Goal: Task Accomplishment & Management: Use online tool/utility

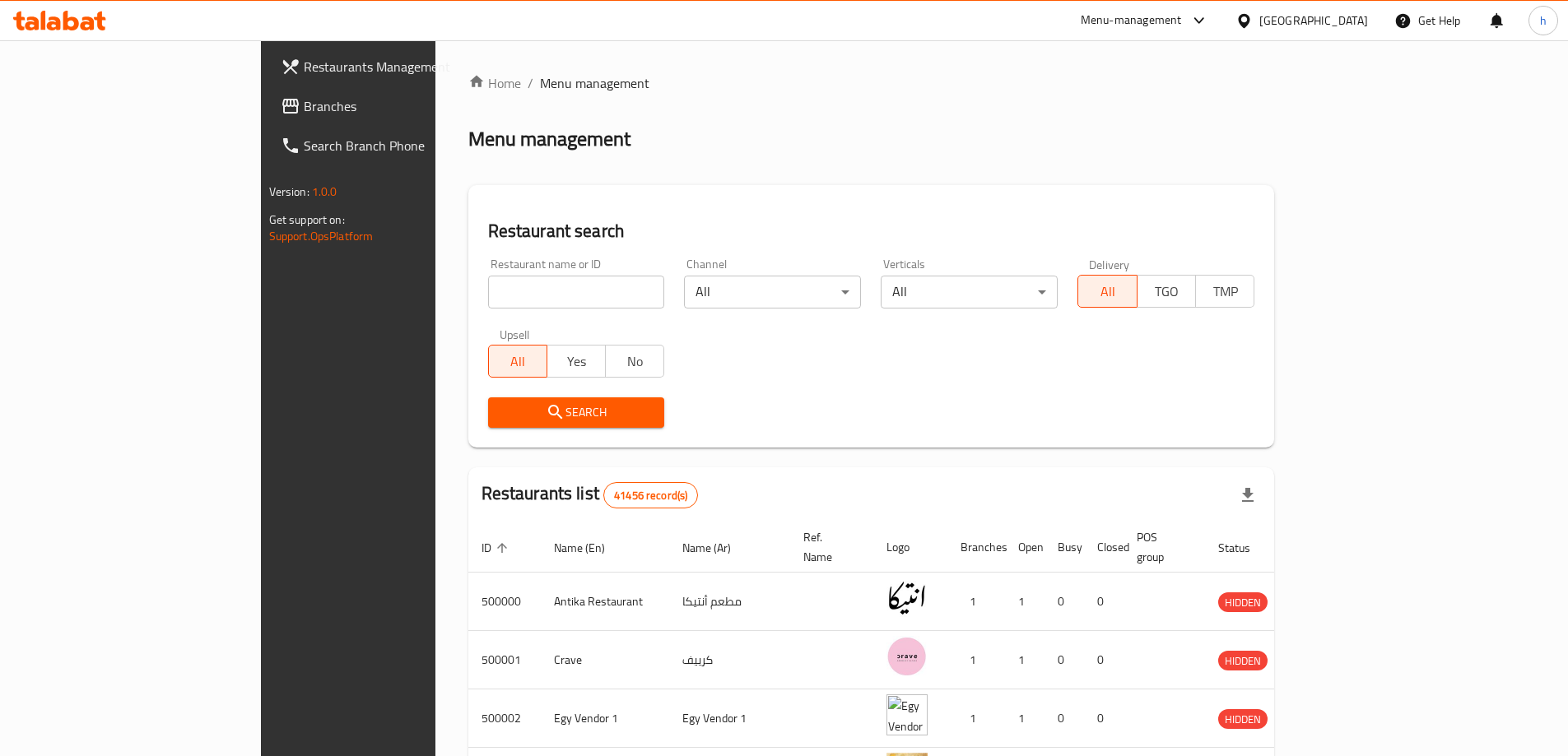
click at [1347, 24] on div "[GEOGRAPHIC_DATA]" at bounding box center [1314, 20] width 109 height 18
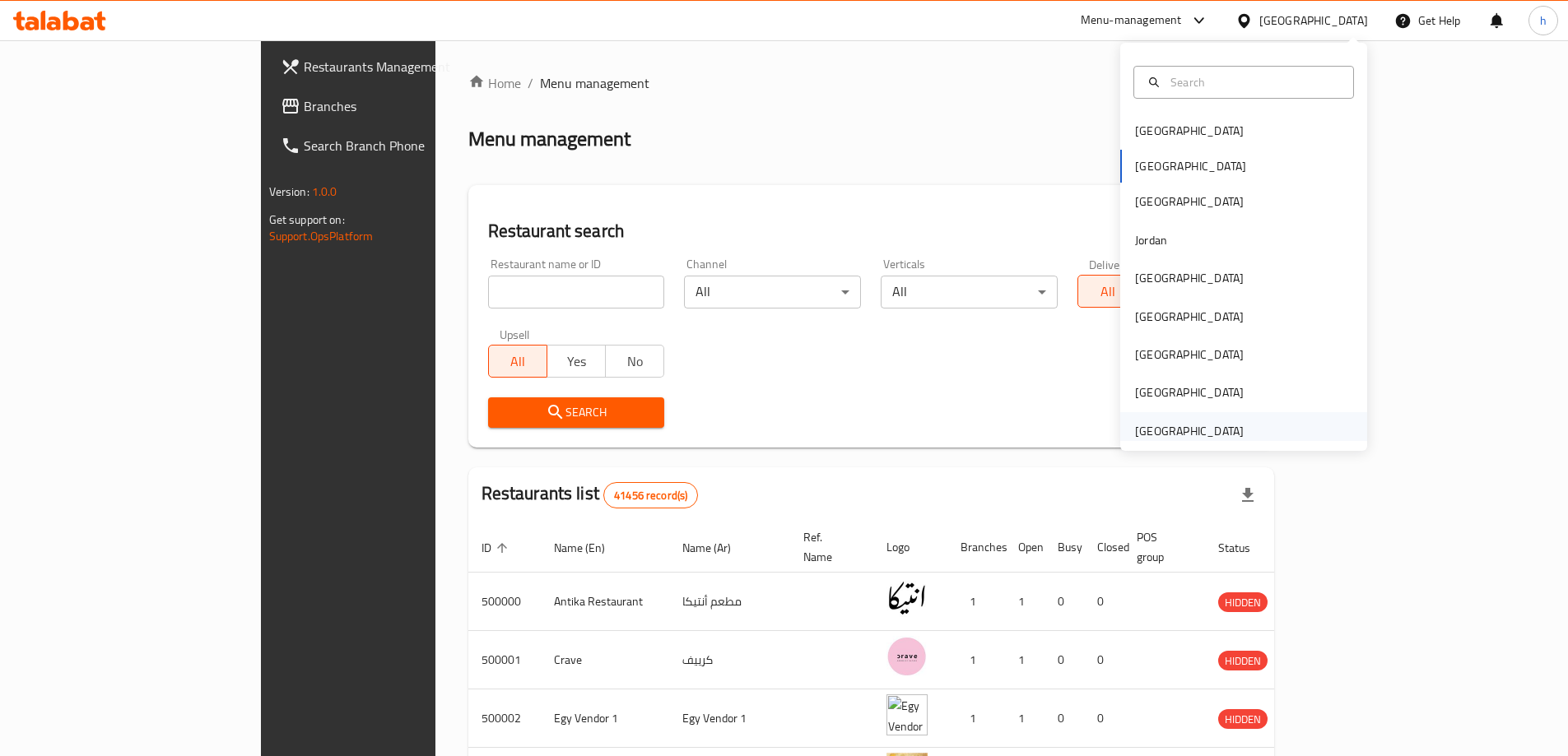
click at [1184, 431] on div "[GEOGRAPHIC_DATA]" at bounding box center [1189, 431] width 109 height 18
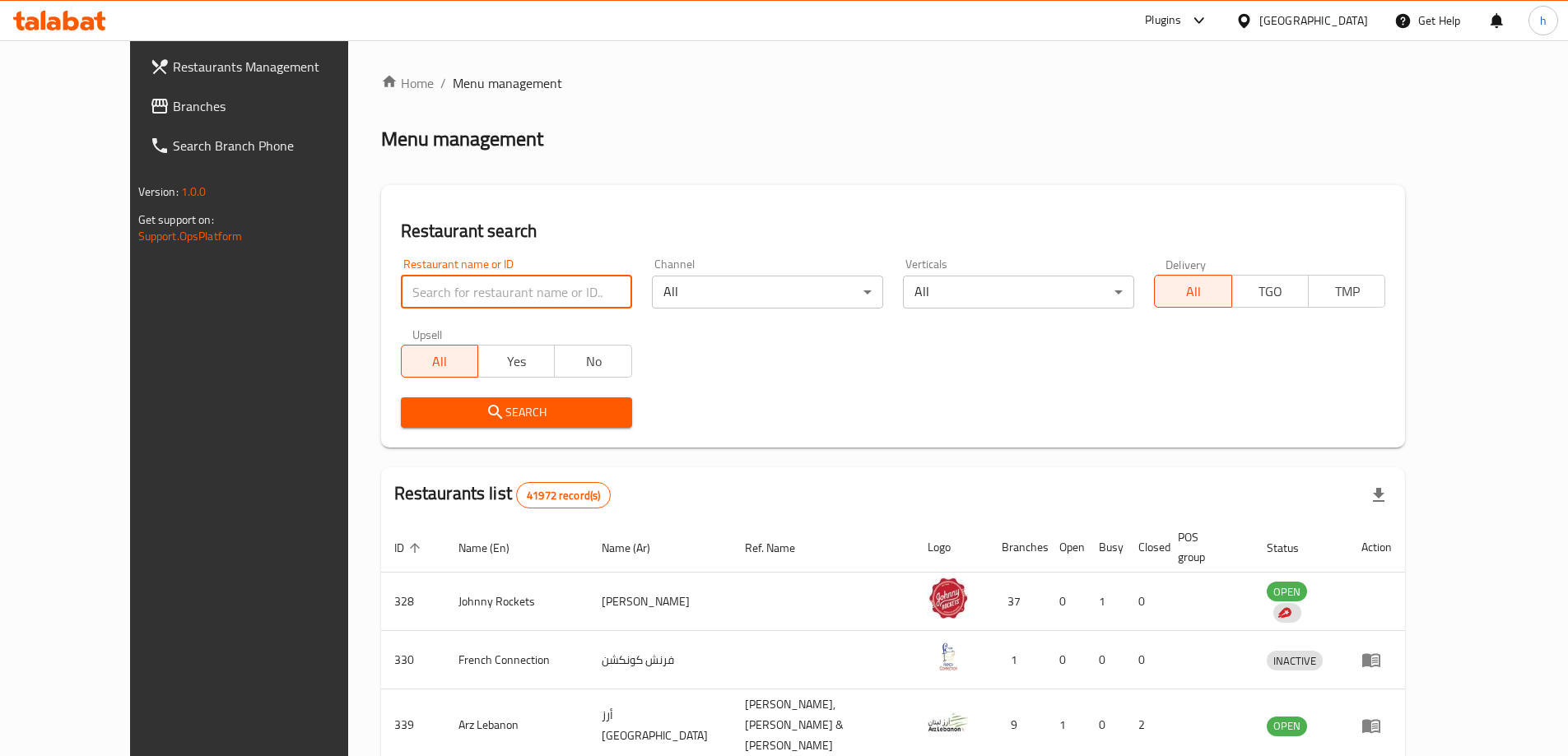
click at [425, 289] on input "search" at bounding box center [516, 292] width 231 height 33
paste input "780289"
type input "780289"
click button "Search" at bounding box center [516, 413] width 231 height 31
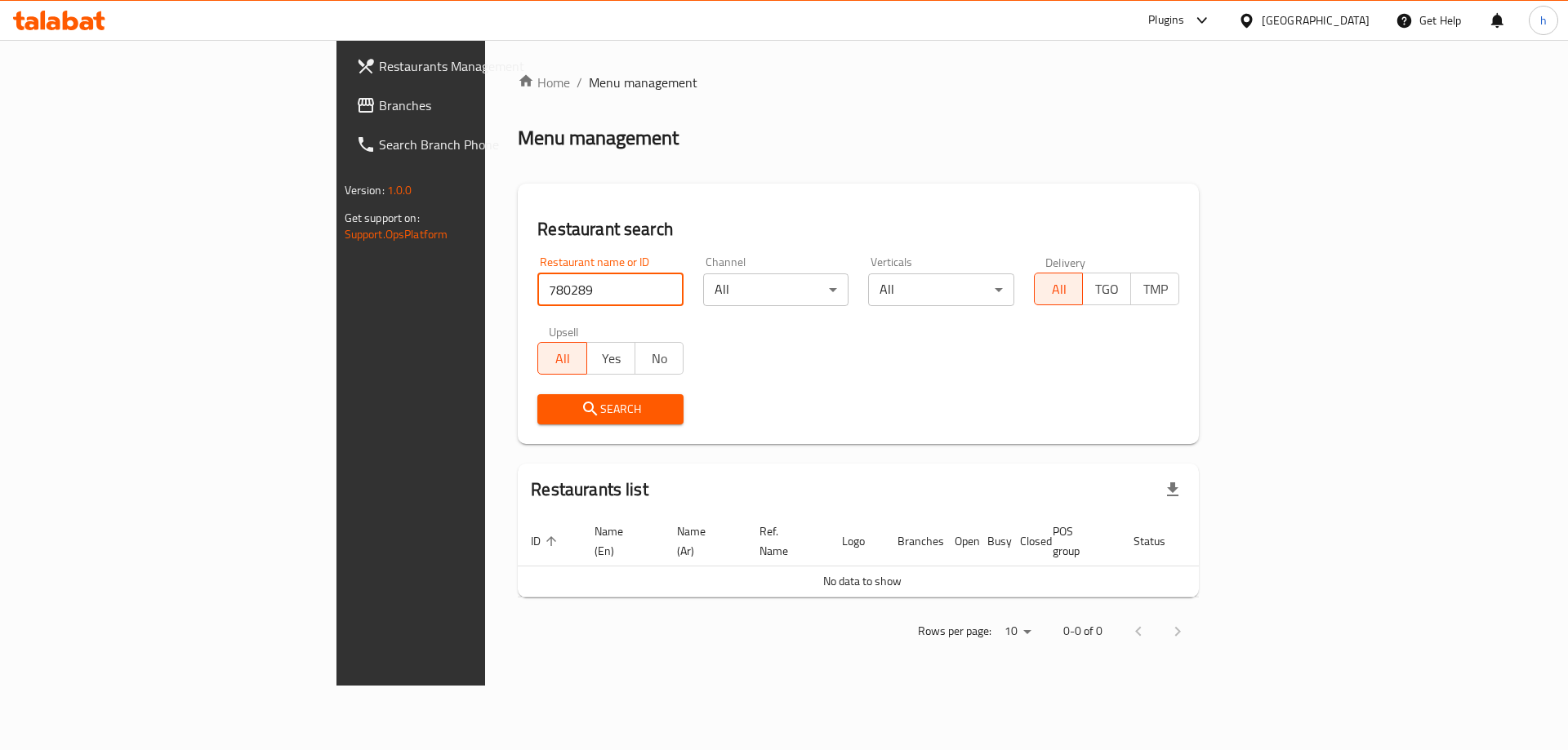
click at [379, 108] on span "Branches" at bounding box center [482, 104] width 206 height 20
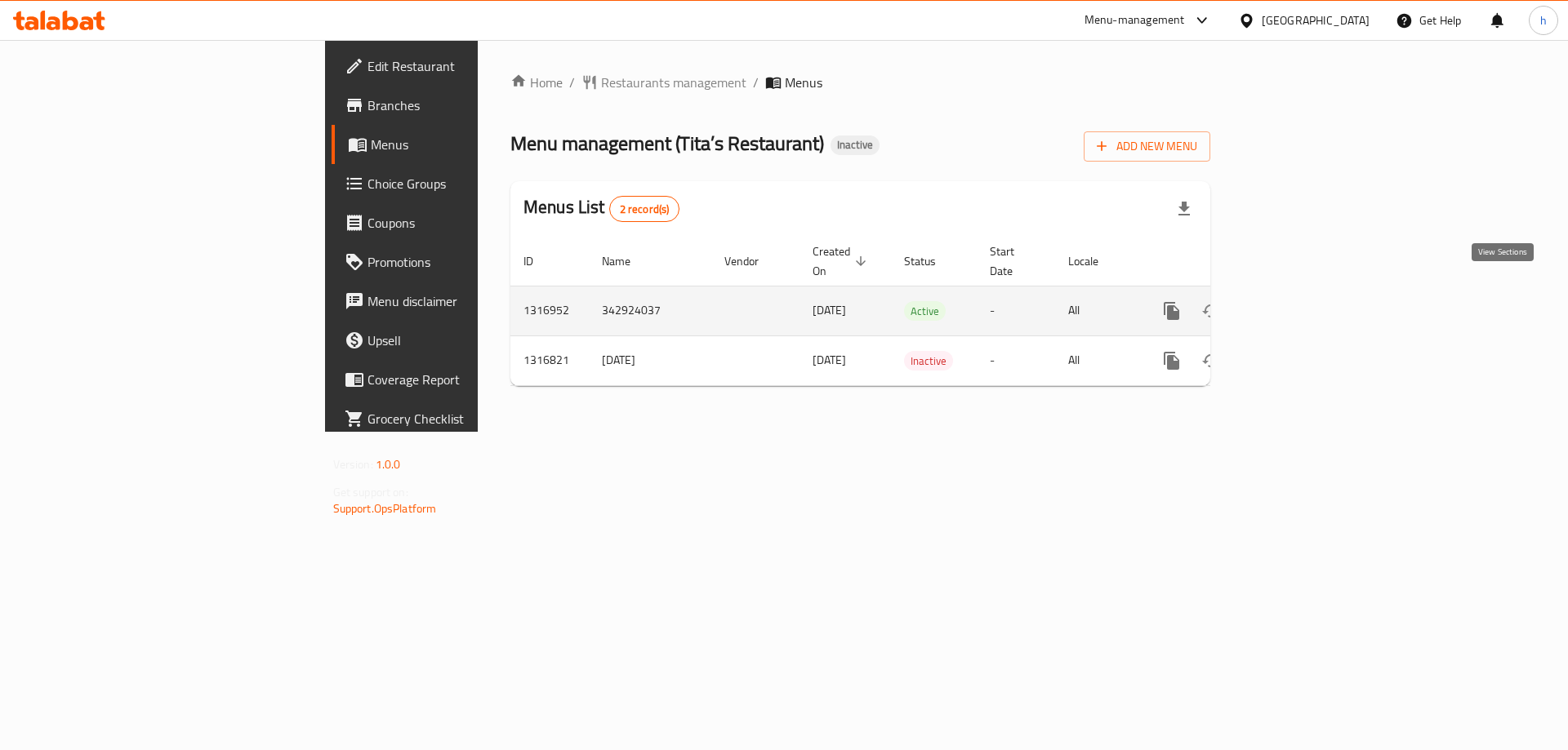
click at [1309, 303] on link "enhanced table" at bounding box center [1289, 311] width 39 height 39
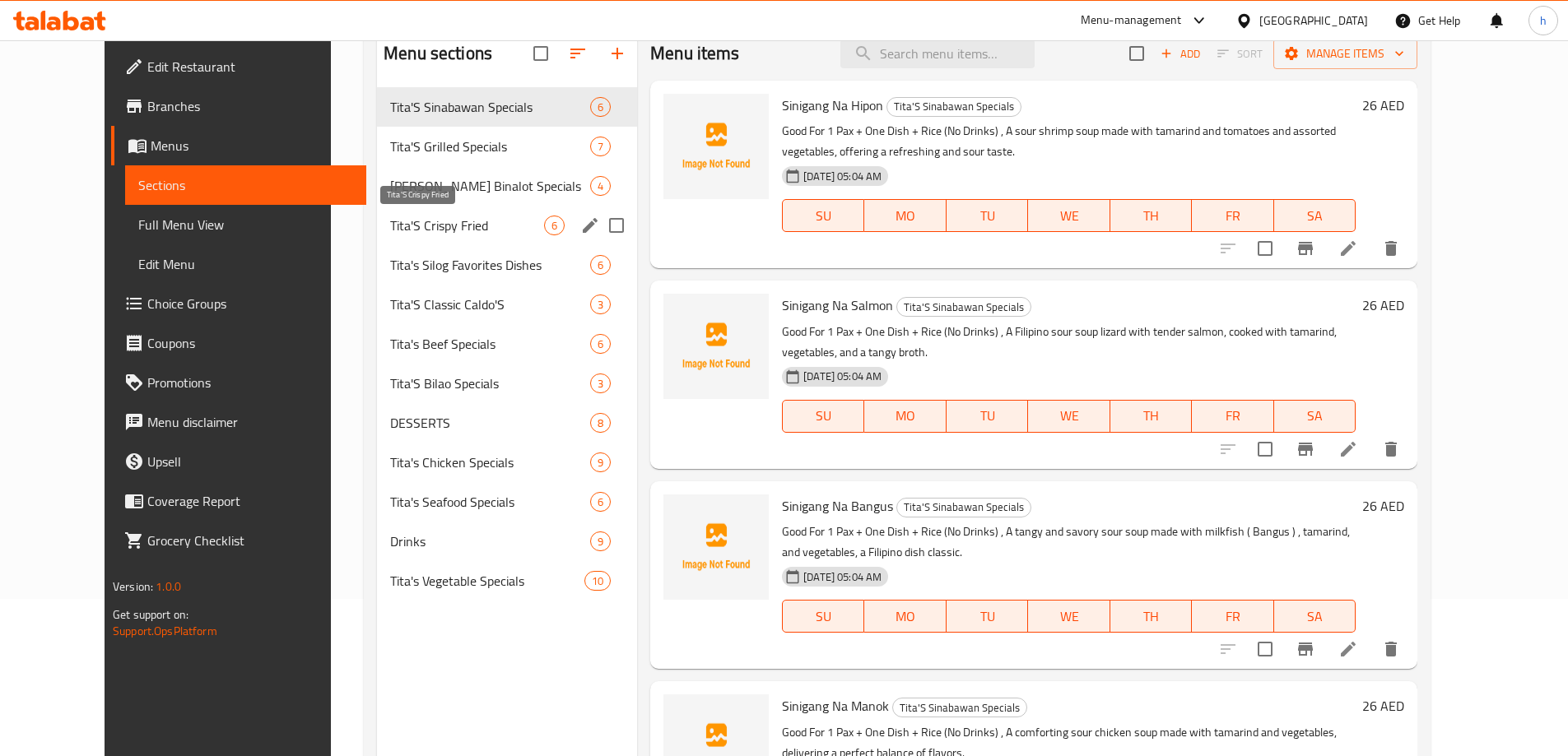
scroll to position [164, 0]
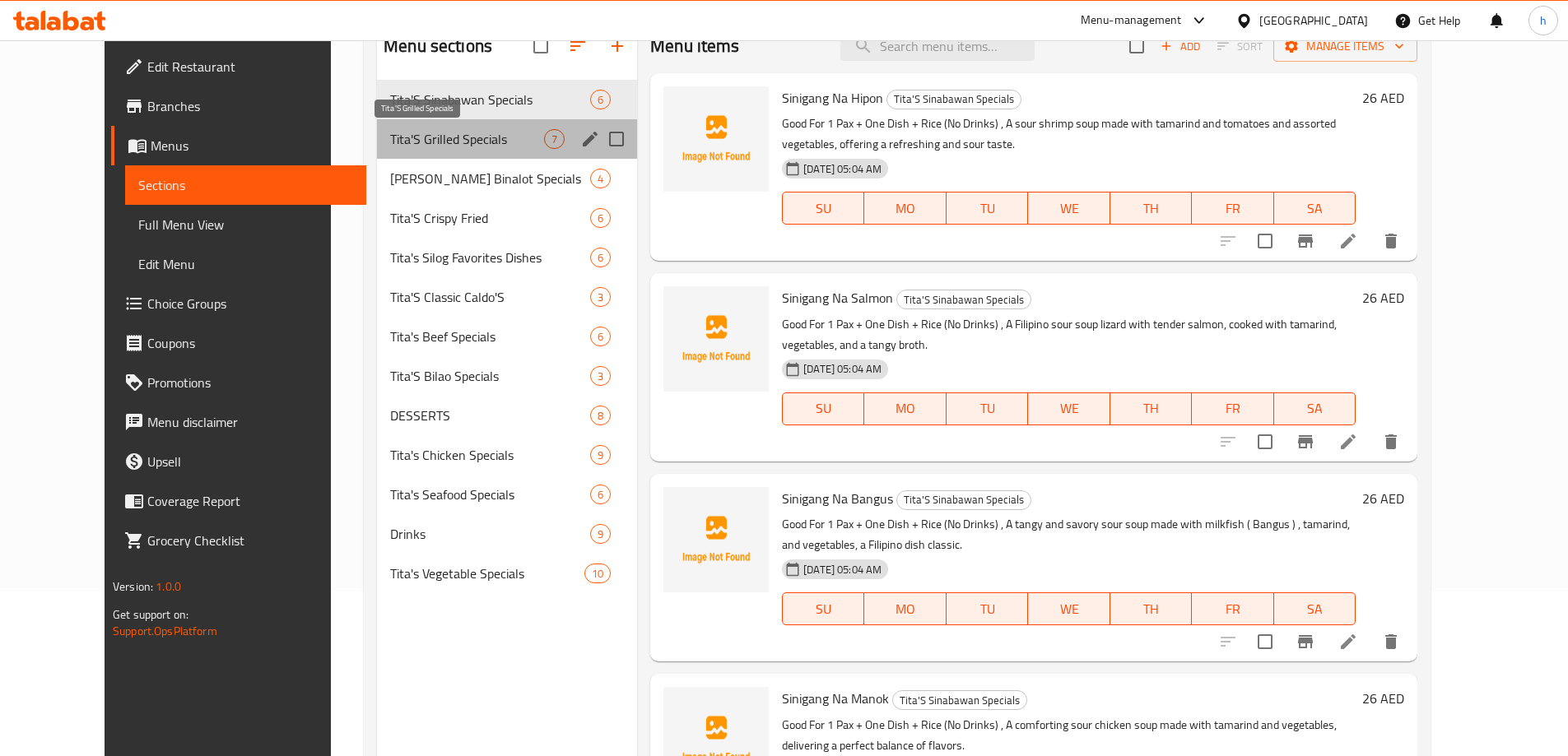
click at [391, 134] on span "Tita'S Grilled Specials" at bounding box center [468, 139] width 154 height 20
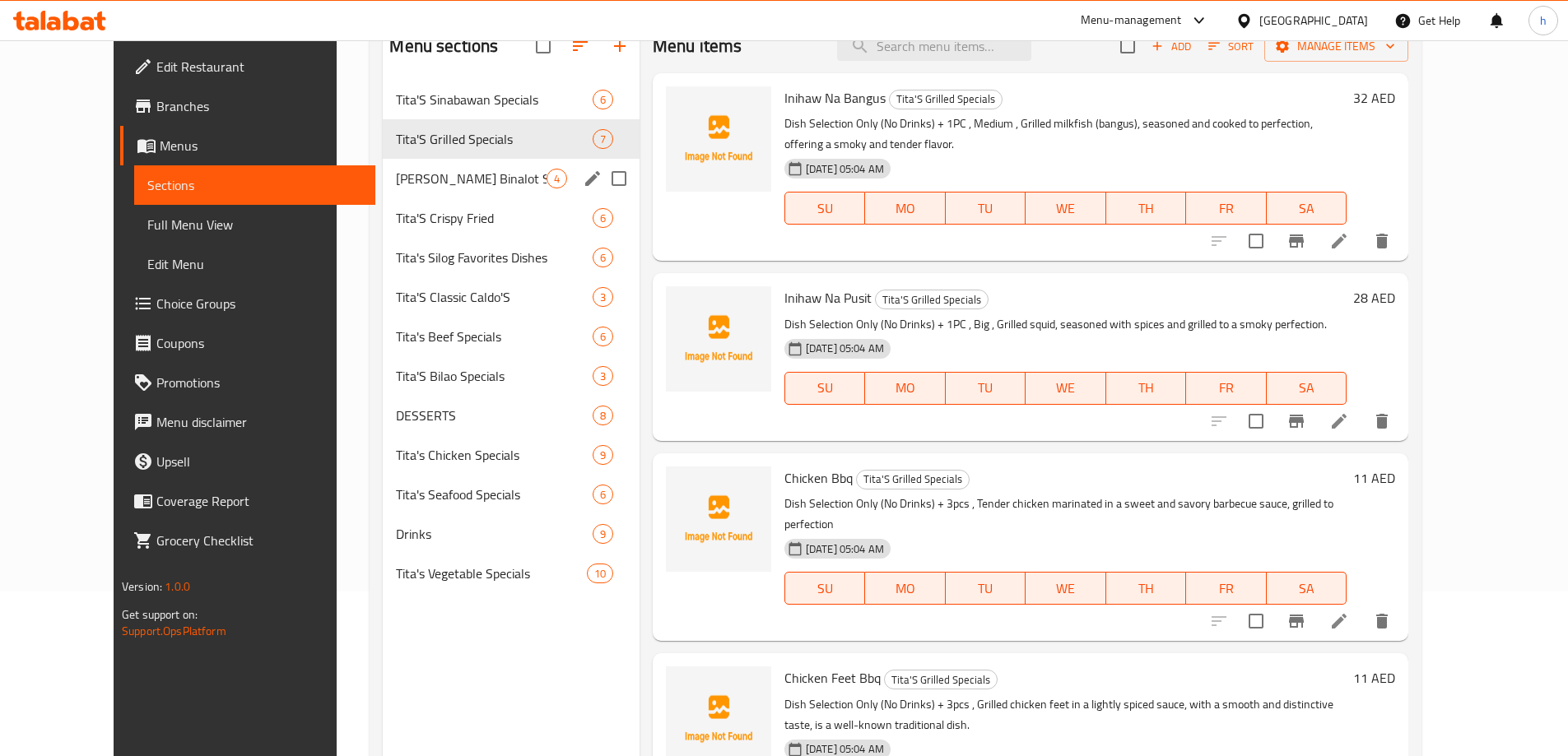
click at [383, 166] on div "Tita's Binalot Specials 4" at bounding box center [510, 179] width 256 height 39
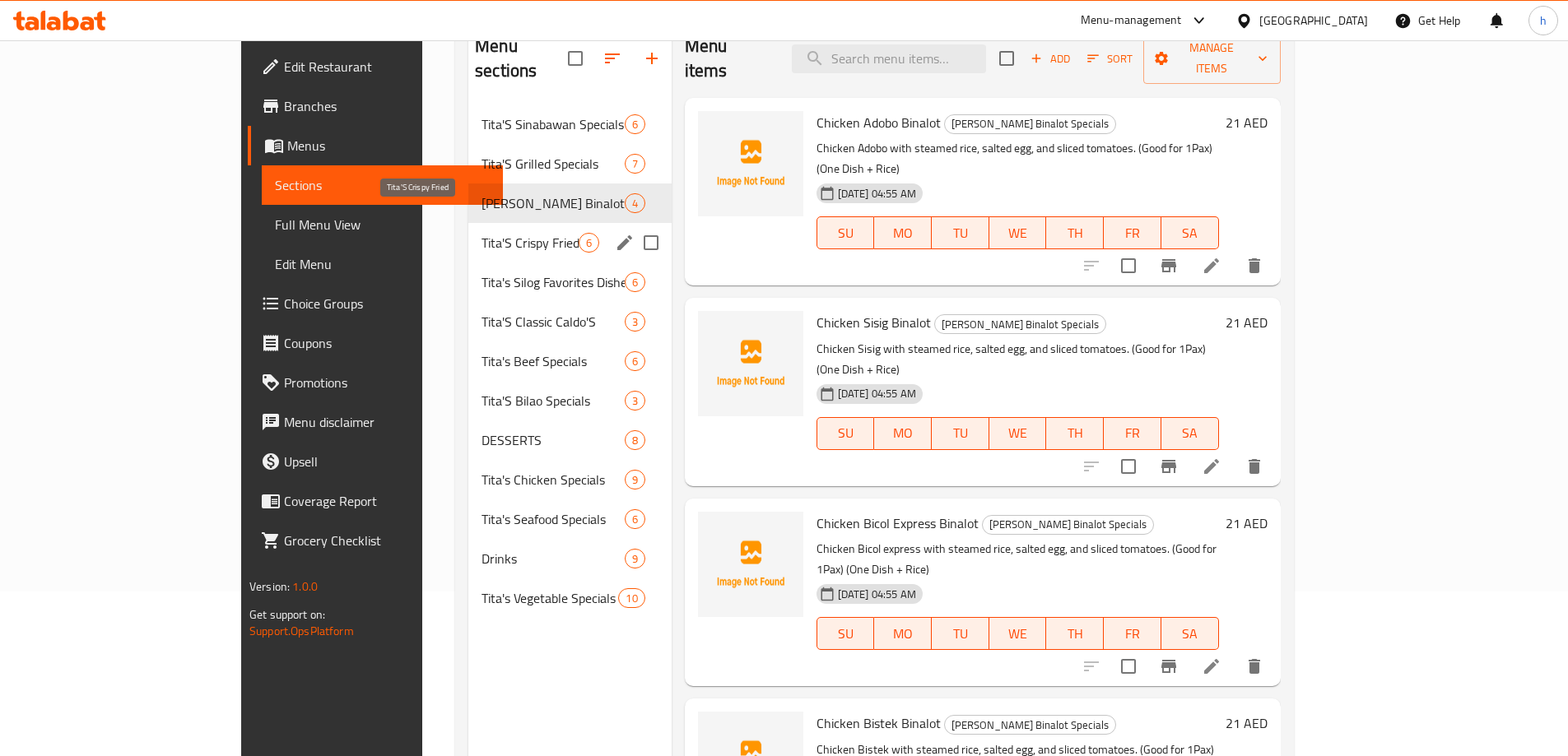
click at [481, 233] on span "Tita'S Crispy Fried" at bounding box center [529, 242] width 96 height 20
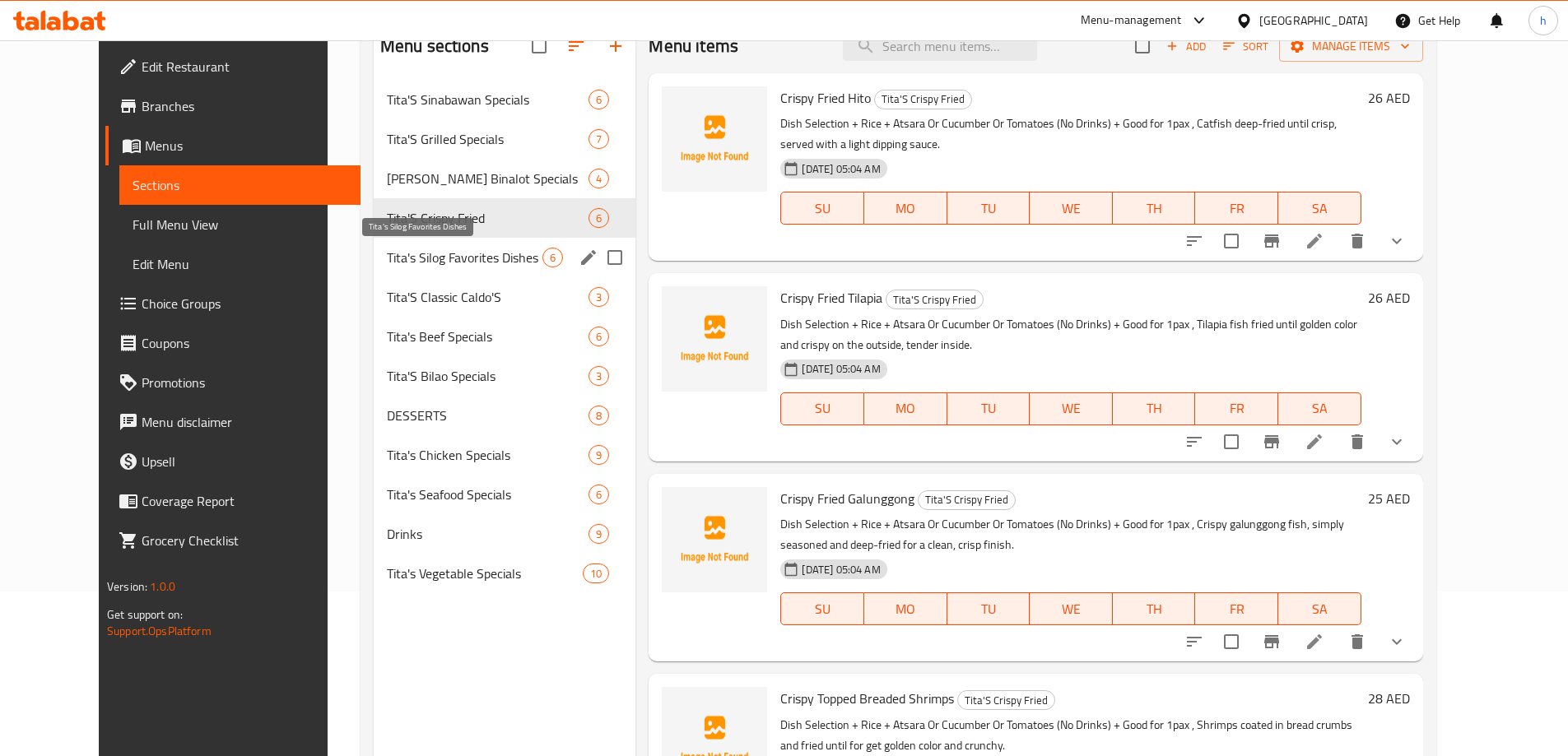
click at [373, 271] on div "Tita's Silog Favorites Dishes 6" at bounding box center [504, 258] width 263 height 39
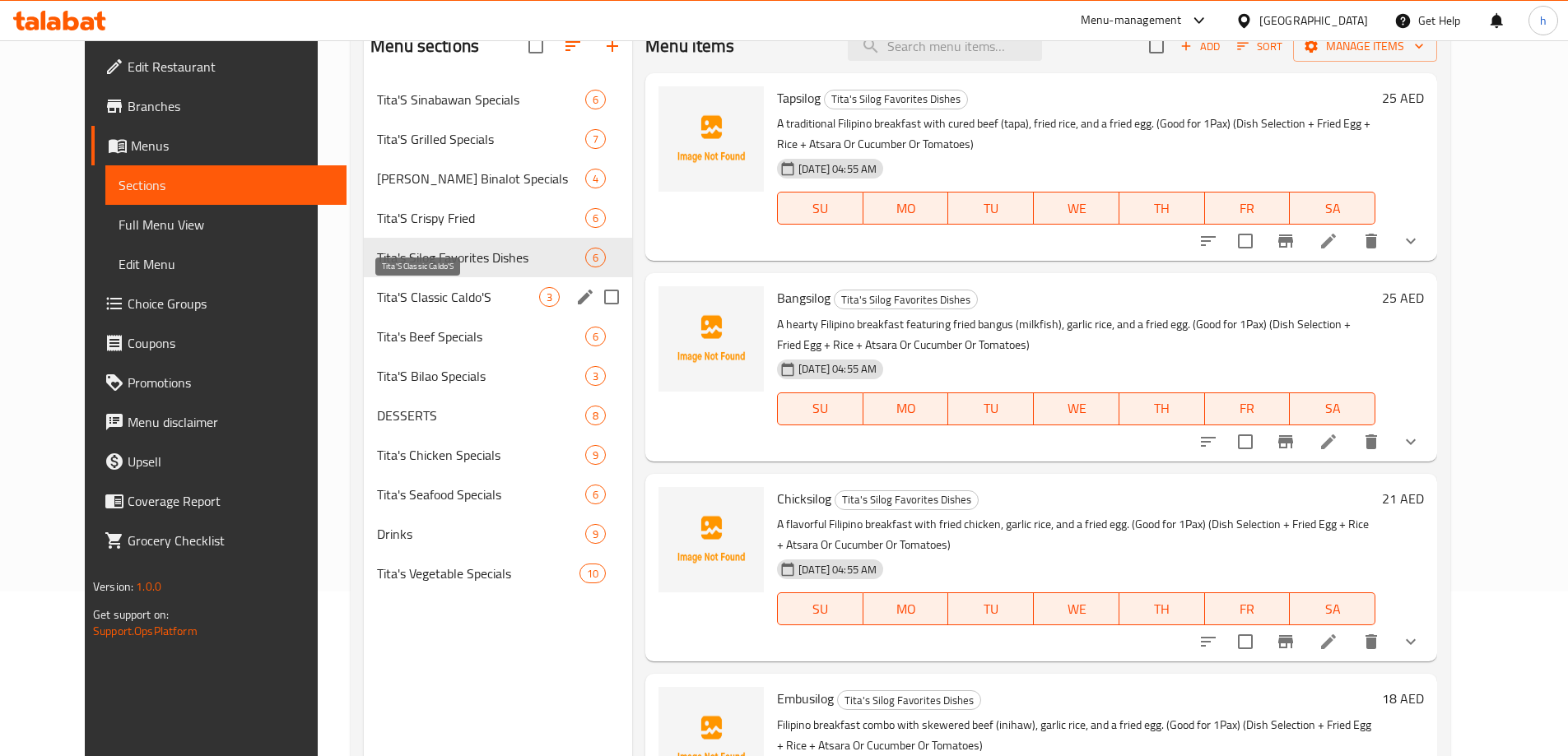
click at [377, 299] on span "Tita'S Classic Caldo'S" at bounding box center [457, 296] width 162 height 20
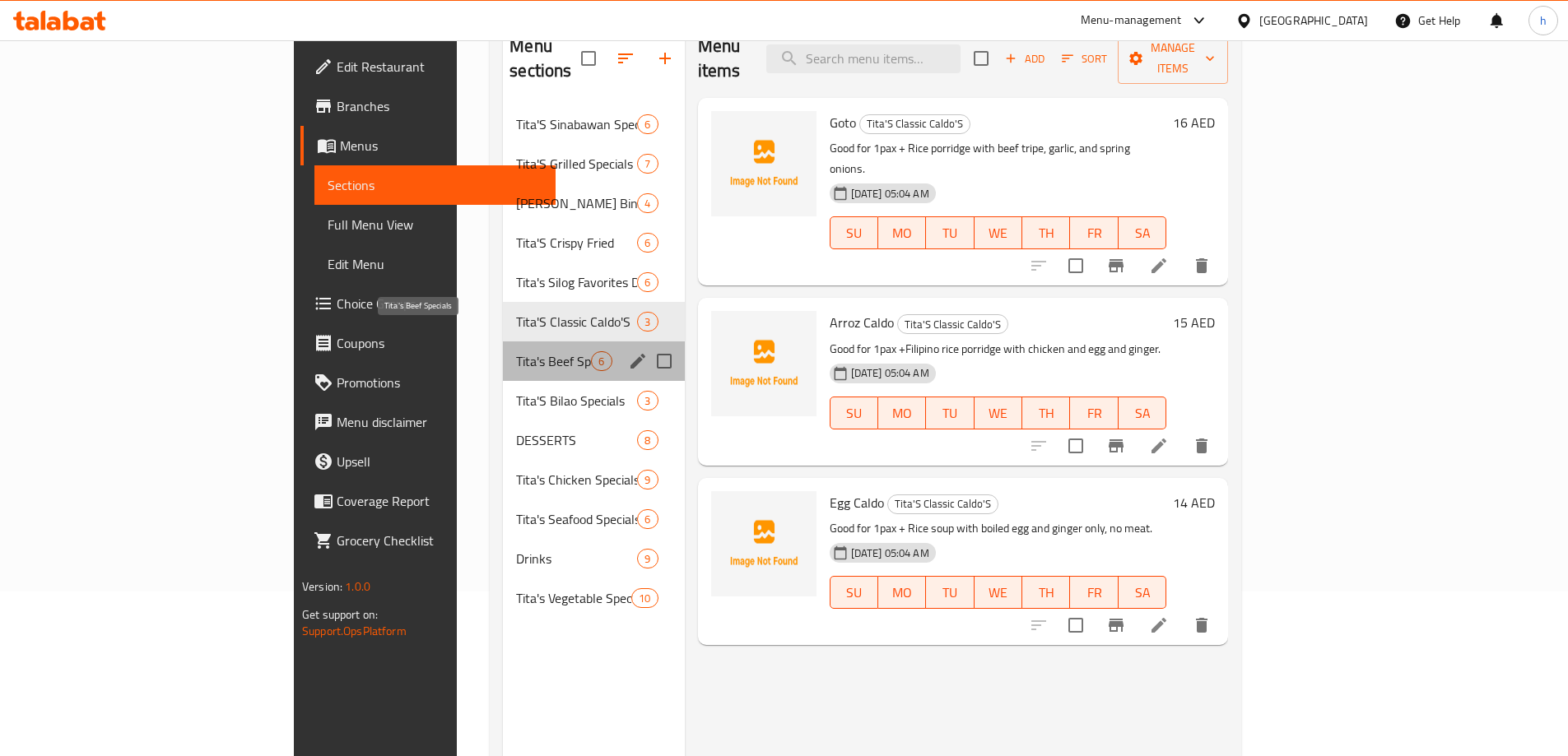
click at [516, 351] on span "Tita's Beef Specials" at bounding box center [553, 360] width 75 height 20
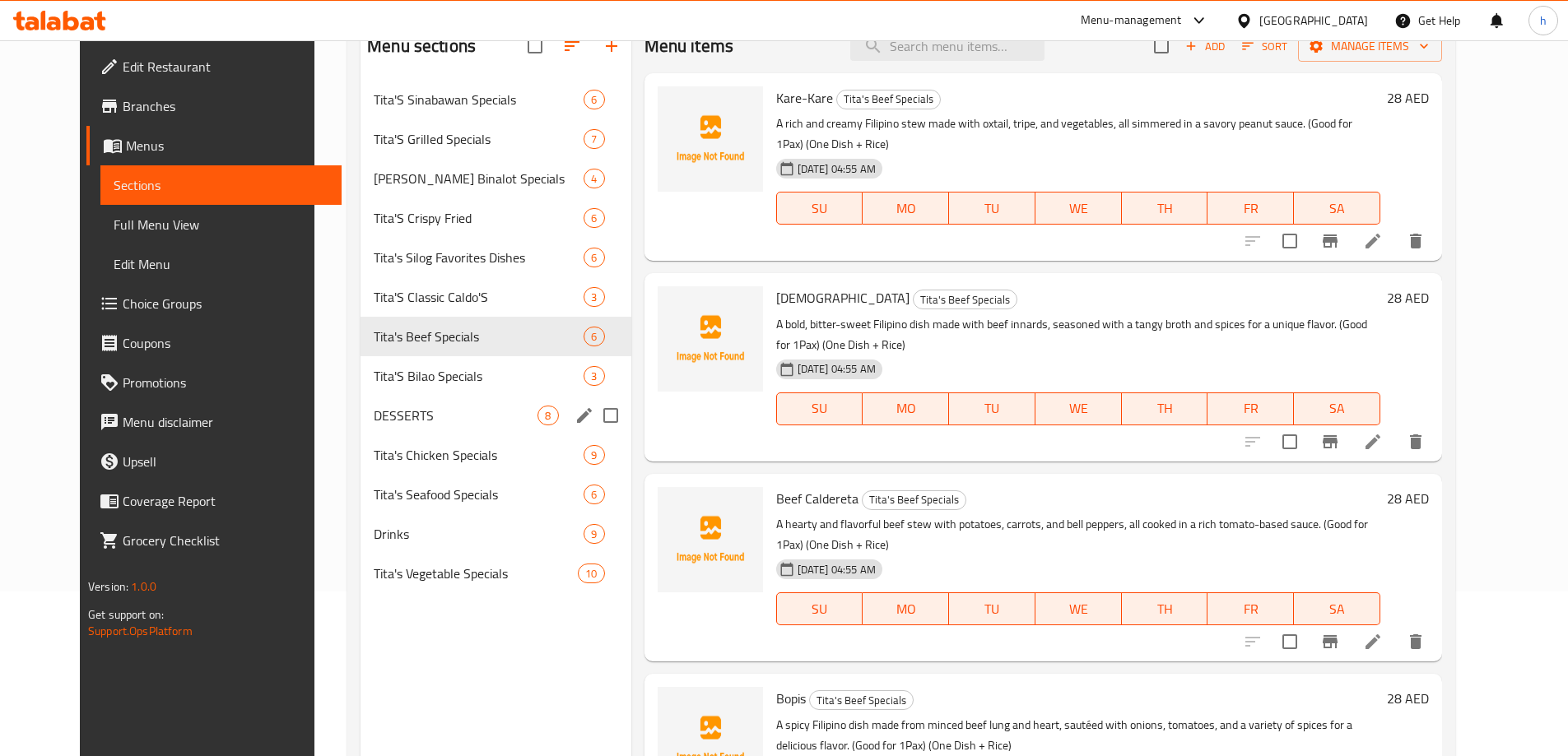
click at [361, 397] on div "DESSERTS 8" at bounding box center [495, 415] width 270 height 39
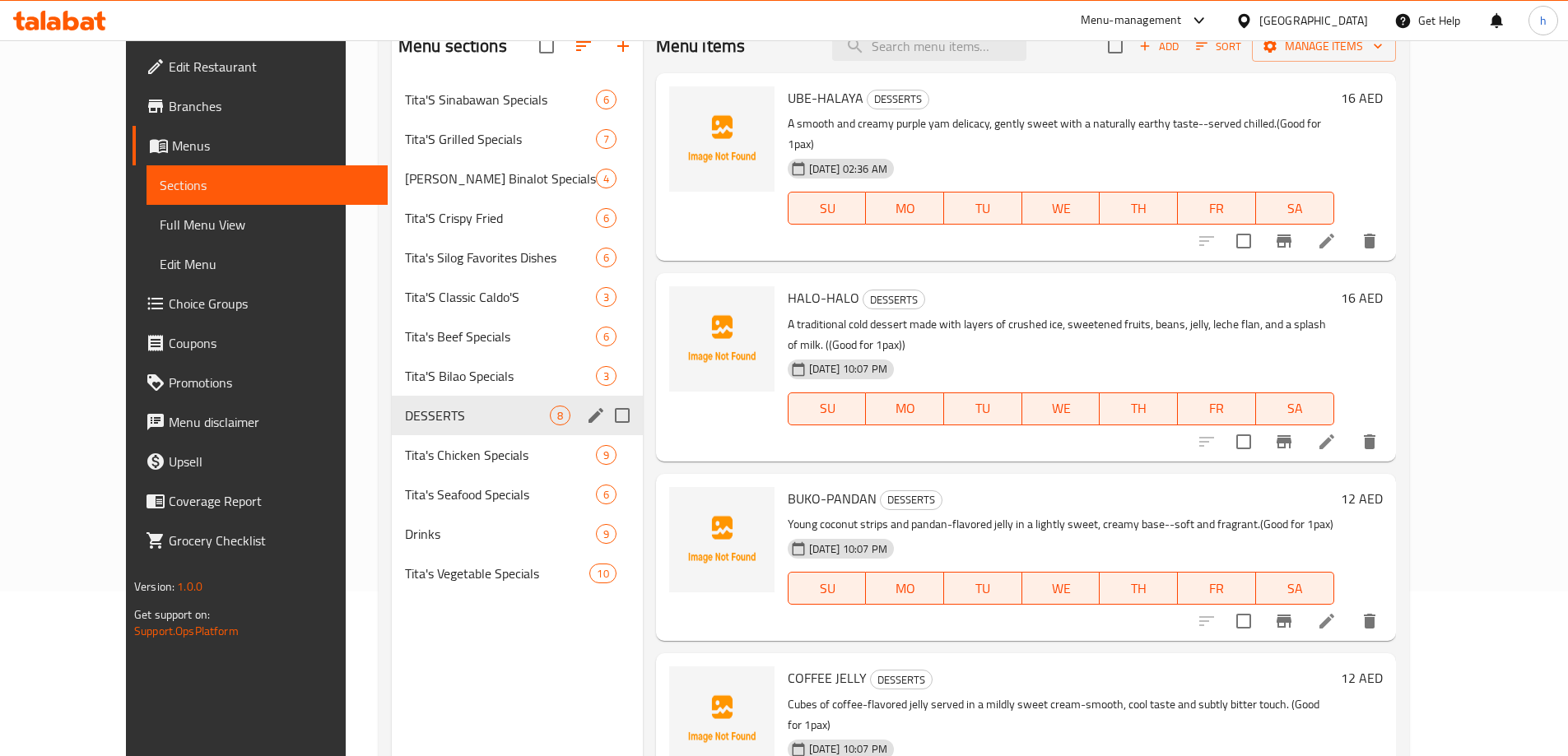
click at [405, 378] on span "Tita'S Bilao Specials" at bounding box center [500, 376] width 191 height 20
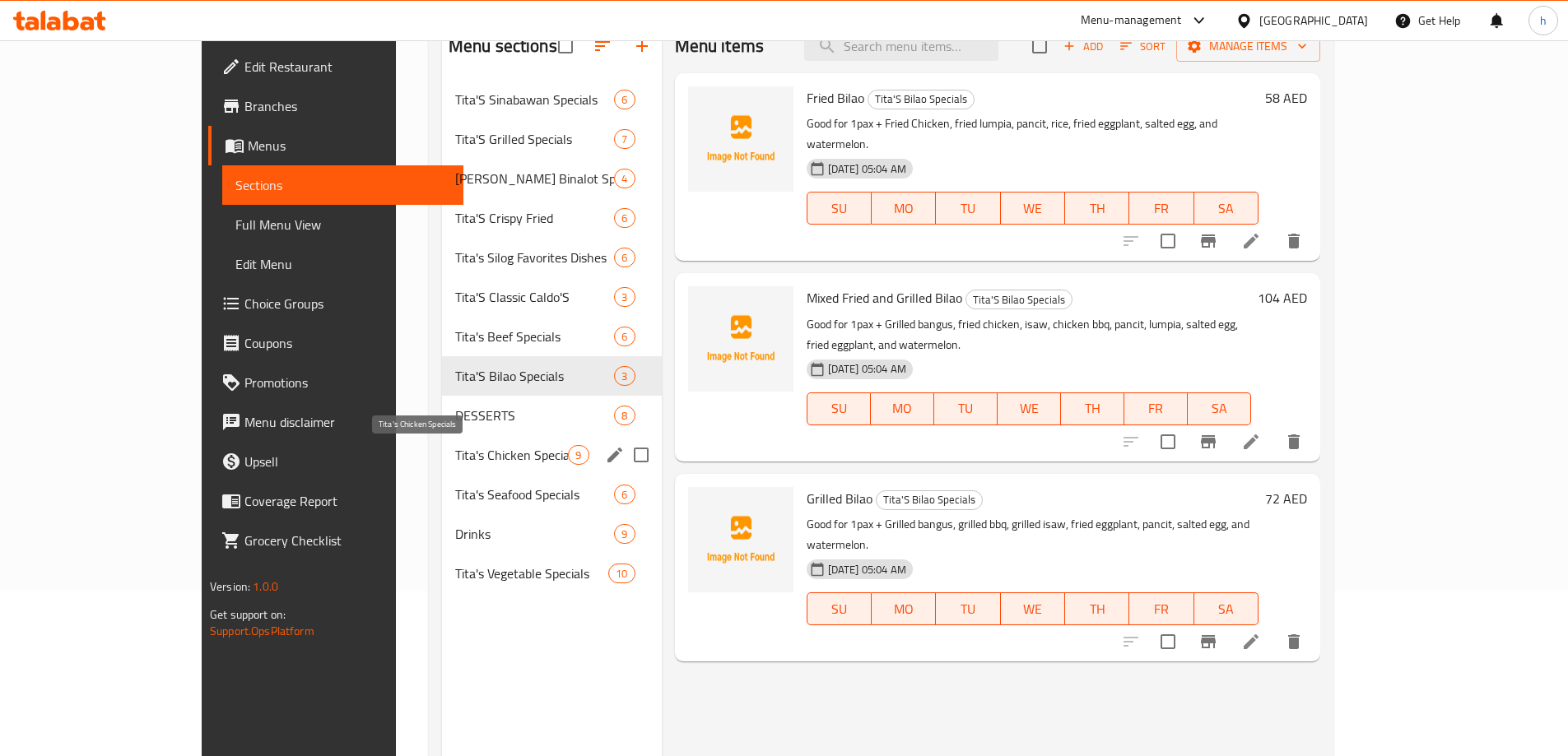
click at [442, 471] on div "Tita's Chicken Specials 9" at bounding box center [551, 455] width 220 height 39
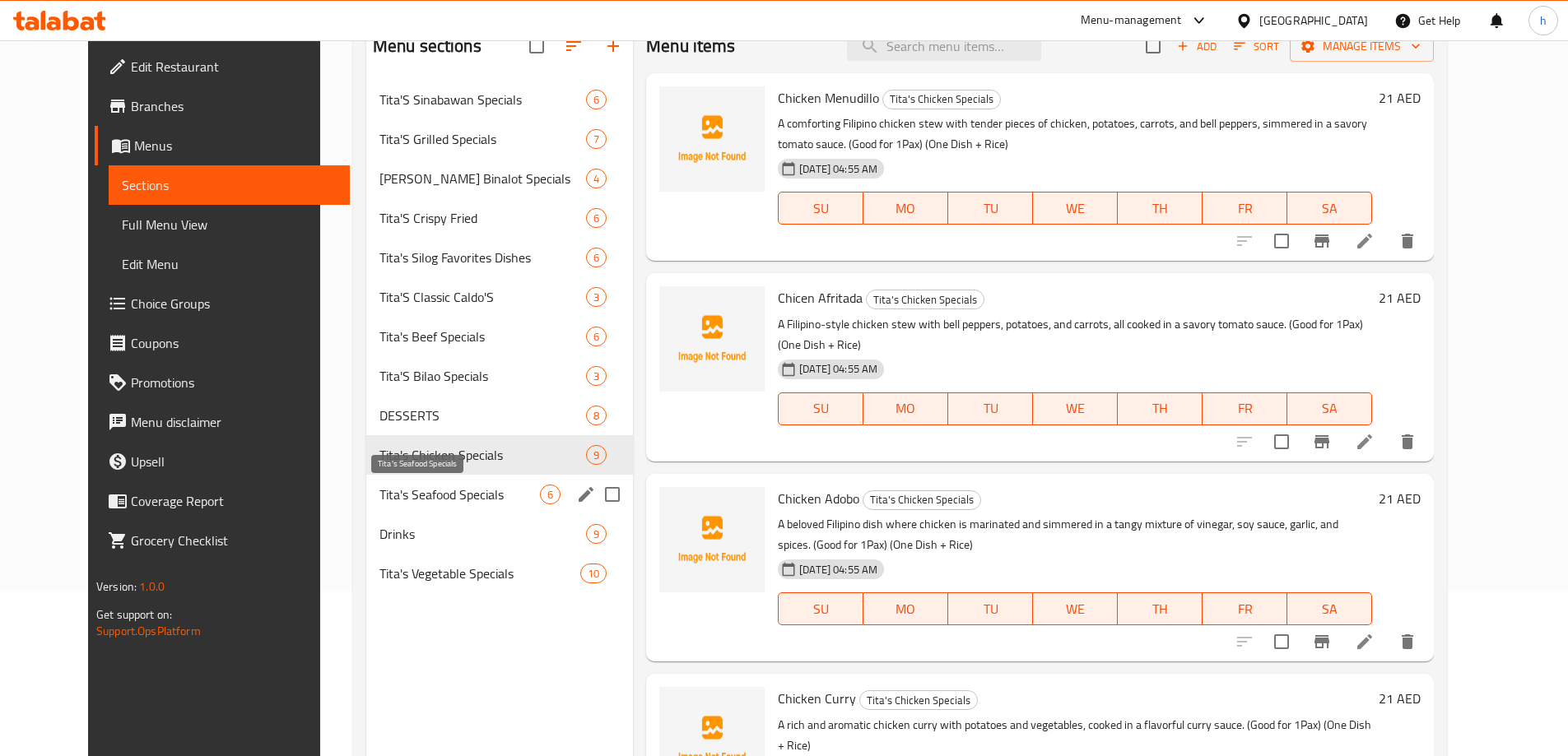
click at [379, 494] on span "Tita's Seafood Specials" at bounding box center [459, 494] width 160 height 20
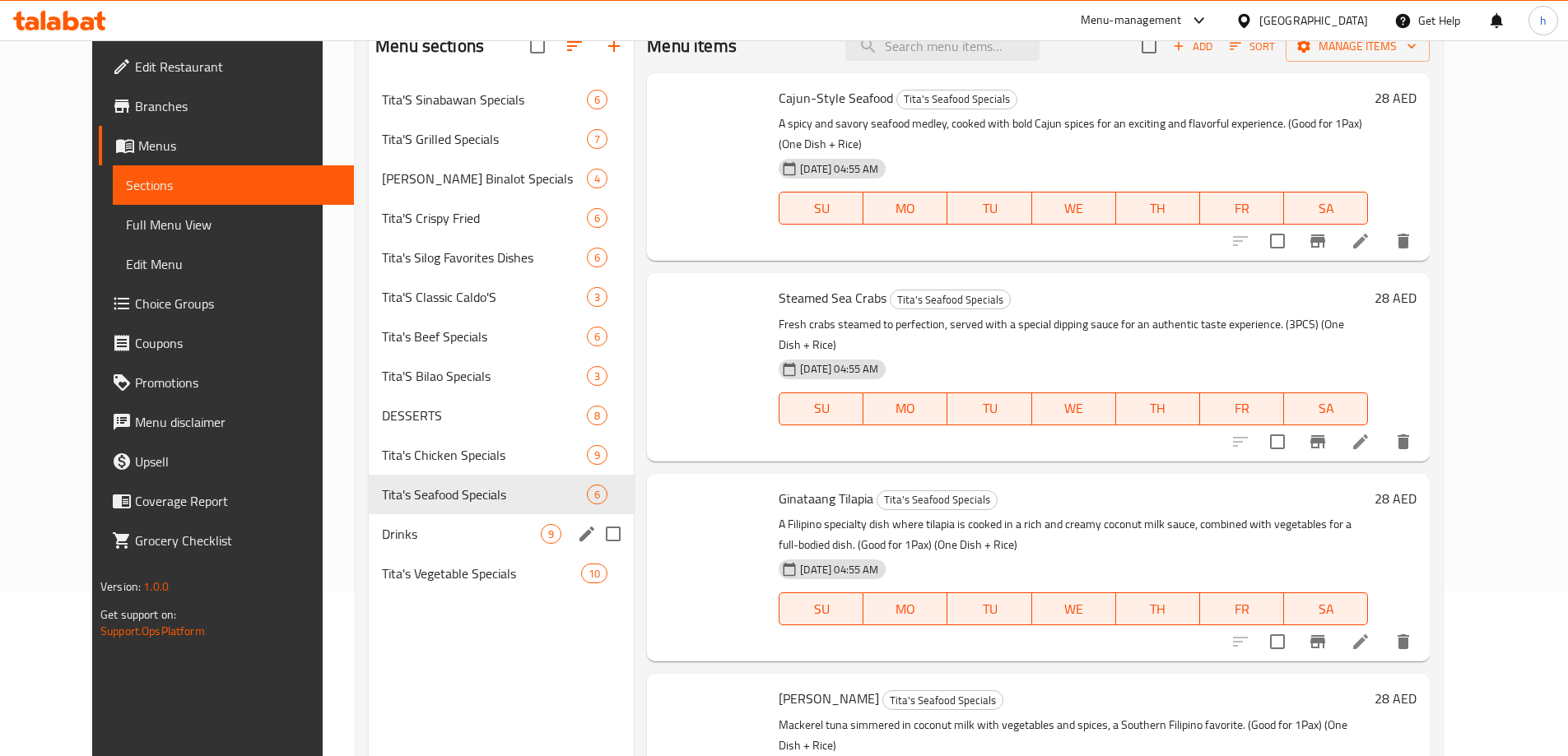
click at [382, 533] on span "Drinks" at bounding box center [462, 533] width 159 height 20
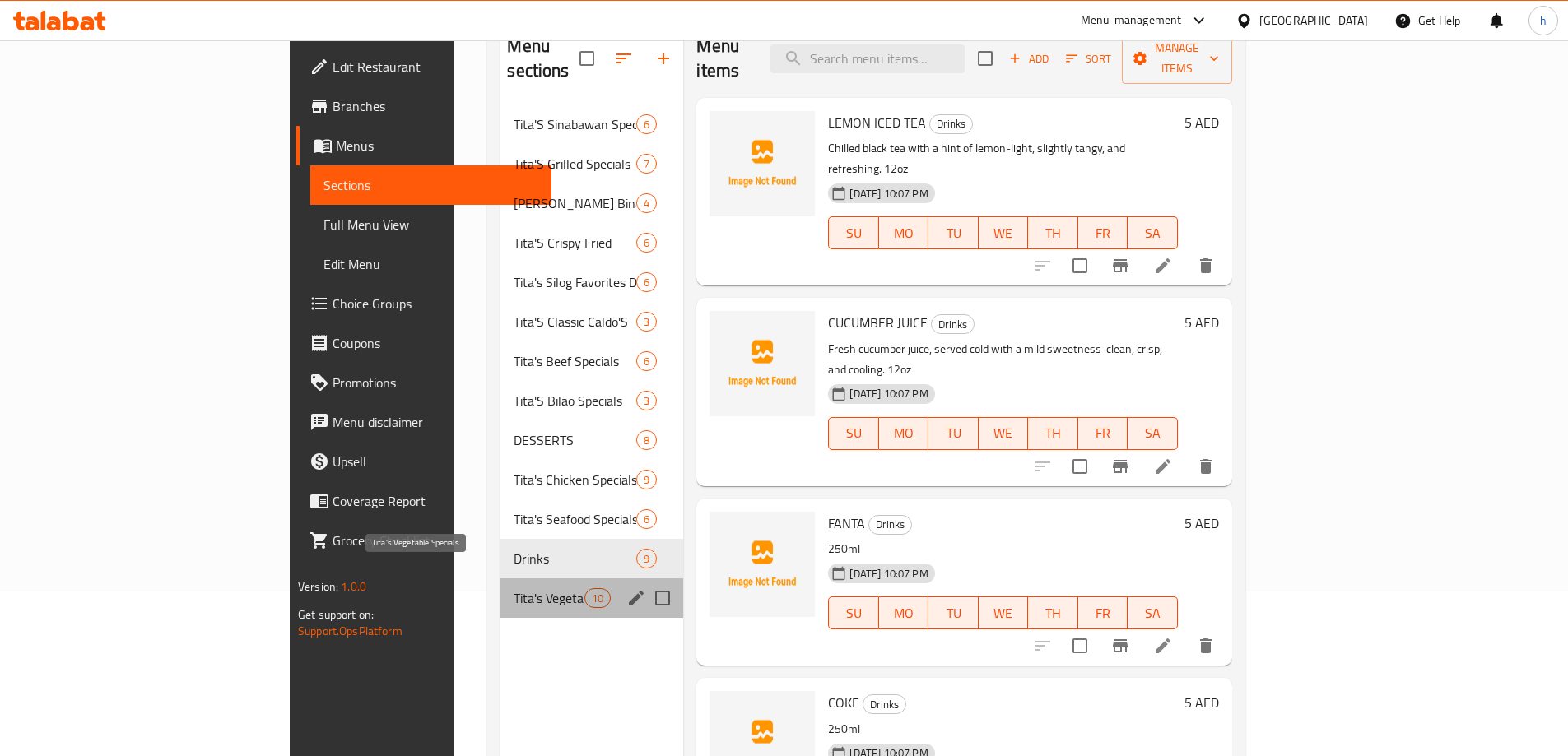
click at [514, 588] on span "Tita's Vegetable Specials" at bounding box center [549, 598] width 71 height 20
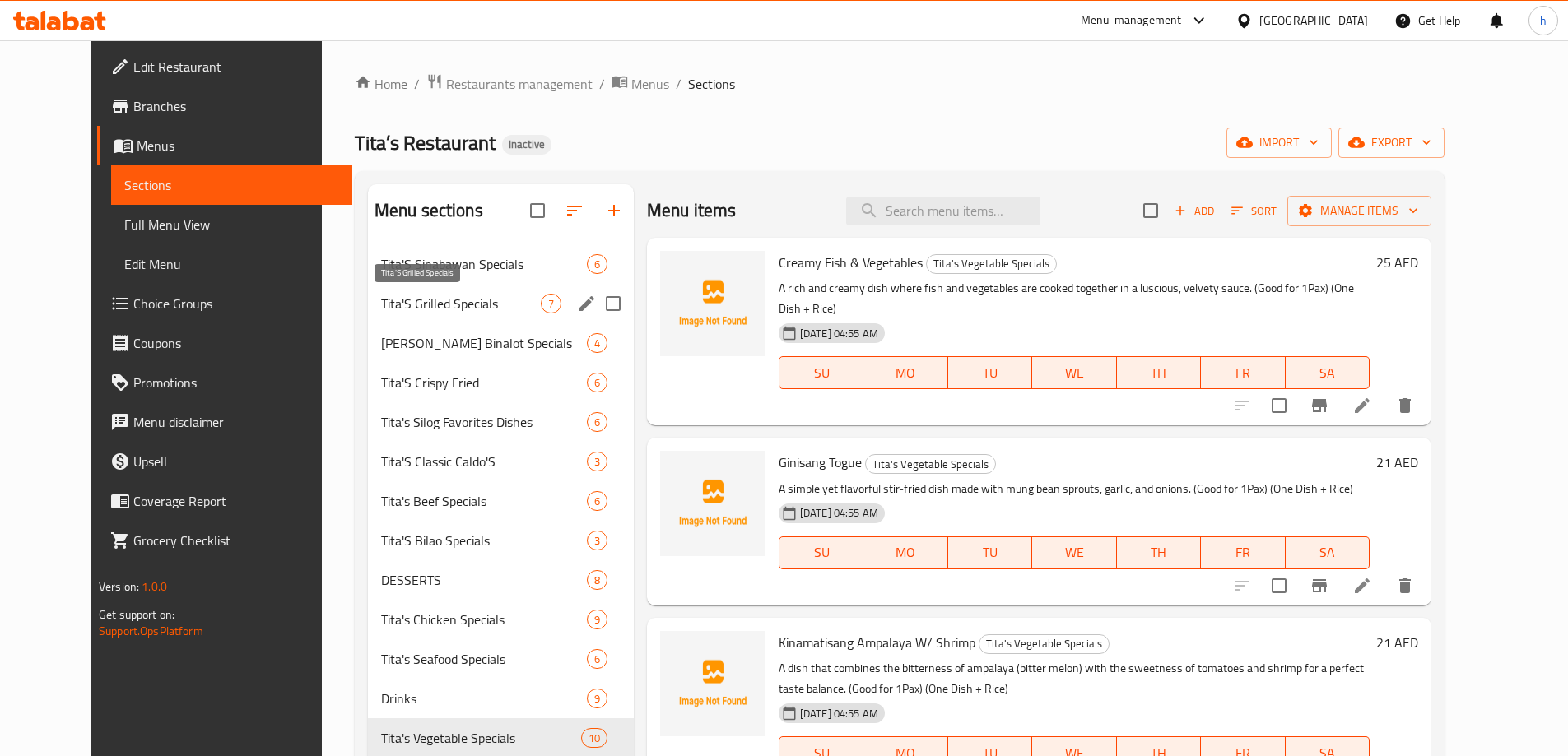
drag, startPoint x: 371, startPoint y: 307, endPoint x: 373, endPoint y: 348, distance: 41.0
click at [381, 307] on span "Tita'S Grilled Specials" at bounding box center [461, 303] width 159 height 20
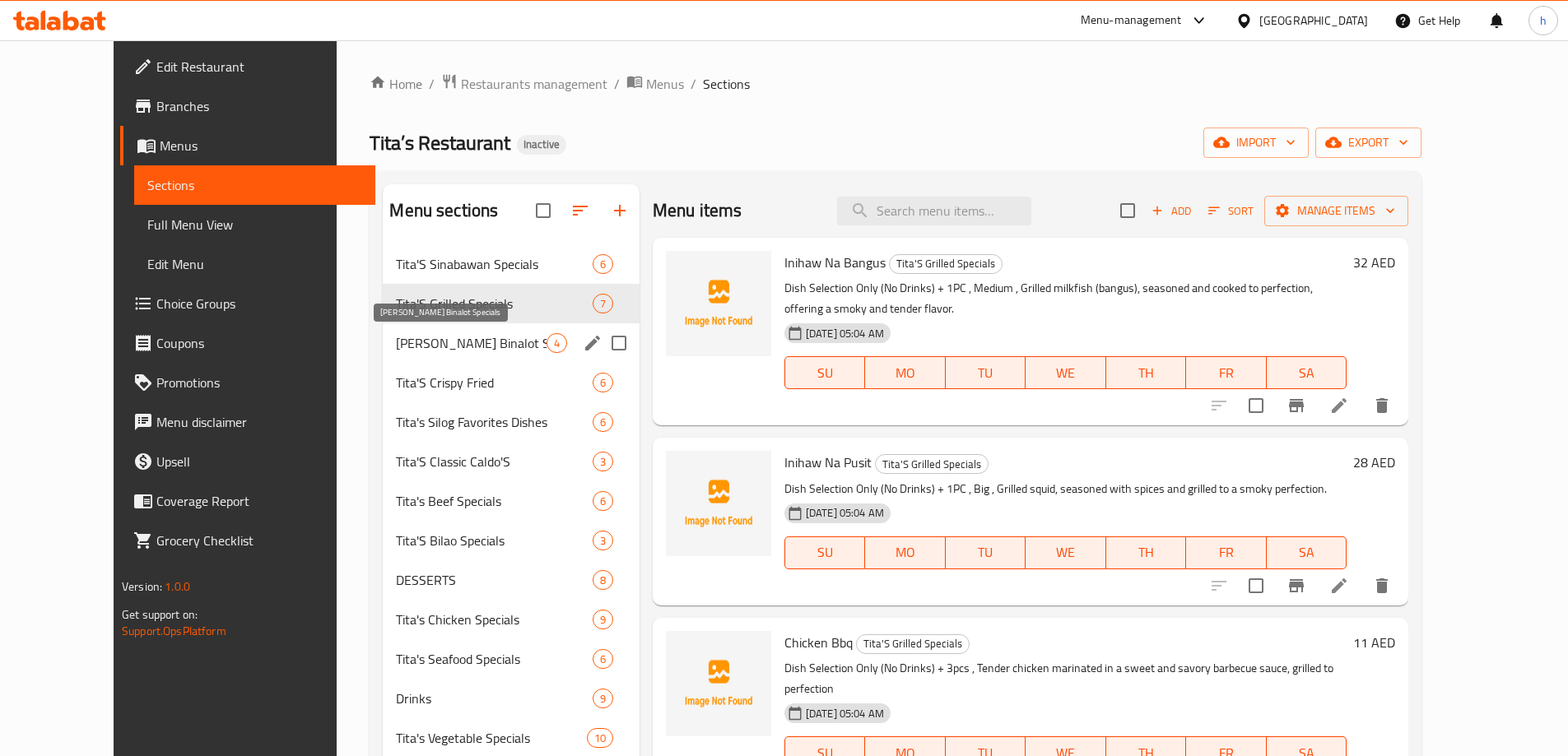
click at [396, 348] on span "Tita's Binalot Specials" at bounding box center [470, 342] width 150 height 20
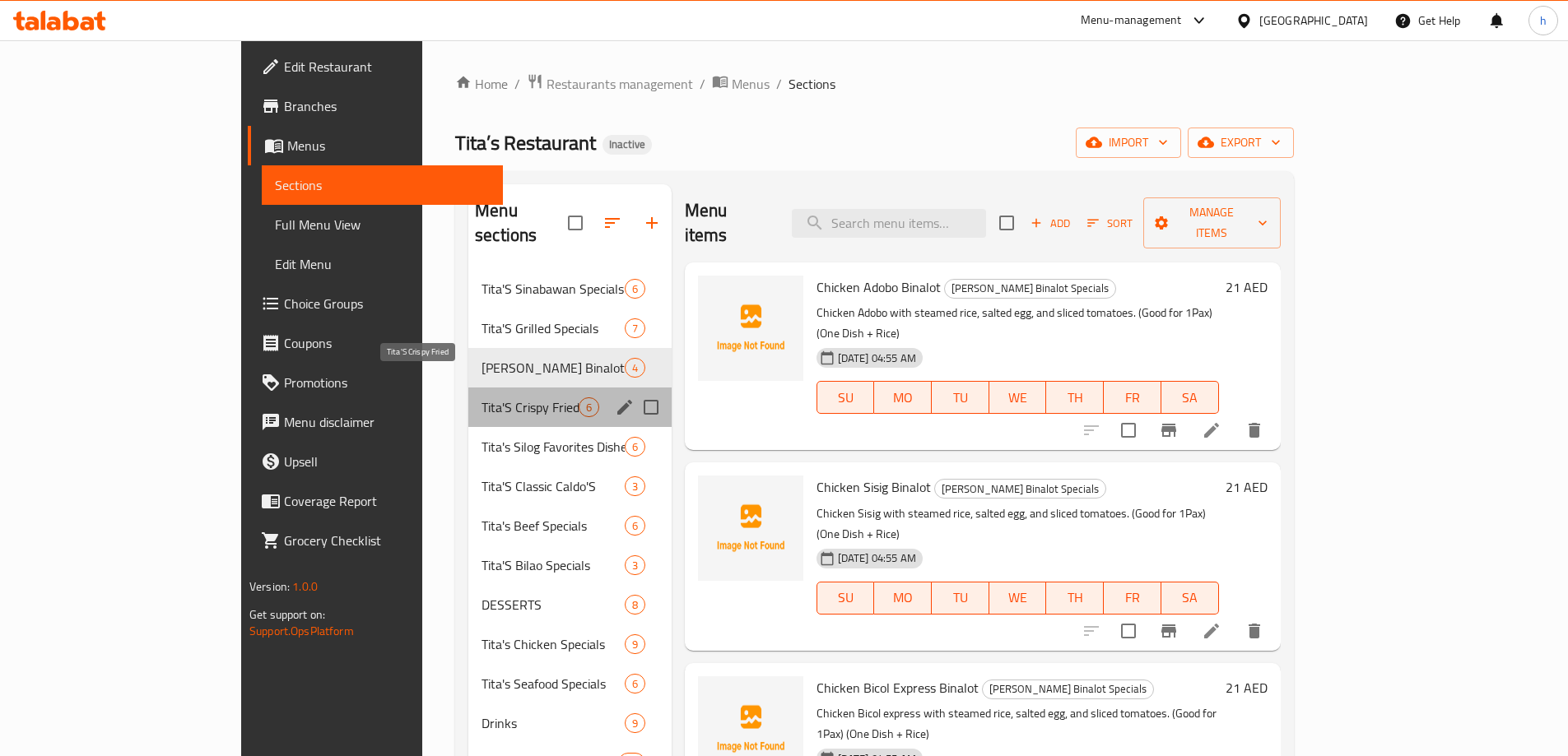
click at [481, 397] on span "Tita'S Crispy Fried" at bounding box center [529, 407] width 96 height 20
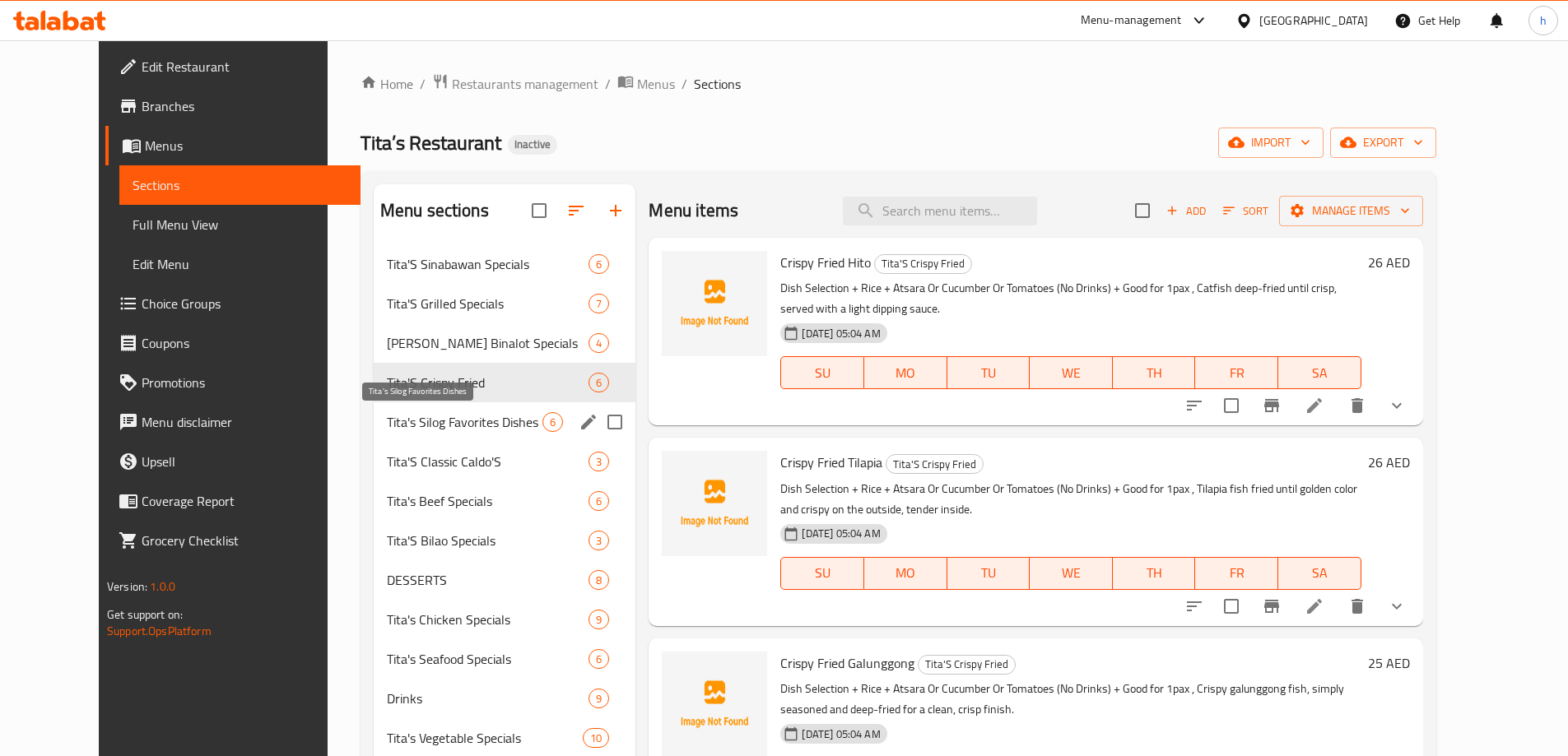
click at [399, 424] on span "Tita's Silog Favorites Dishes" at bounding box center [465, 422] width 157 height 20
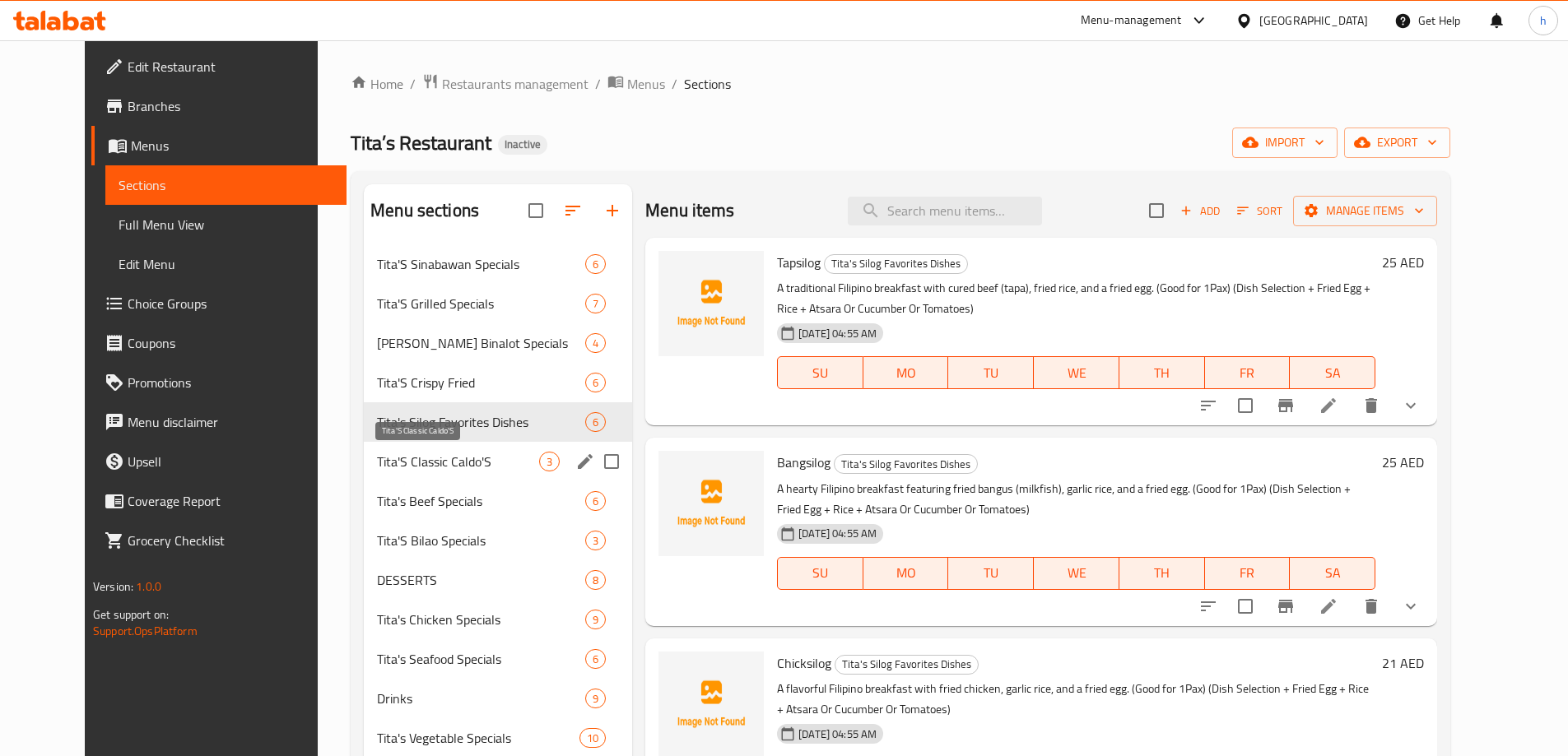
click at [402, 455] on span "Tita'S Classic Caldo'S" at bounding box center [457, 461] width 162 height 20
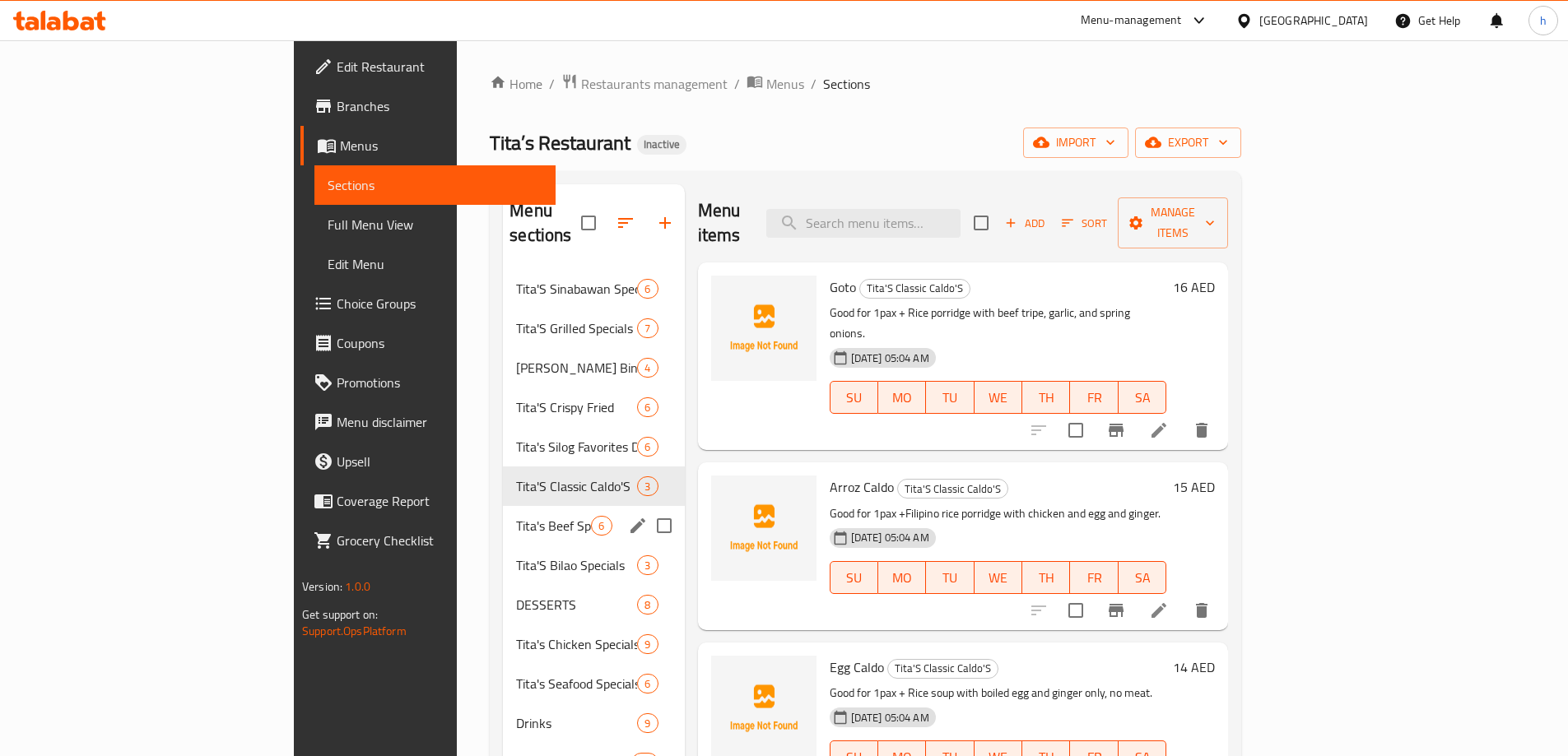
click at [503, 506] on div "Tita's Beef Specials 6" at bounding box center [593, 526] width 181 height 39
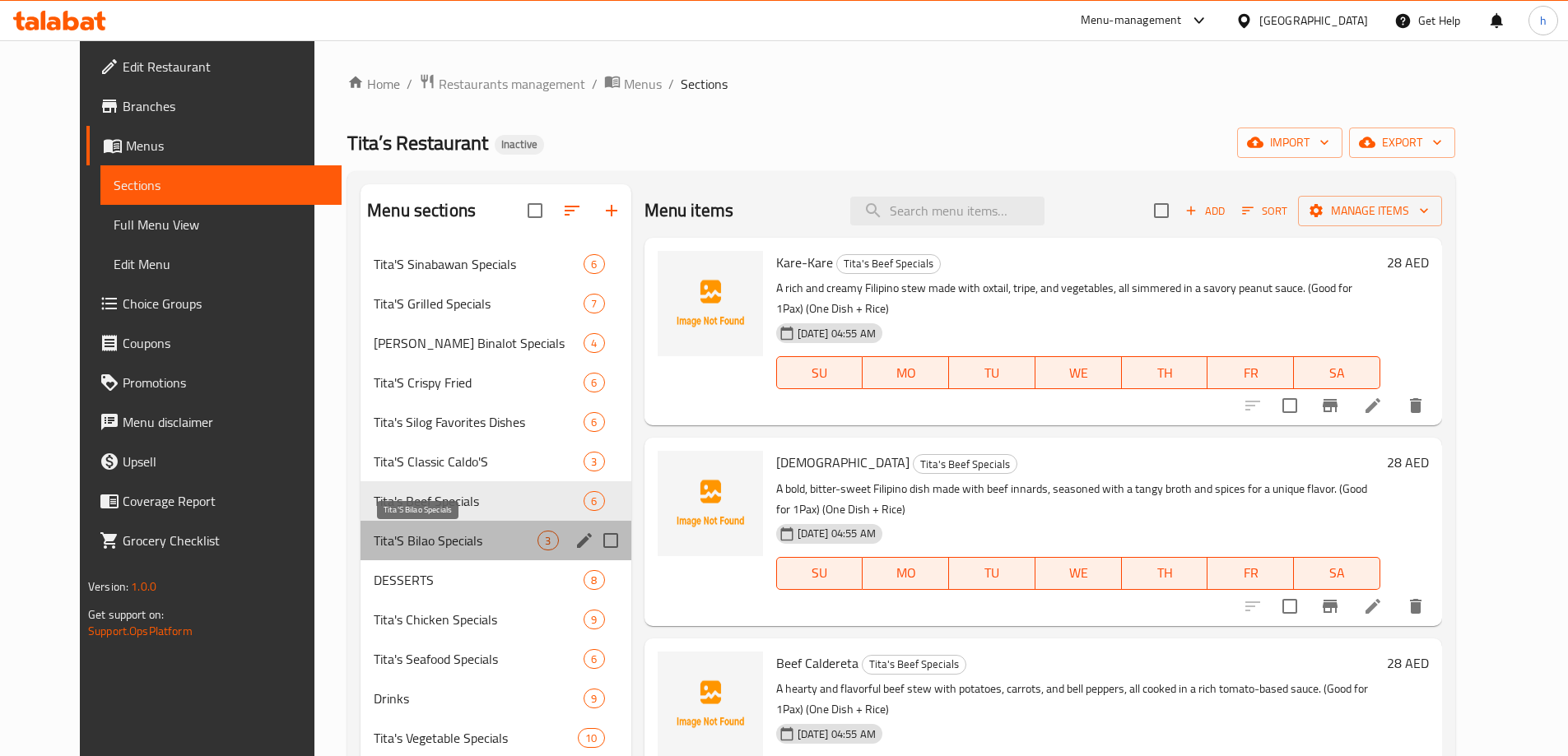
click at [385, 534] on span "Tita'S Bilao Specials" at bounding box center [455, 540] width 164 height 20
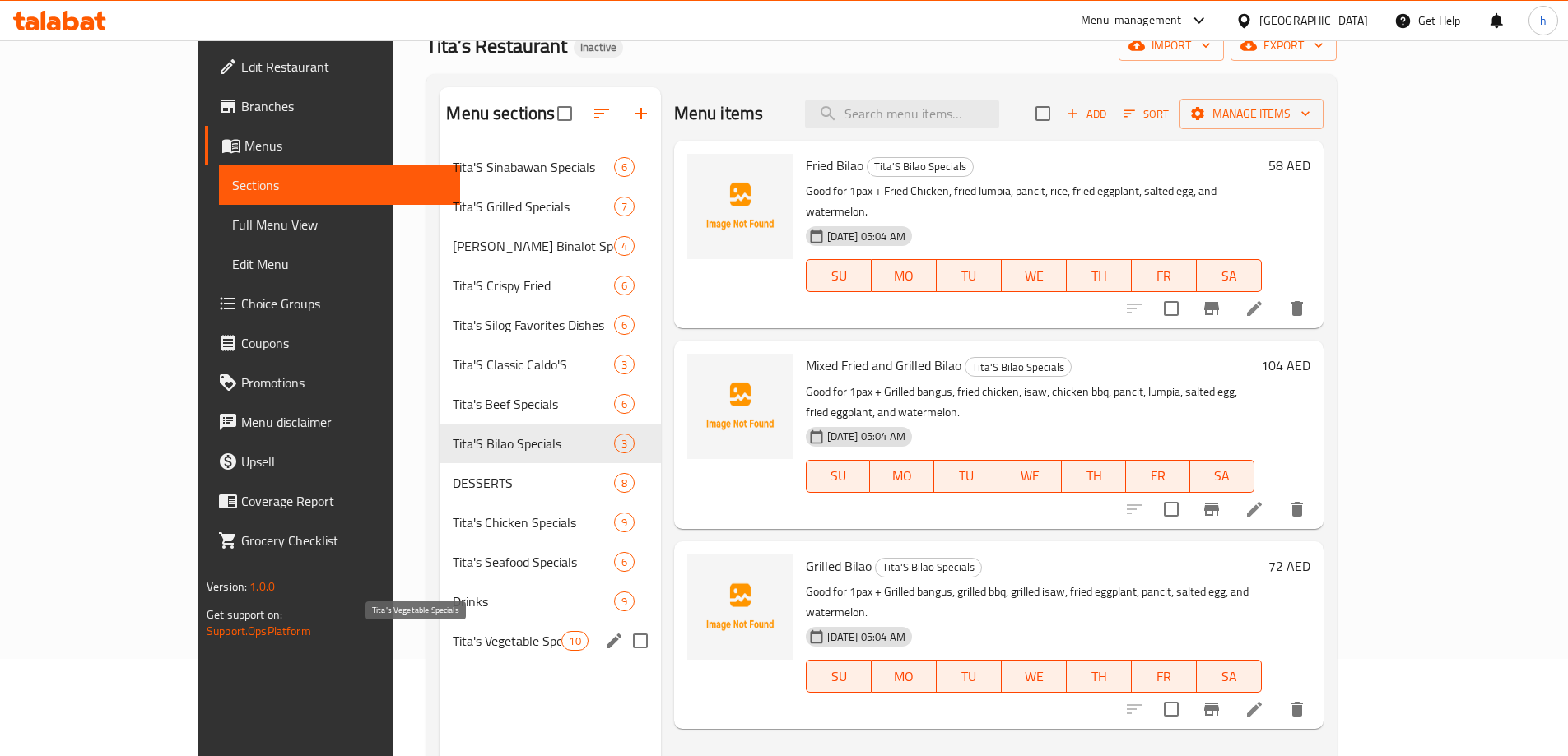
scroll to position [230, 0]
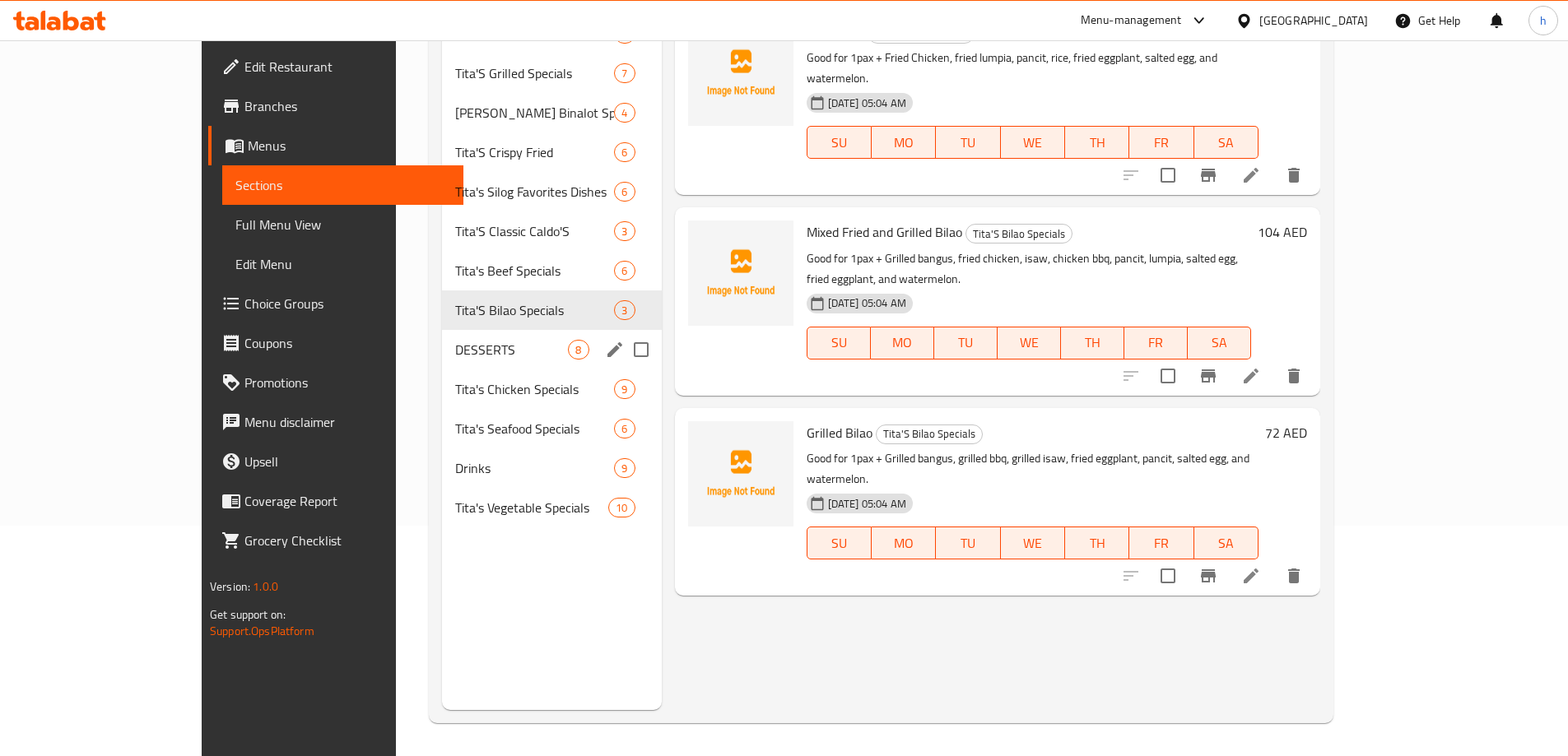
click at [456, 351] on span "DESSERTS" at bounding box center [512, 349] width 114 height 20
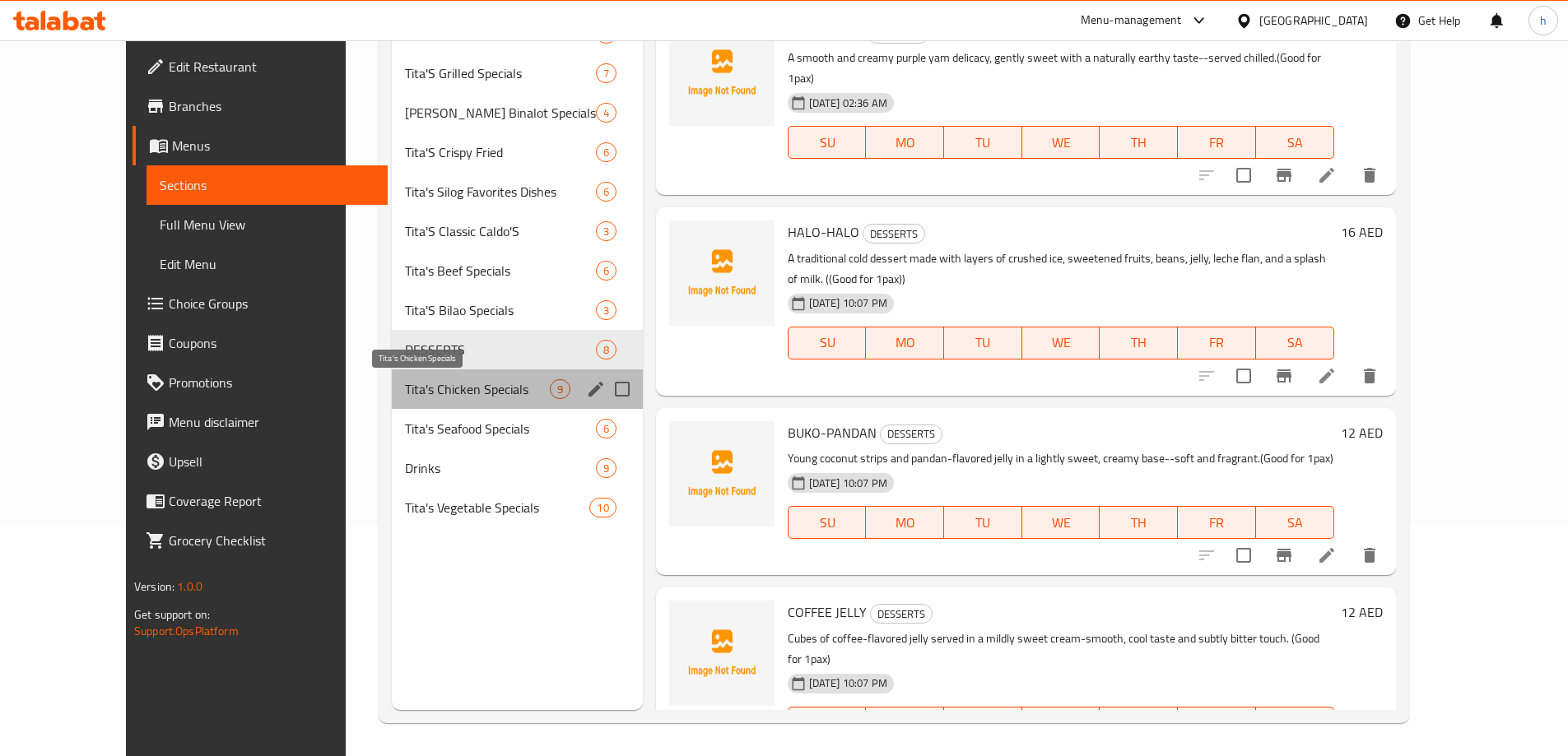
click at [405, 387] on span "Tita's Chicken Specials" at bounding box center [477, 389] width 145 height 20
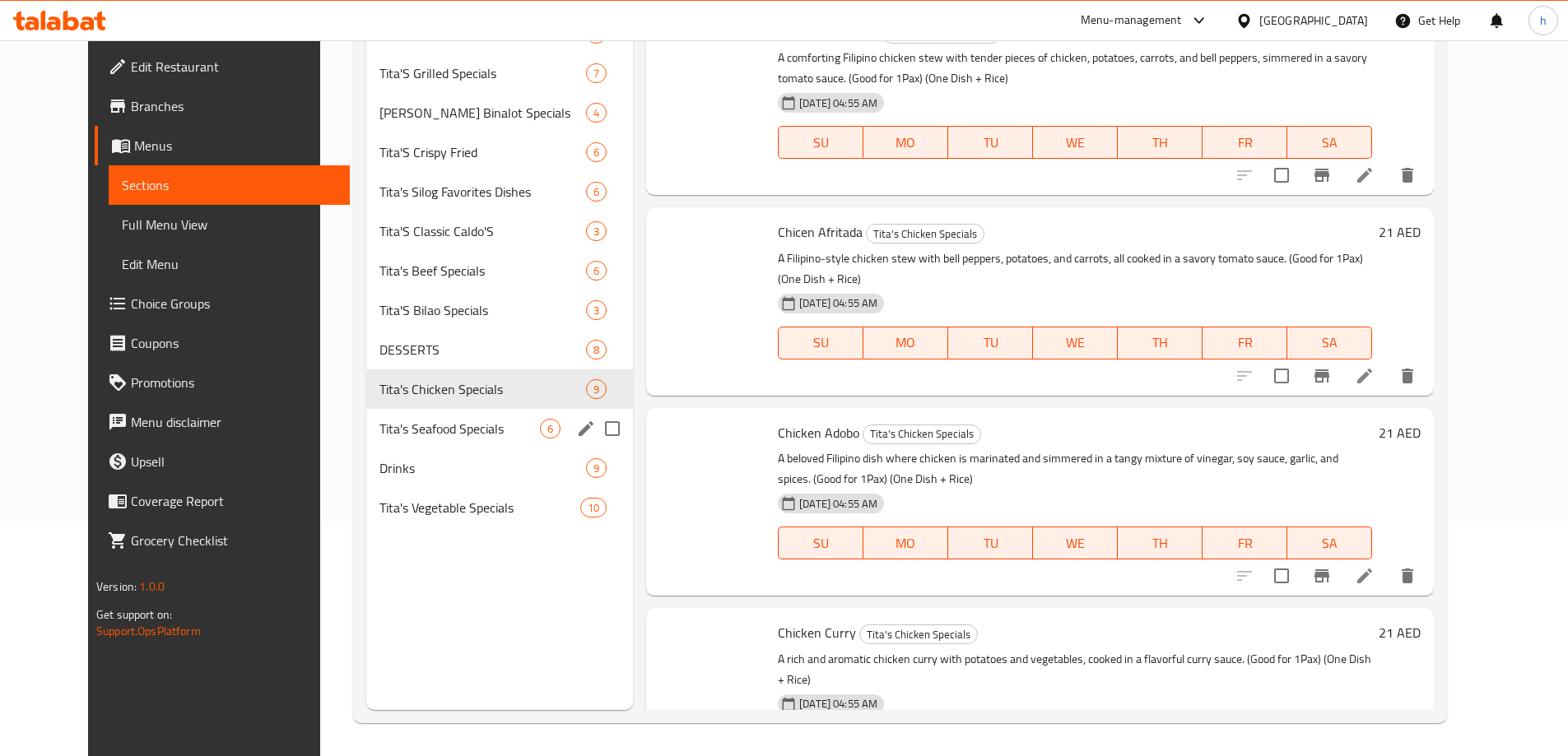
click at [379, 436] on span "Tita's Seafood Specials" at bounding box center [459, 428] width 160 height 20
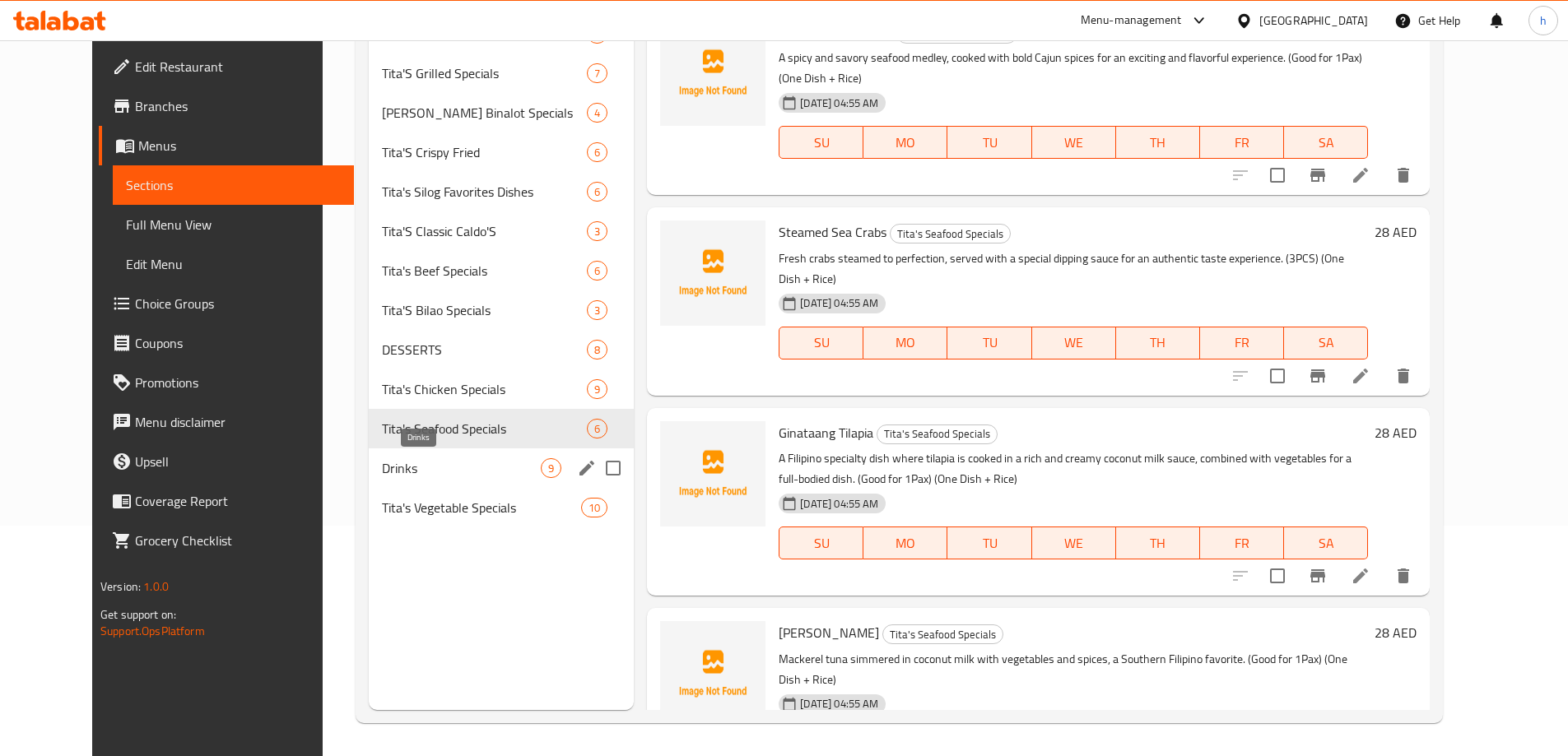
click at [382, 461] on span "Drinks" at bounding box center [462, 467] width 159 height 20
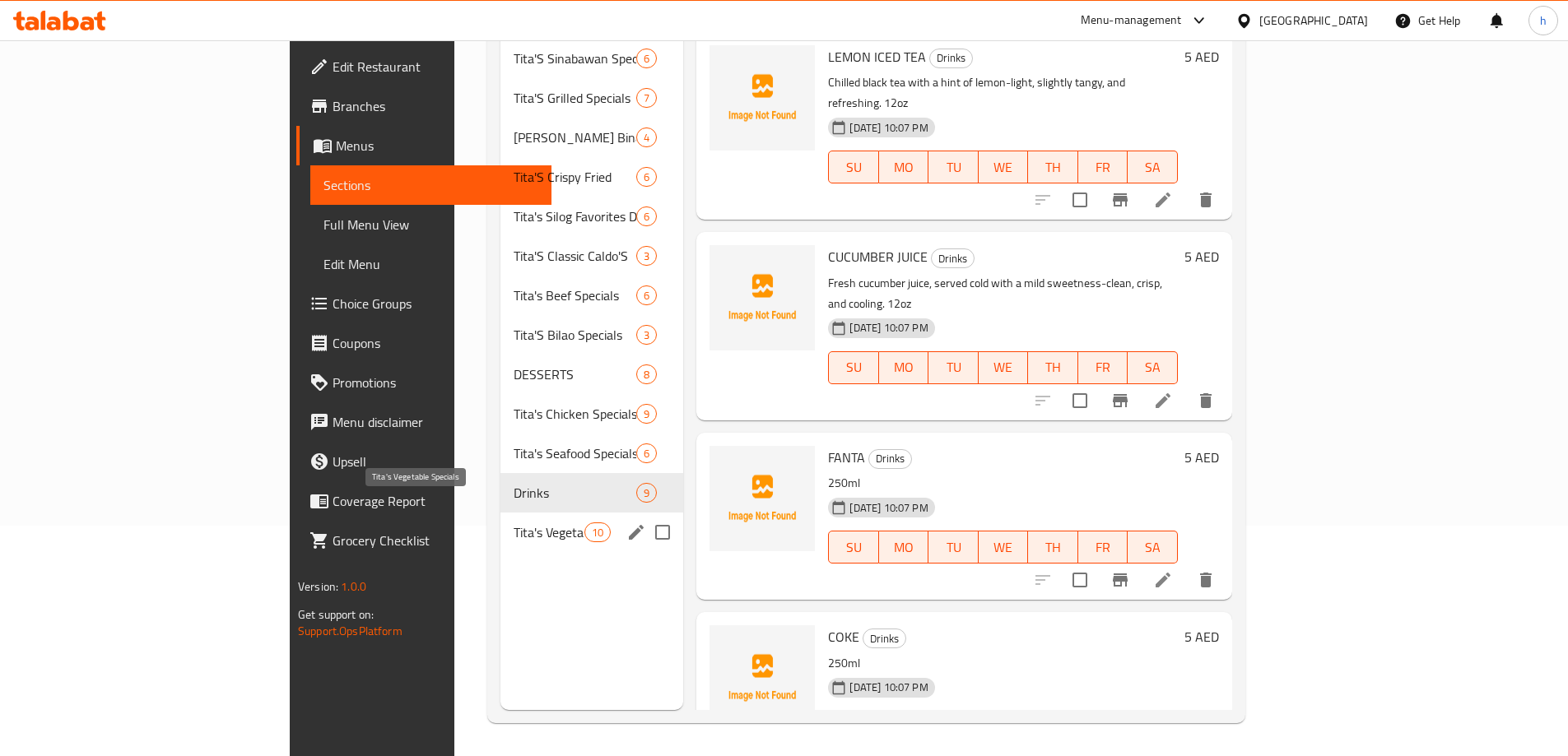
click at [514, 522] on span "Tita's Vegetable Specials" at bounding box center [549, 532] width 71 height 20
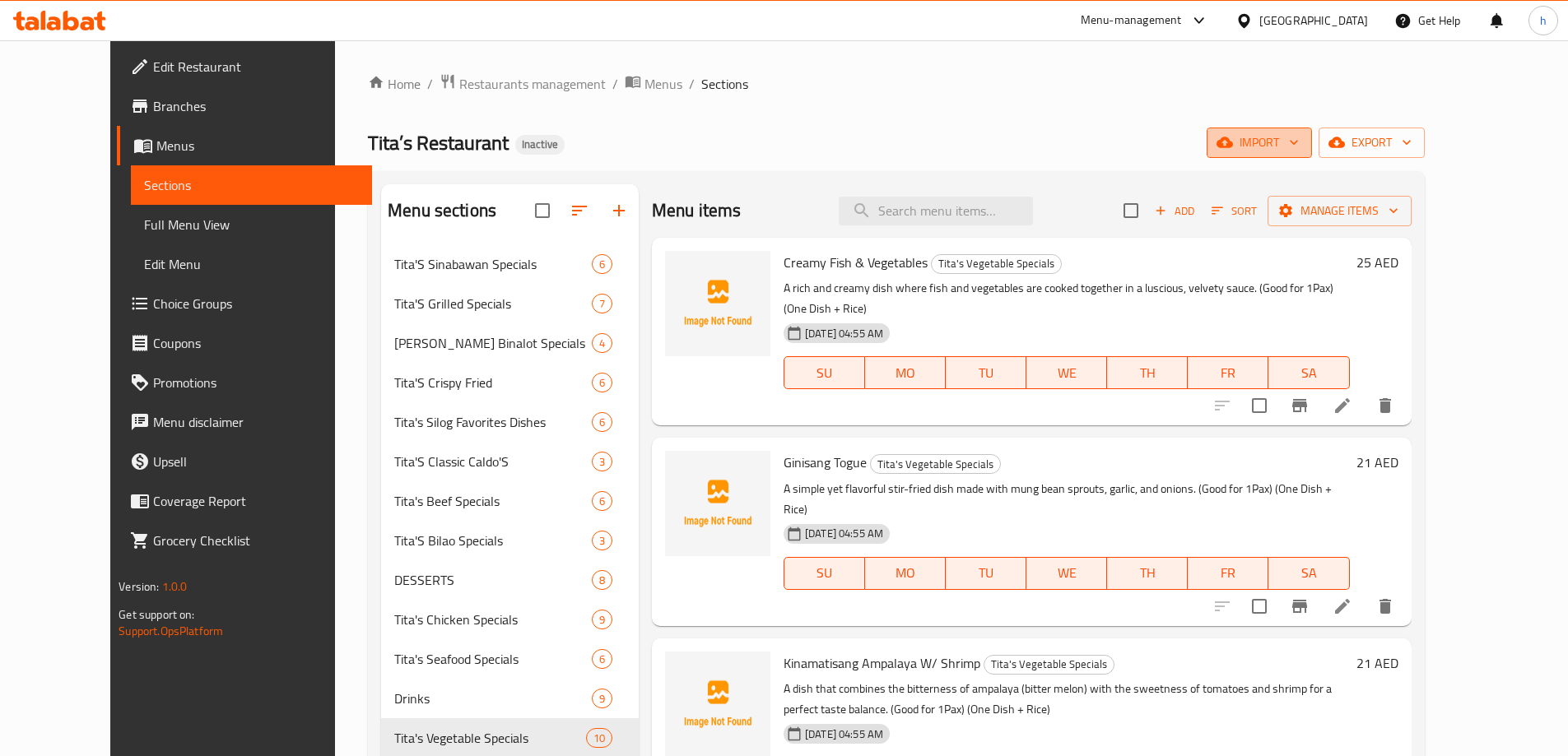
click at [1299, 134] on span "import" at bounding box center [1260, 143] width 79 height 21
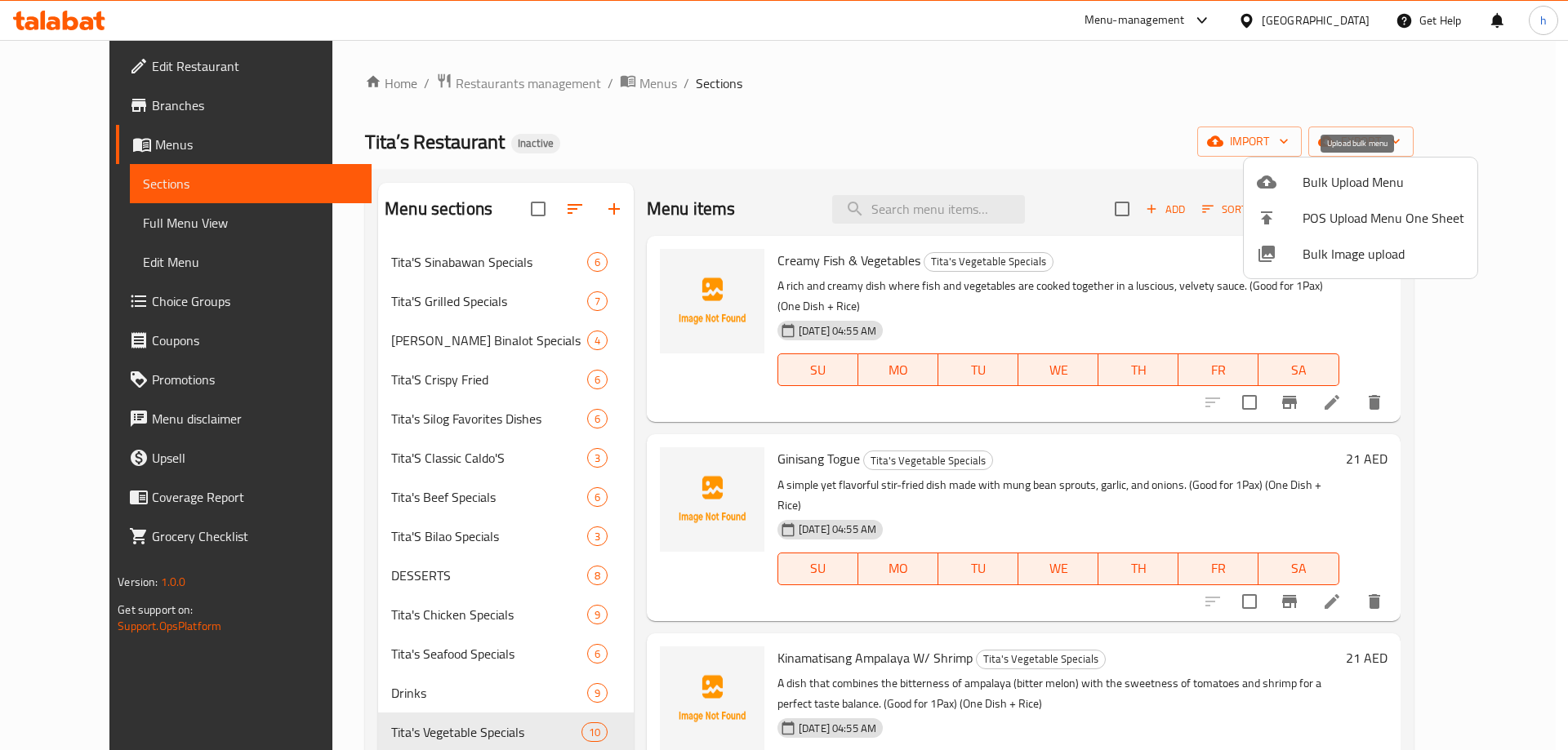
click at [1274, 185] on icon at bounding box center [1266, 182] width 20 height 13
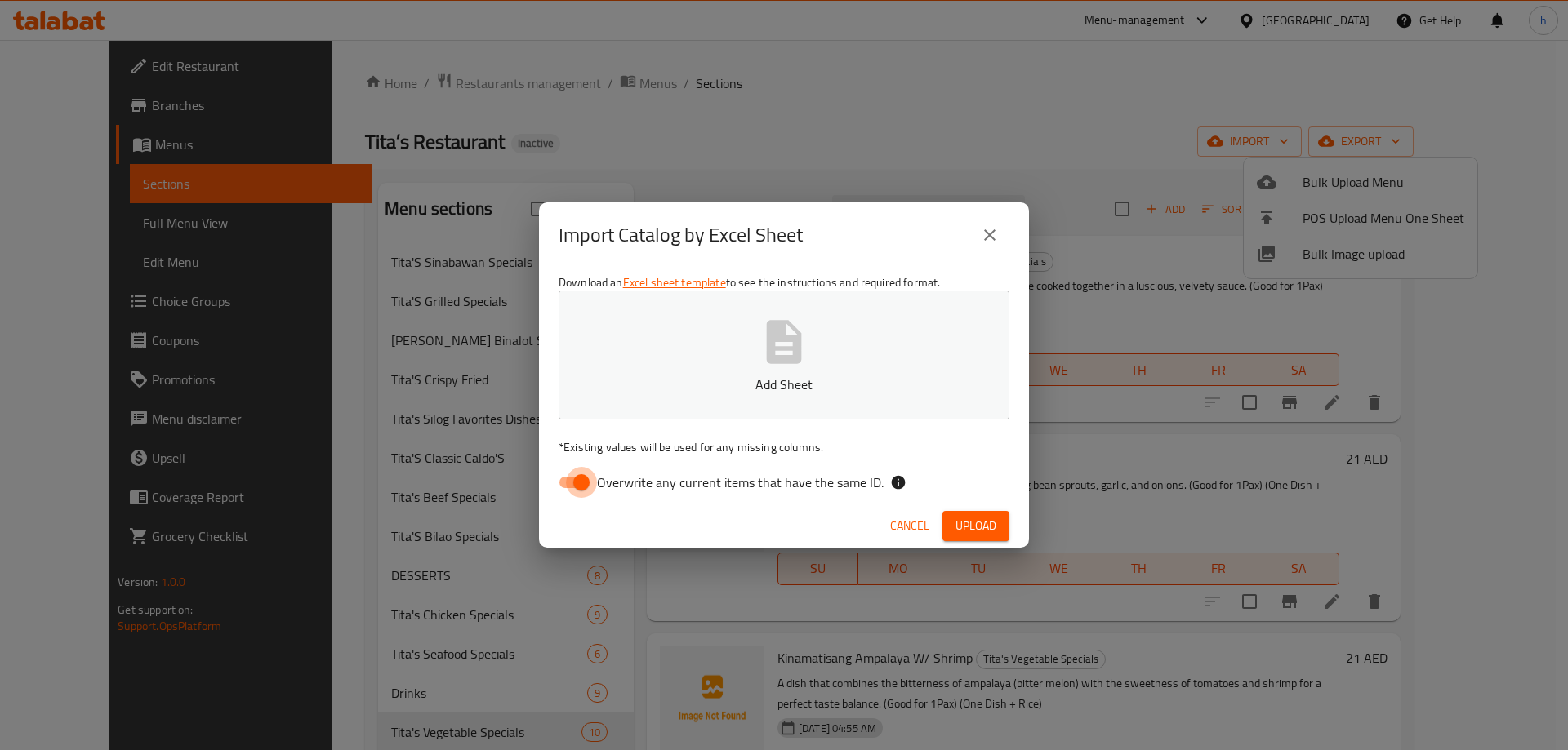
click at [584, 481] on input "Overwrite any current items that have the same ID." at bounding box center [582, 482] width 93 height 31
checkbox input "false"
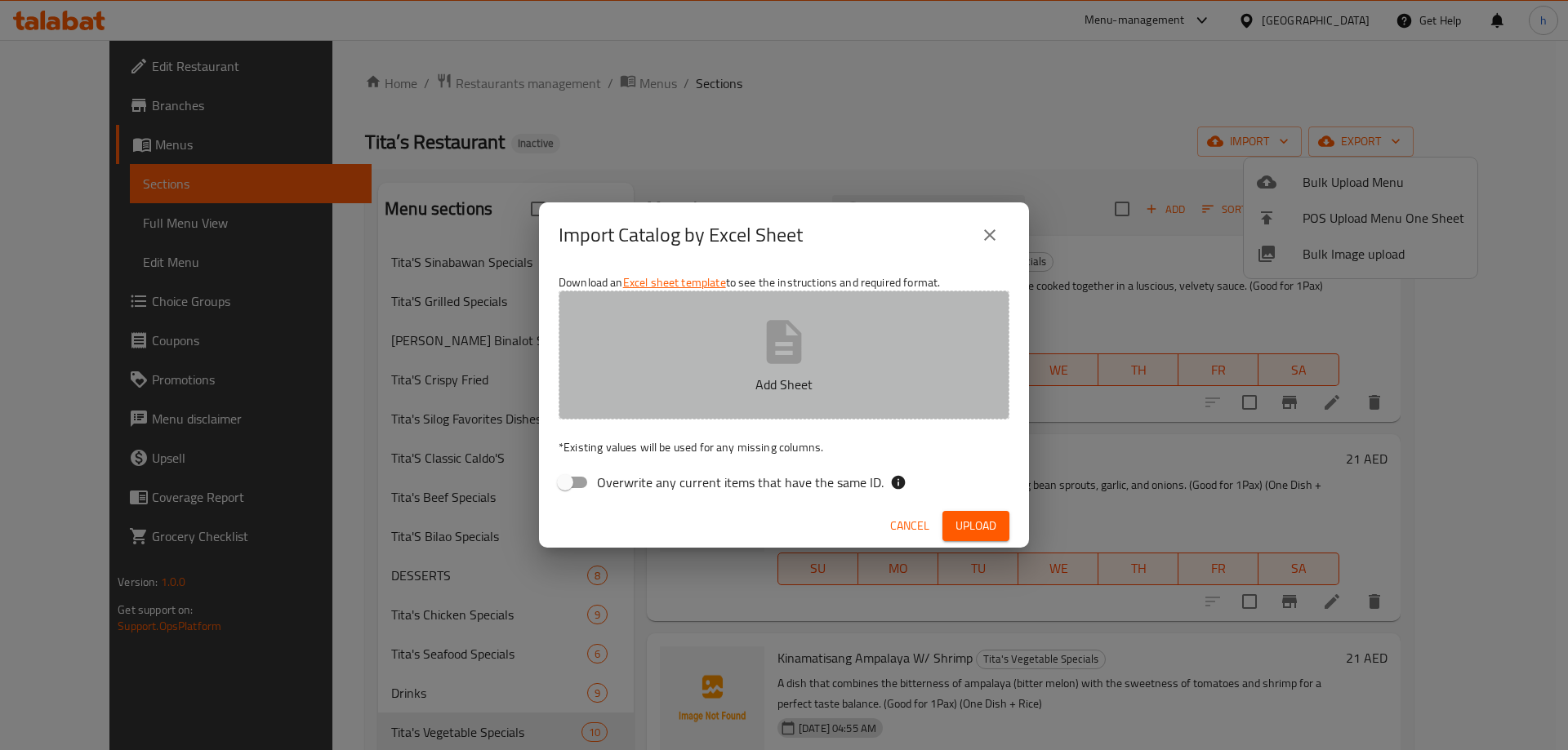
click at [727, 352] on button "Add Sheet" at bounding box center [784, 355] width 451 height 129
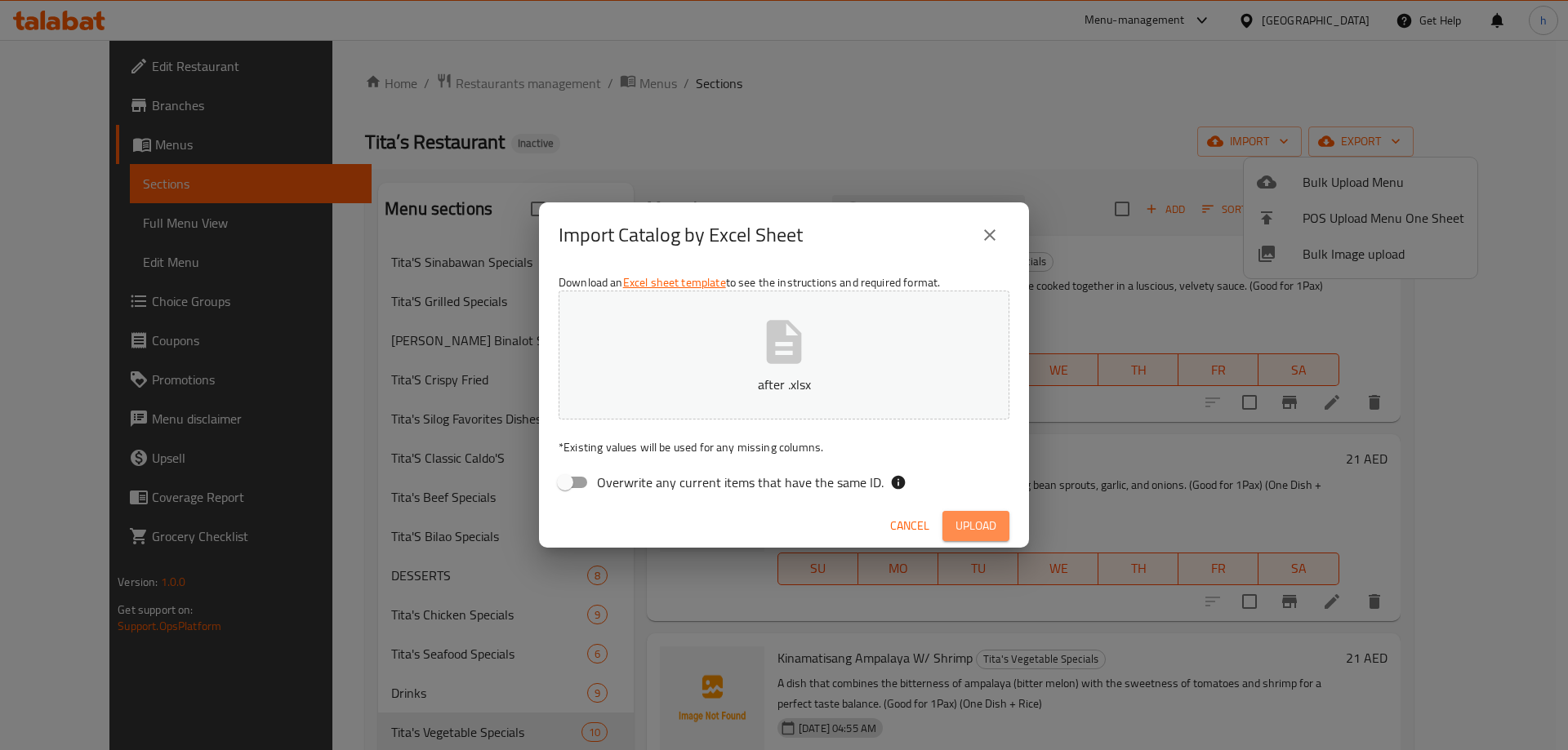
click at [994, 532] on span "Upload" at bounding box center [976, 527] width 41 height 20
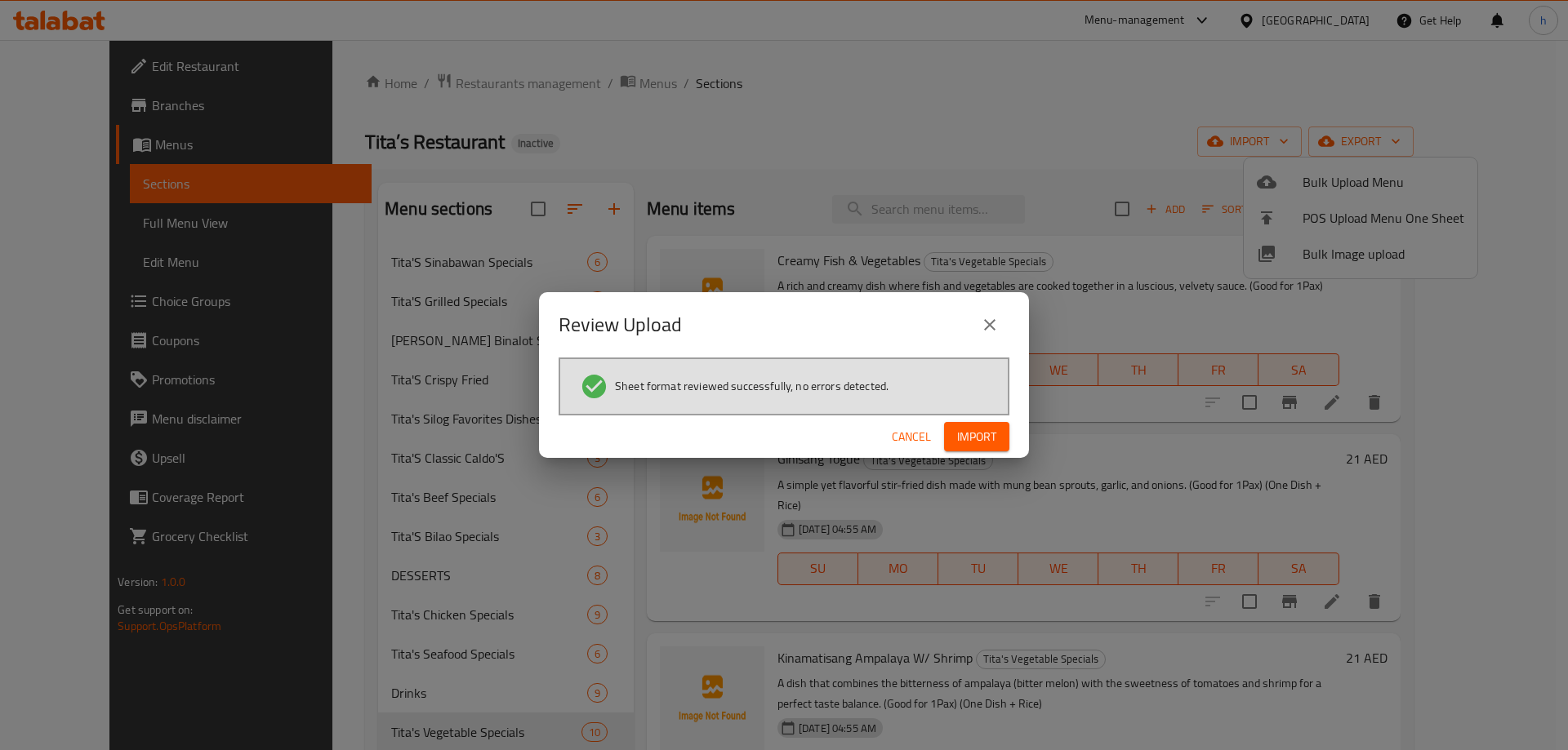
click at [963, 441] on span "Import" at bounding box center [977, 437] width 39 height 20
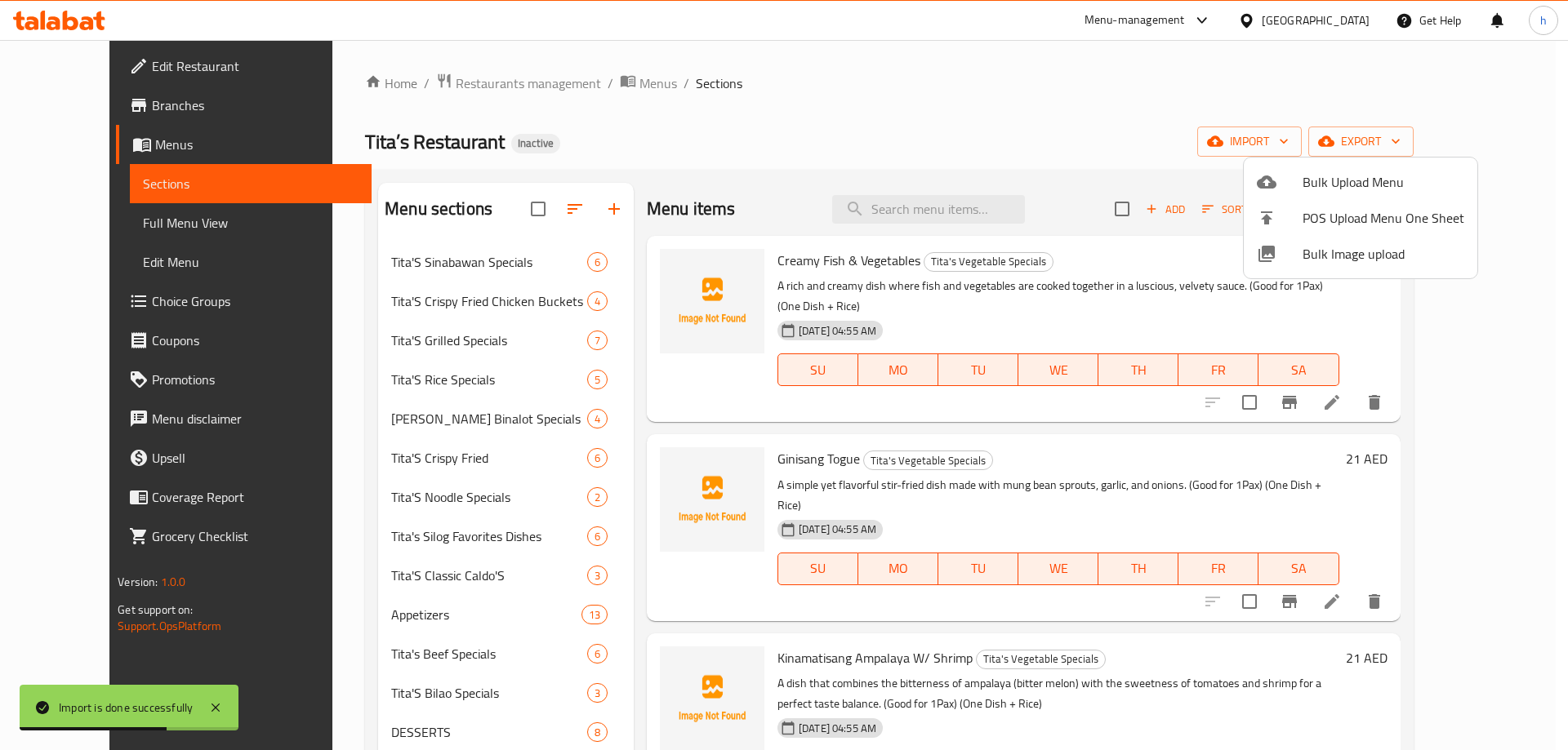
click at [1052, 98] on div at bounding box center [784, 375] width 1568 height 750
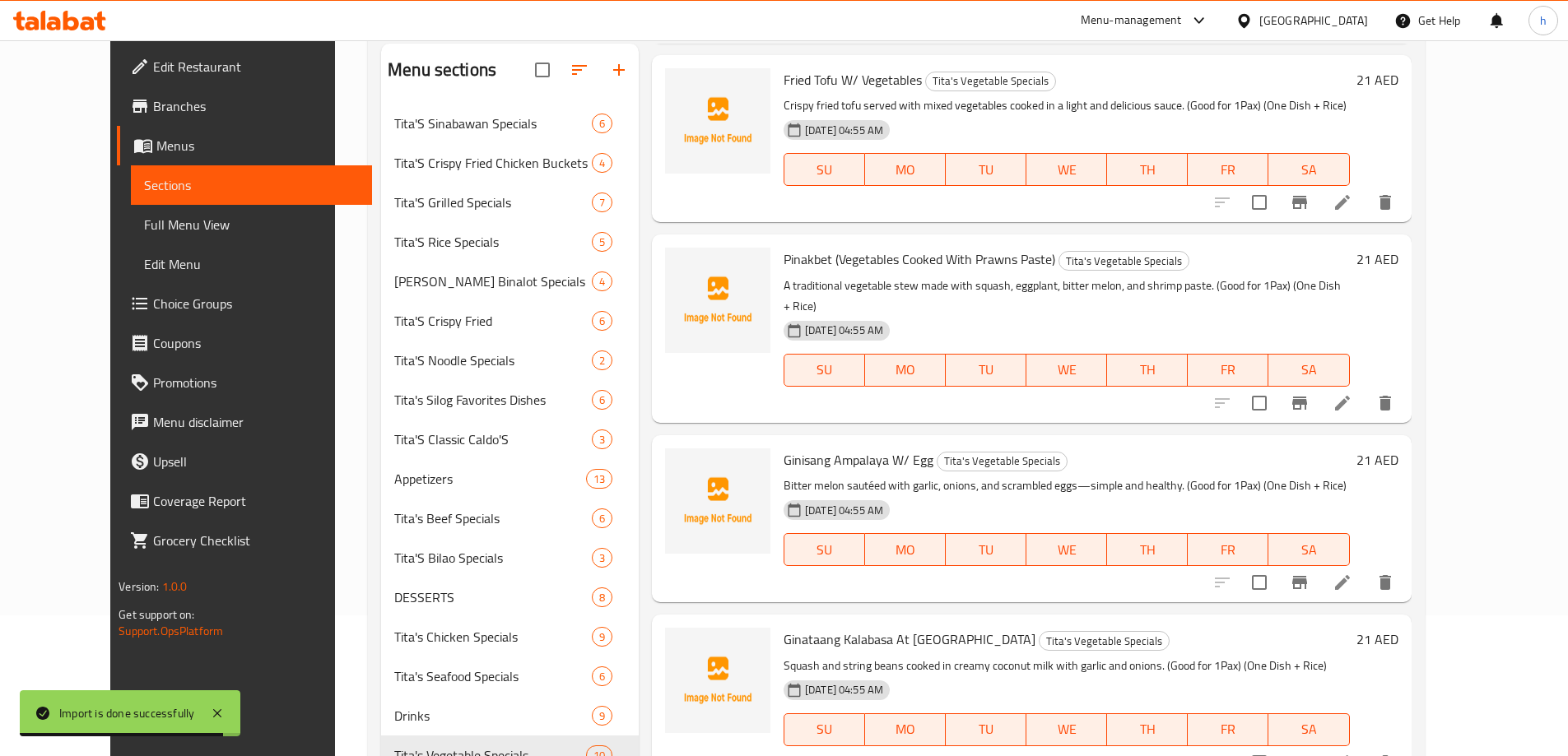
scroll to position [230, 0]
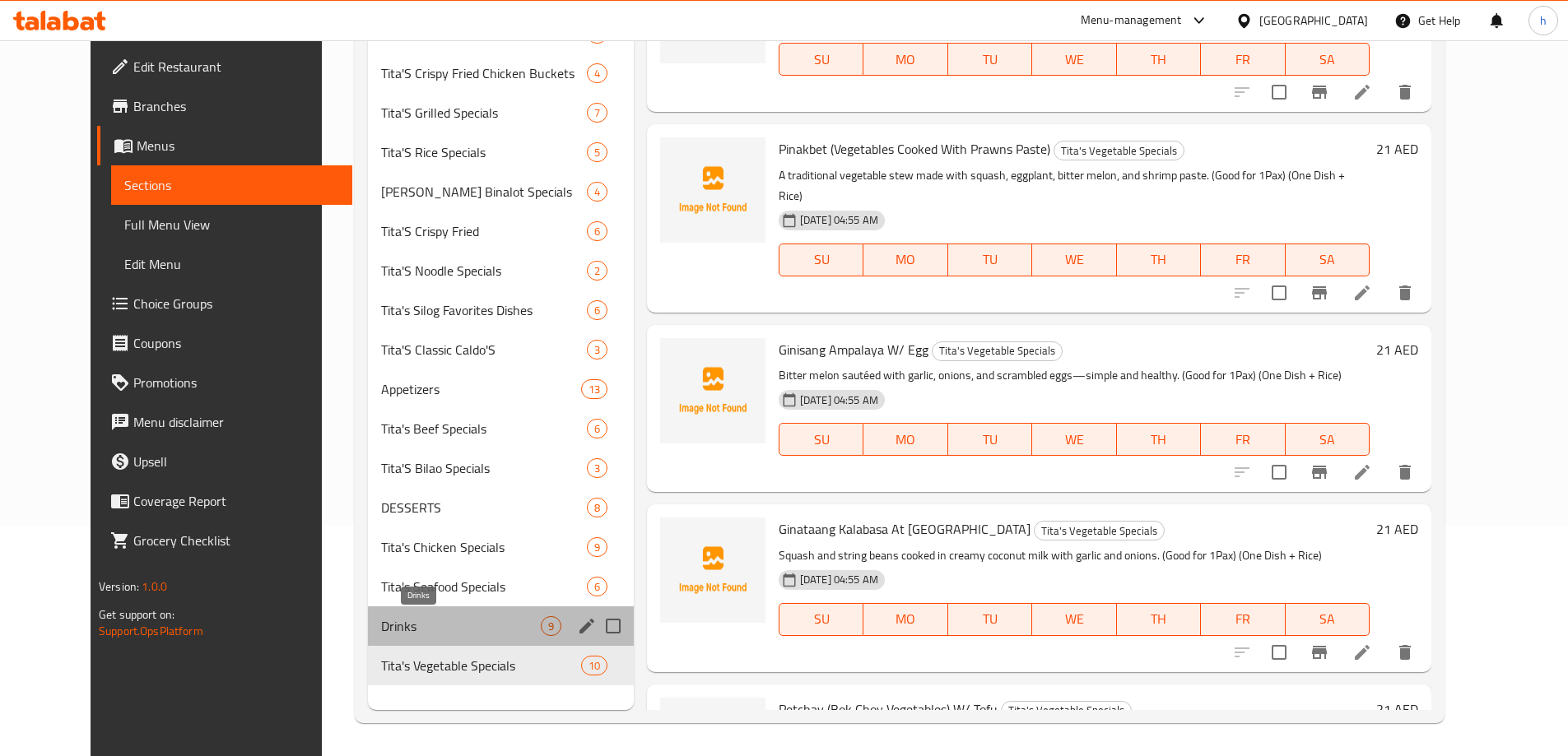
click at [385, 622] on span "Drinks" at bounding box center [461, 626] width 159 height 20
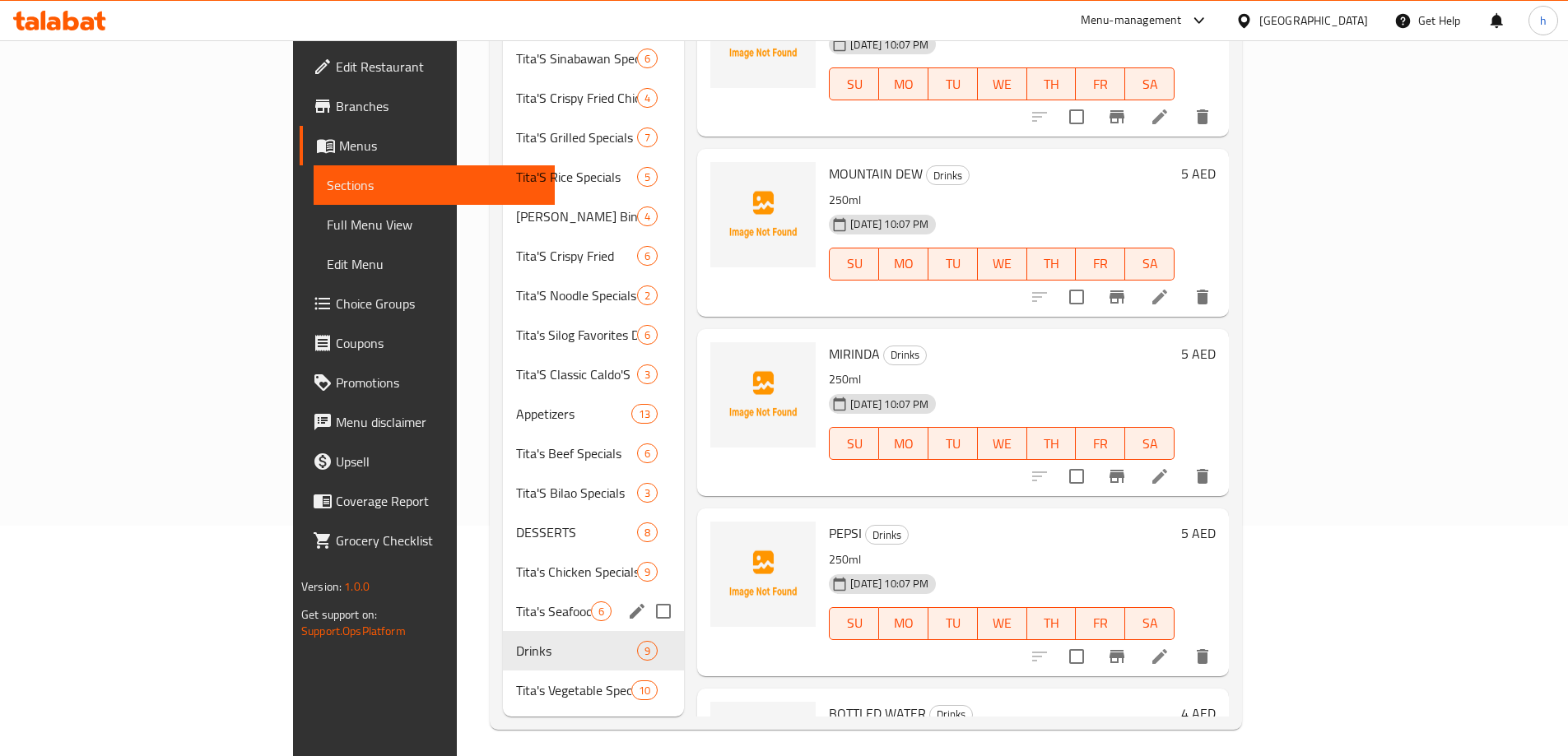
click at [516, 602] on span "Tita's Seafood Specials" at bounding box center [553, 611] width 75 height 20
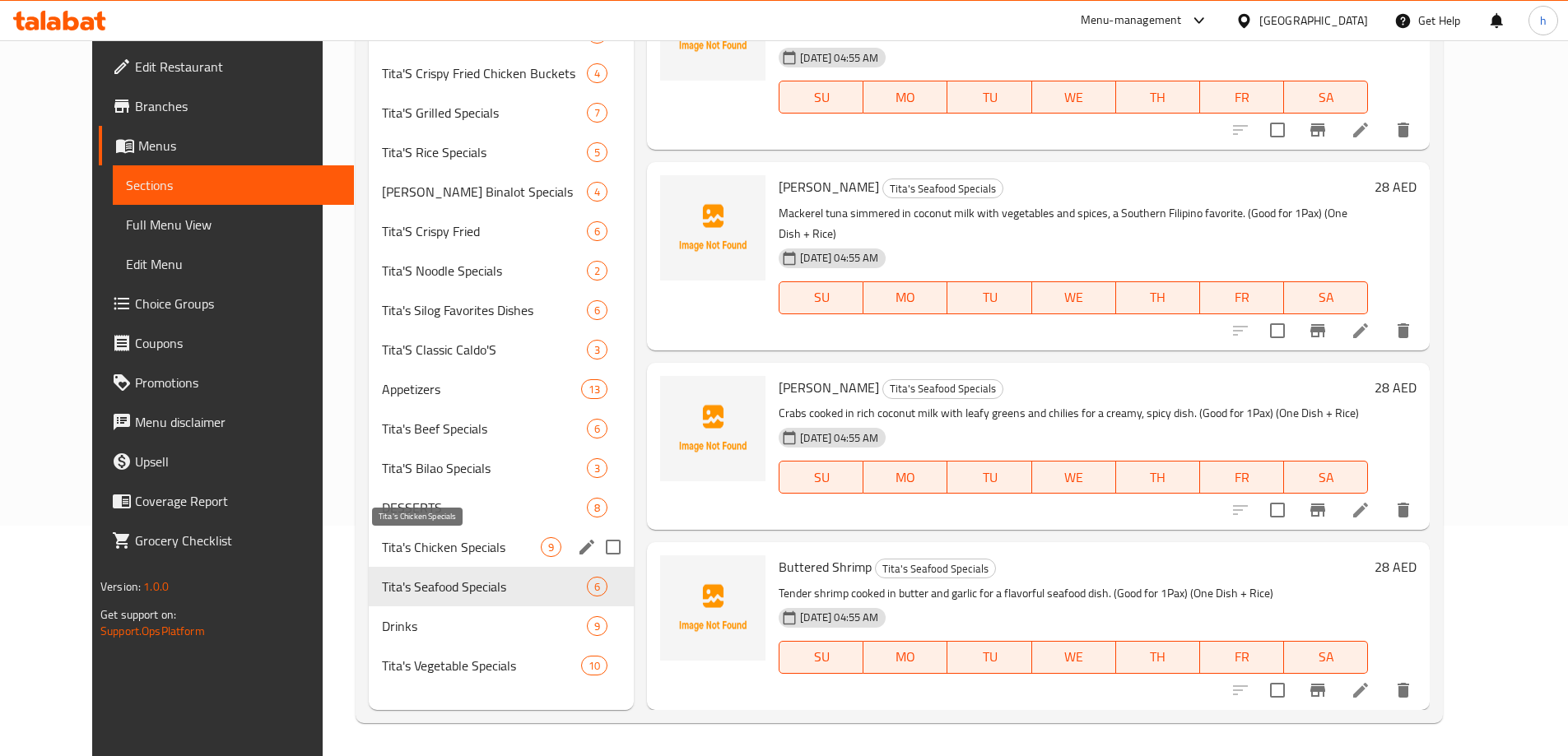
scroll to position [384, 0]
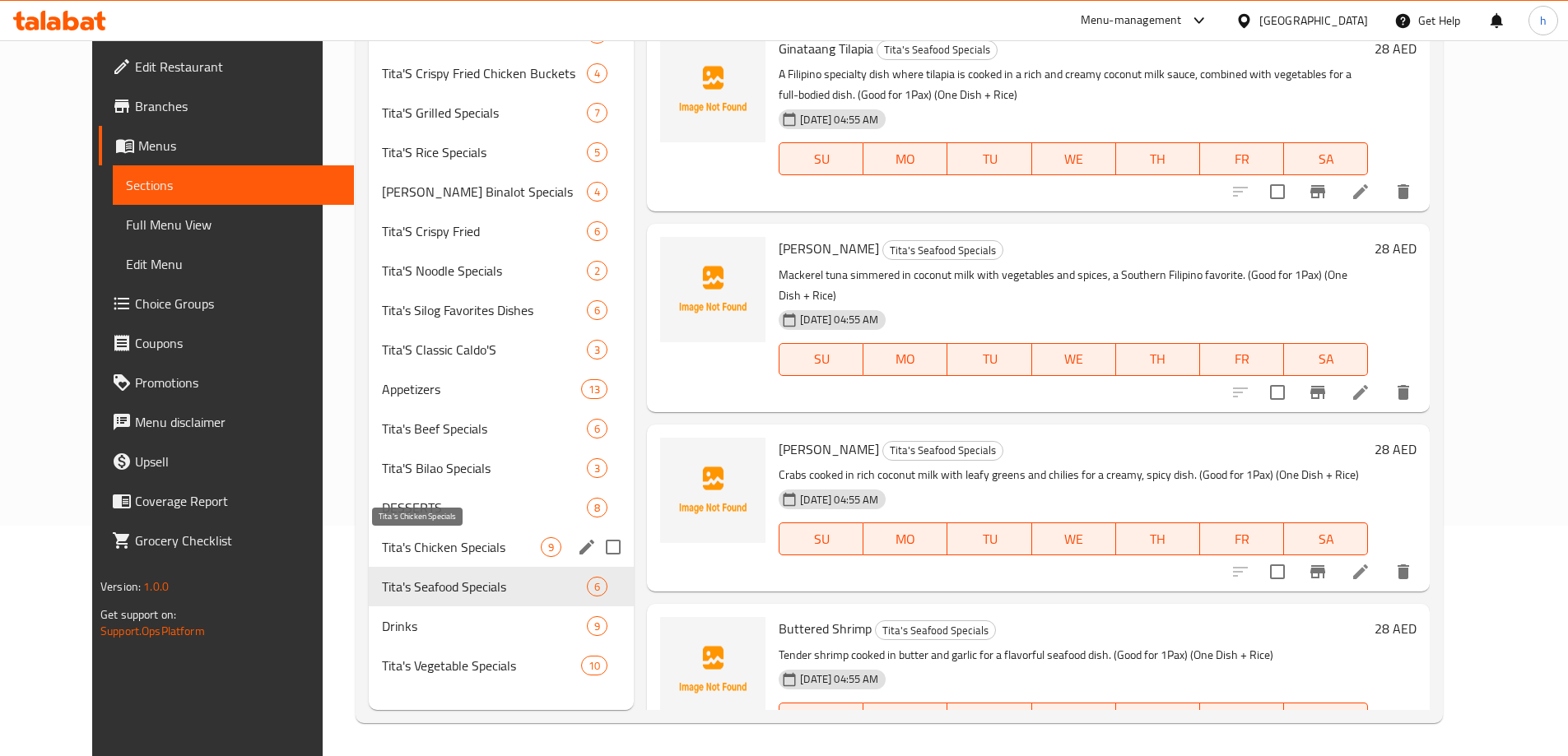
click at [382, 552] on span "Tita's Chicken Specials" at bounding box center [462, 547] width 159 height 20
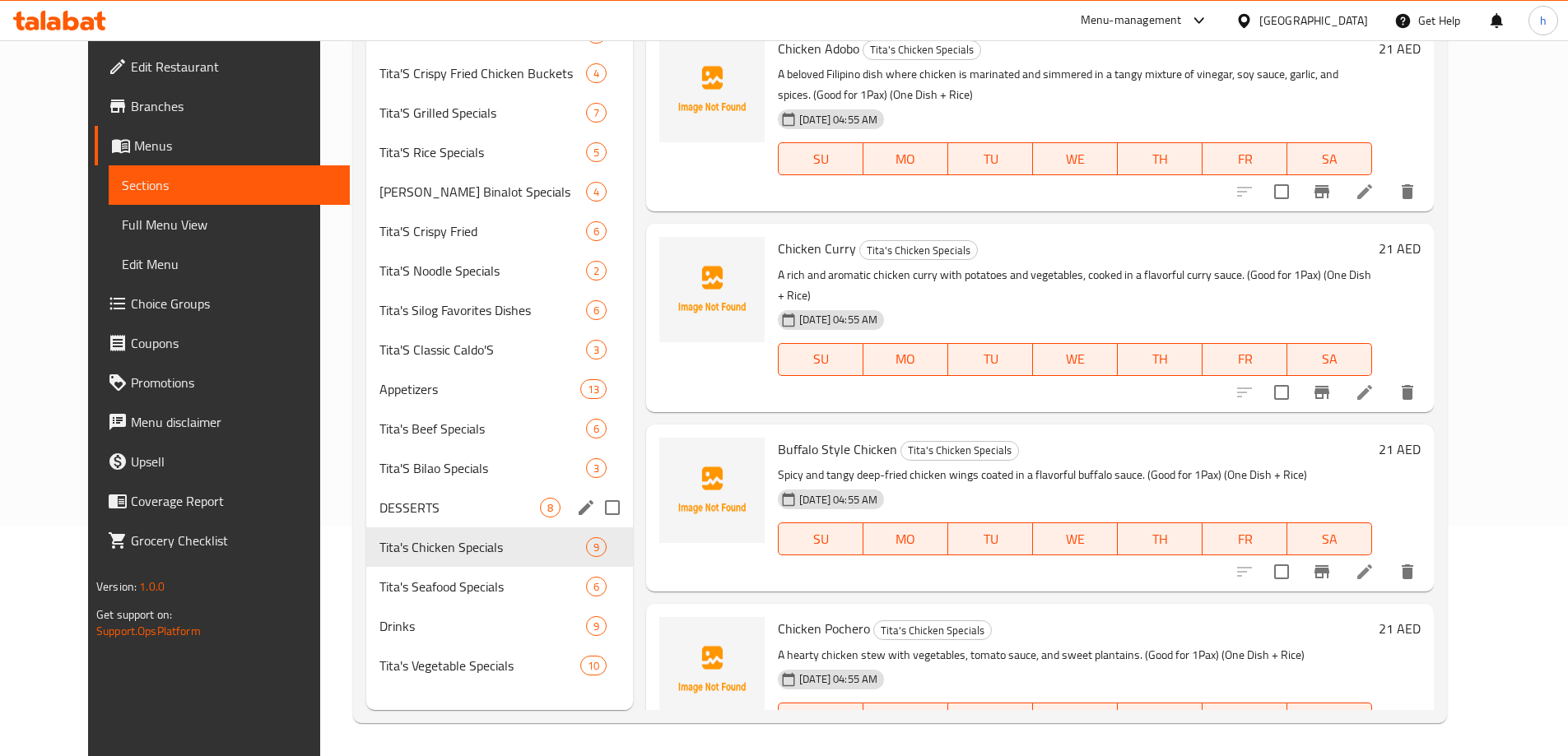
click at [379, 511] on span "DESSERTS" at bounding box center [459, 508] width 160 height 20
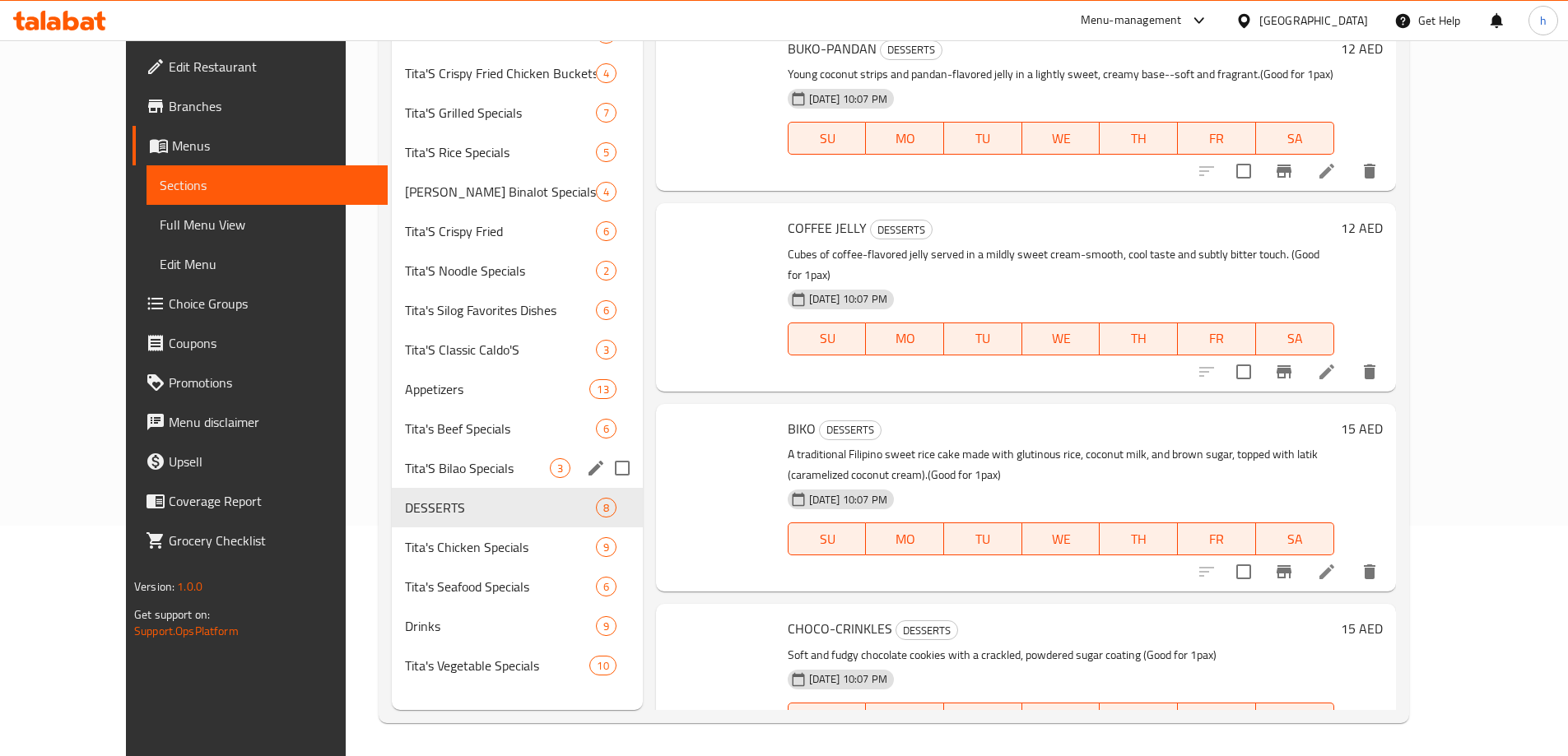
click at [405, 470] on span "Tita'S Bilao Specials" at bounding box center [477, 467] width 145 height 20
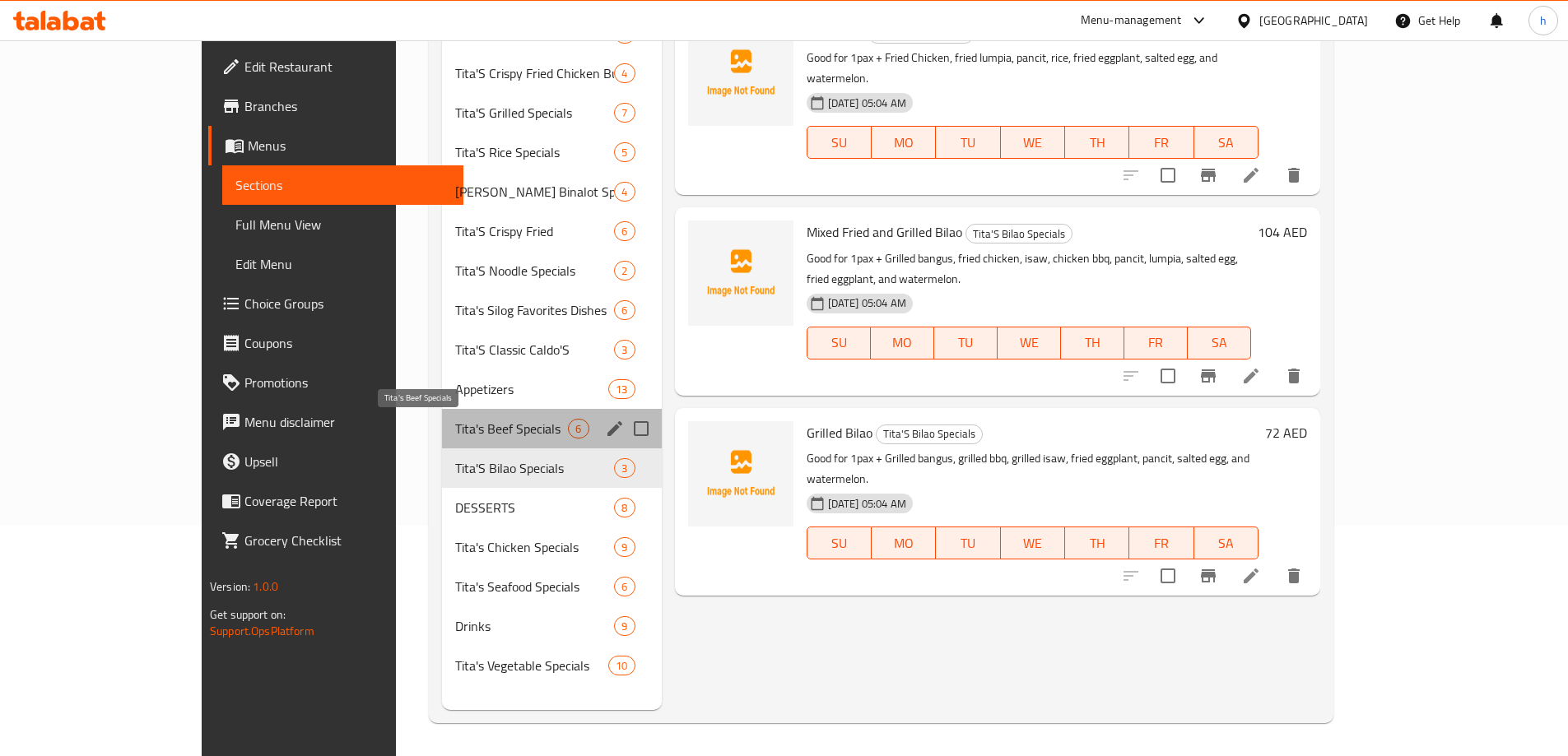
click at [456, 434] on span "Tita's Beef Specials" at bounding box center [512, 428] width 114 height 20
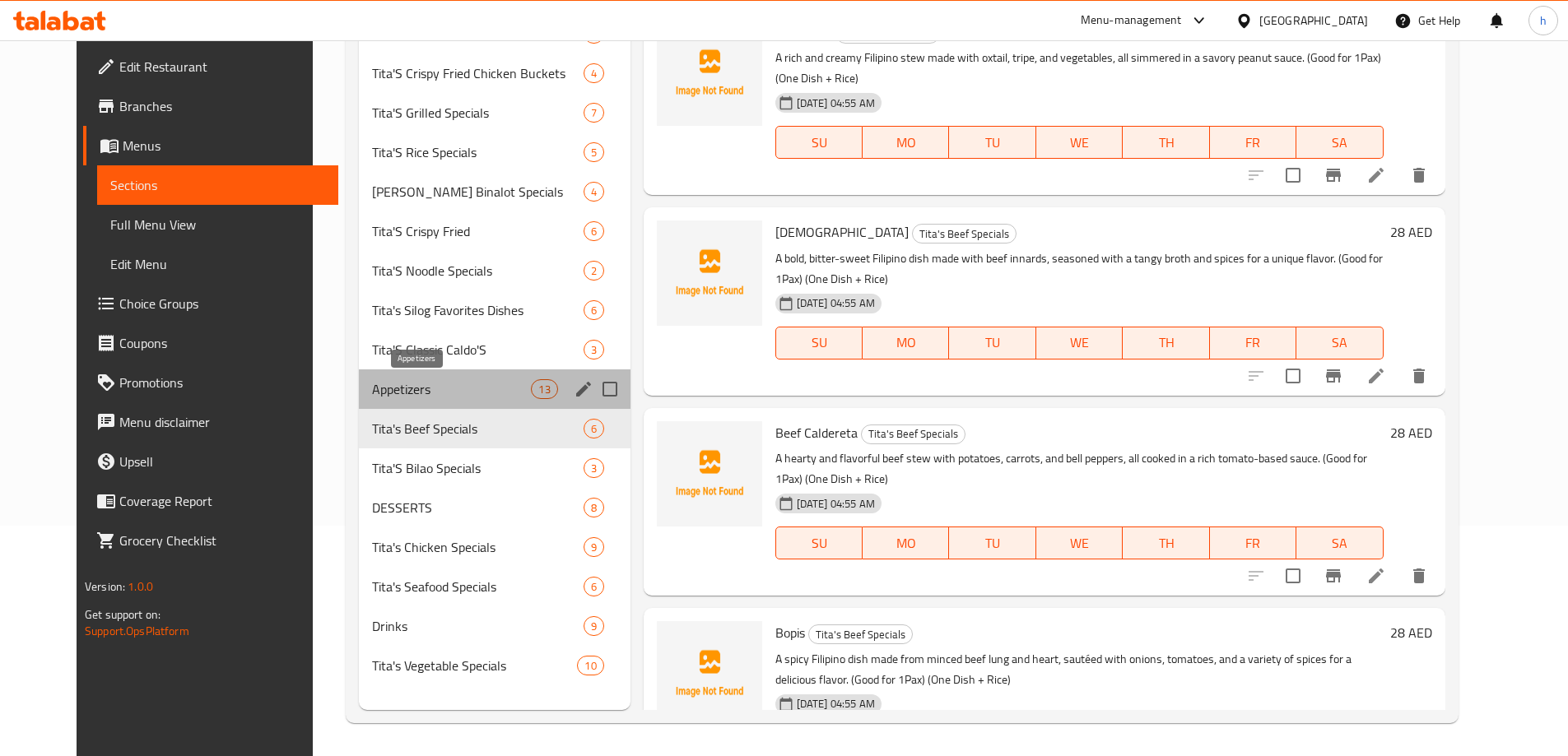
click at [373, 397] on span "Appetizers" at bounding box center [452, 389] width 159 height 20
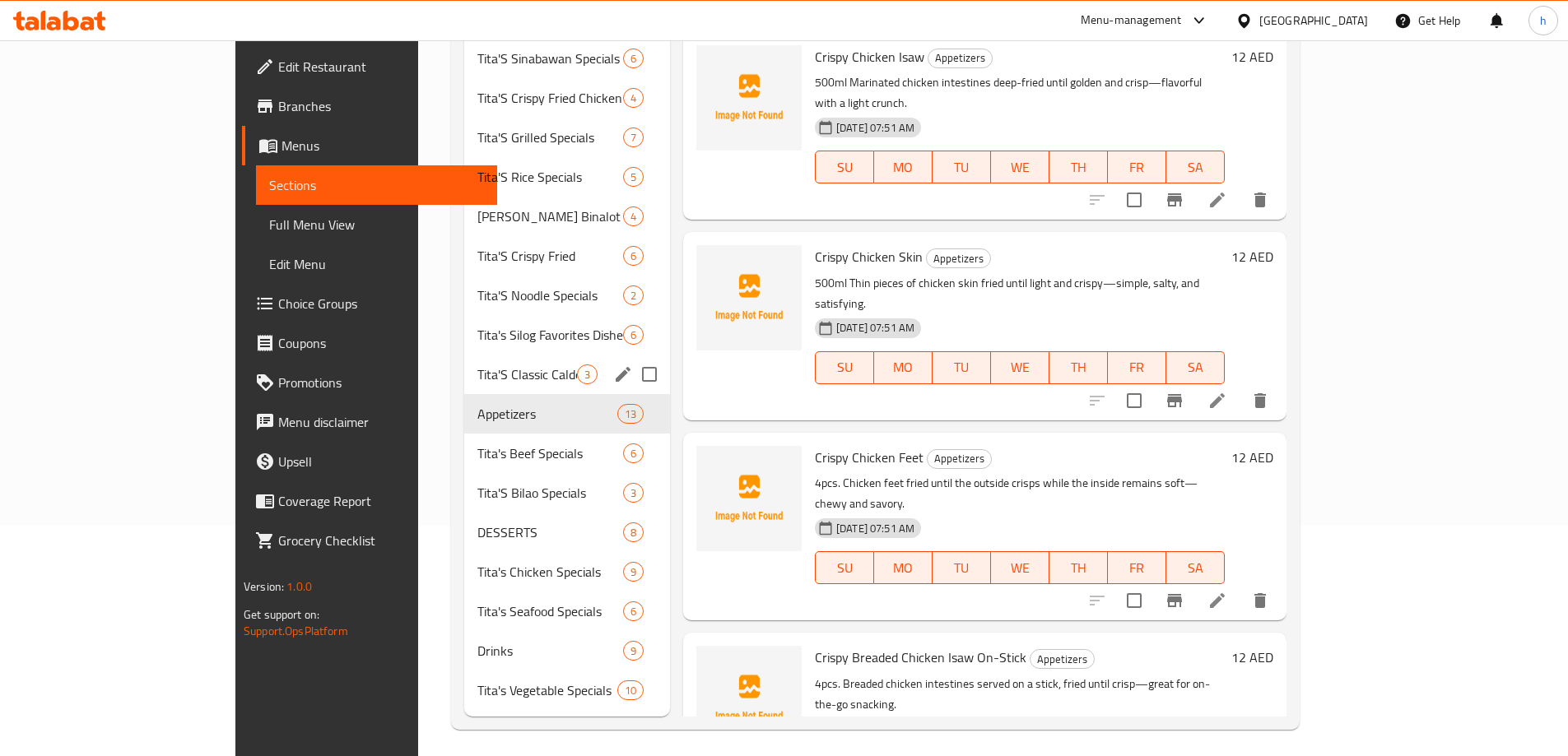
click at [464, 368] on div "Tita'S Classic Caldo'S 3" at bounding box center [567, 374] width 206 height 39
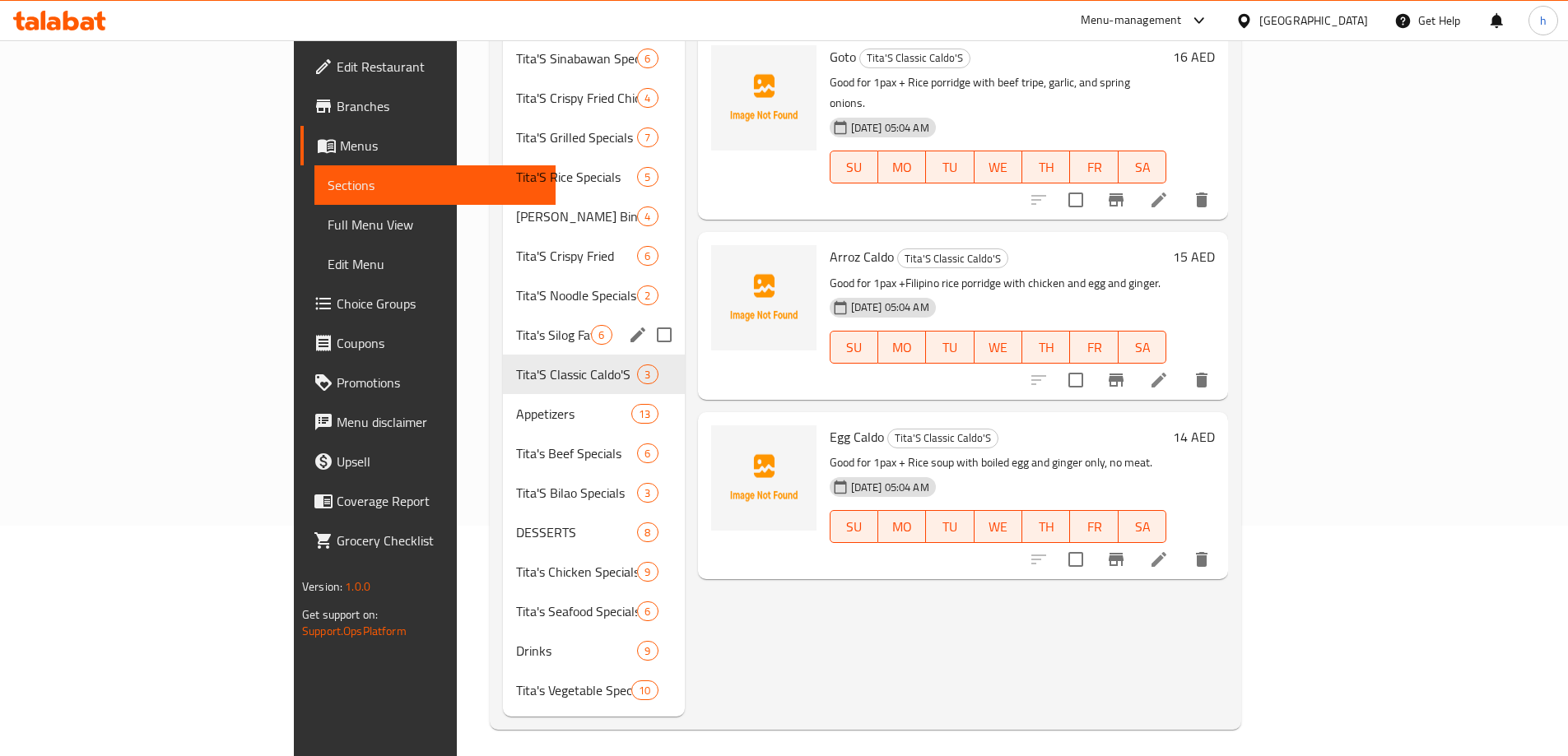
click at [516, 325] on span "Tita's Silog Favorites Dishes" at bounding box center [553, 335] width 75 height 20
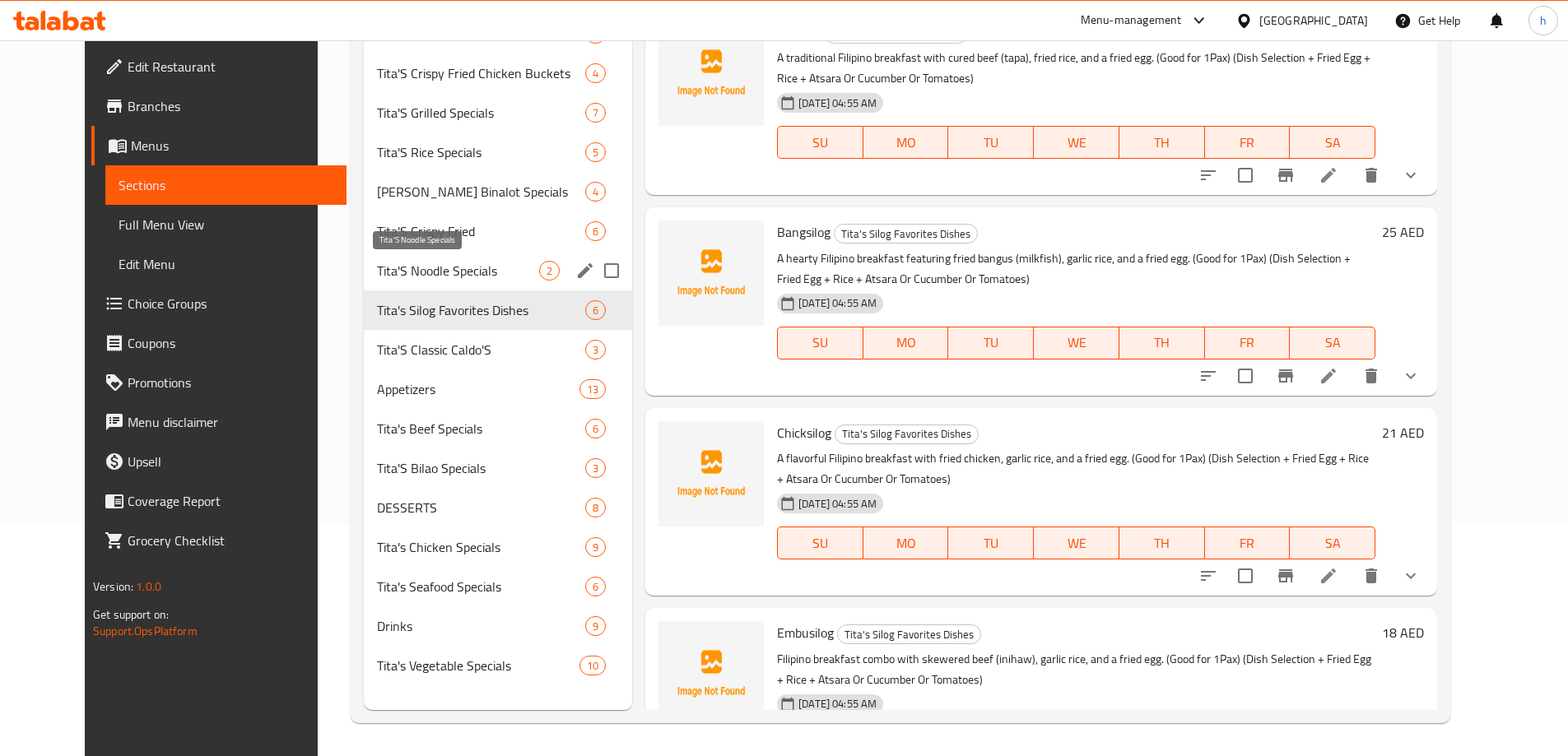
click at [377, 268] on span "Tita'S Noodle Specials" at bounding box center [457, 271] width 162 height 20
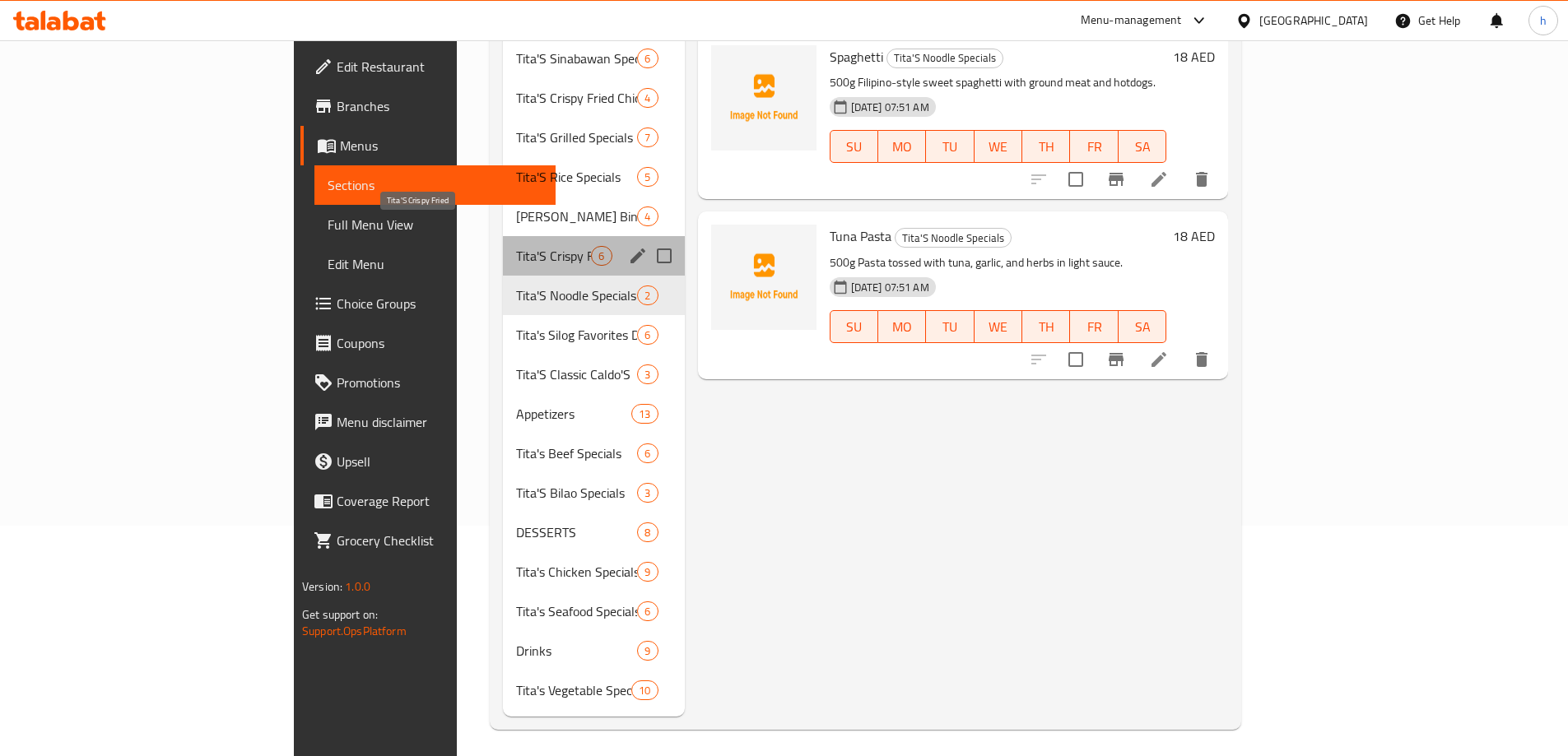
click at [516, 246] on span "Tita'S Crispy Fried" at bounding box center [553, 255] width 75 height 20
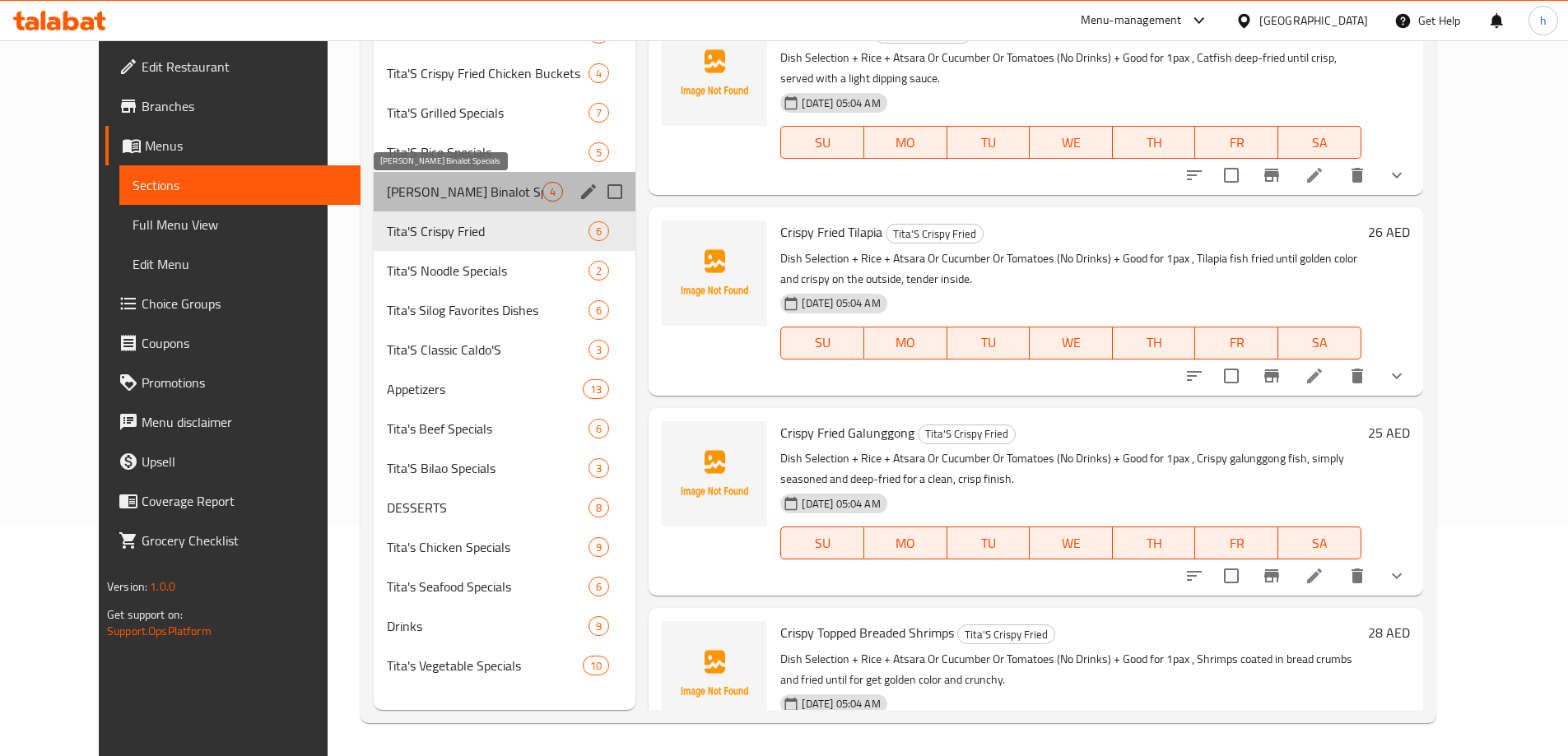
click at [387, 195] on span "Tita's Binalot Specials" at bounding box center [465, 191] width 157 height 20
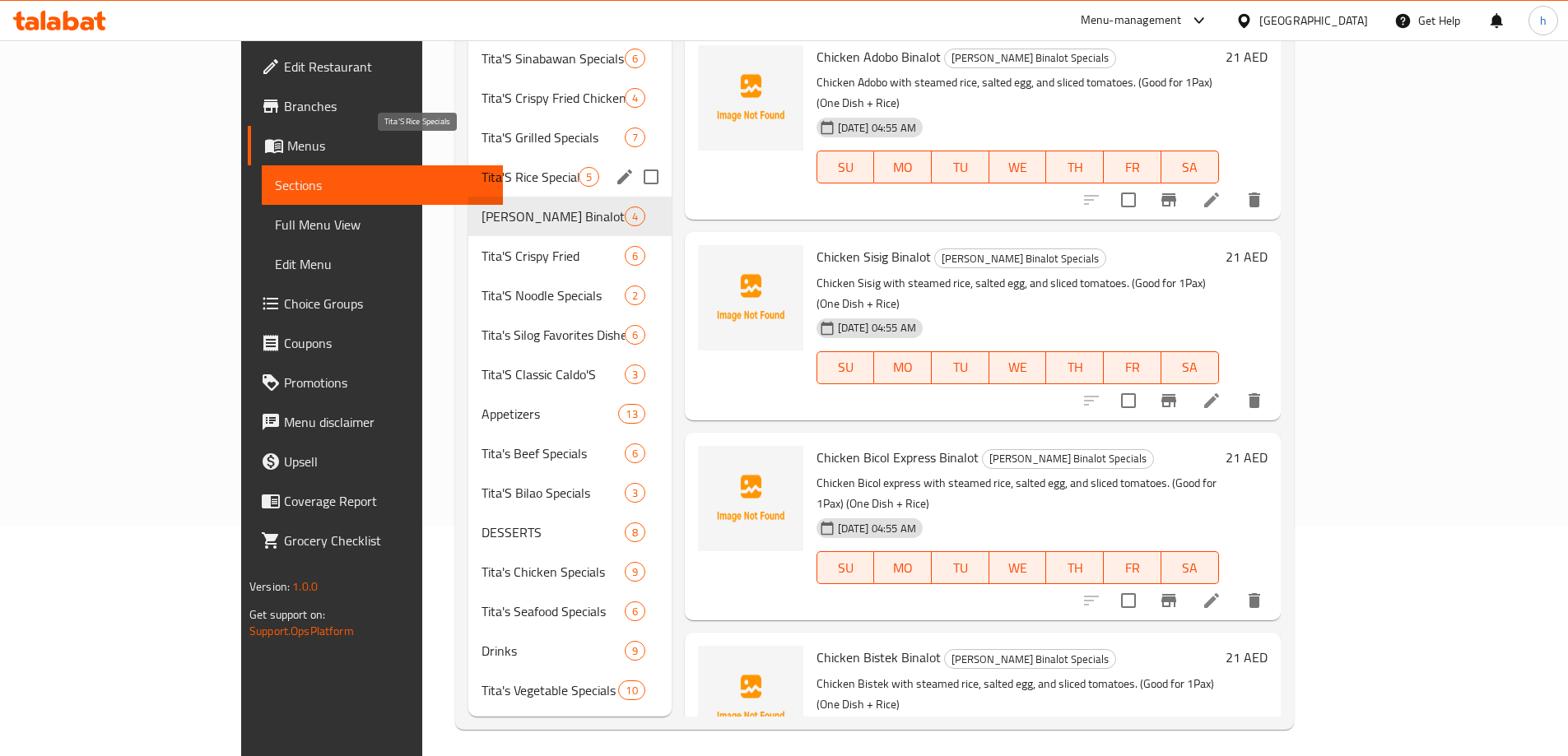
click at [481, 167] on span "Tita'S Rice Specials" at bounding box center [529, 176] width 96 height 20
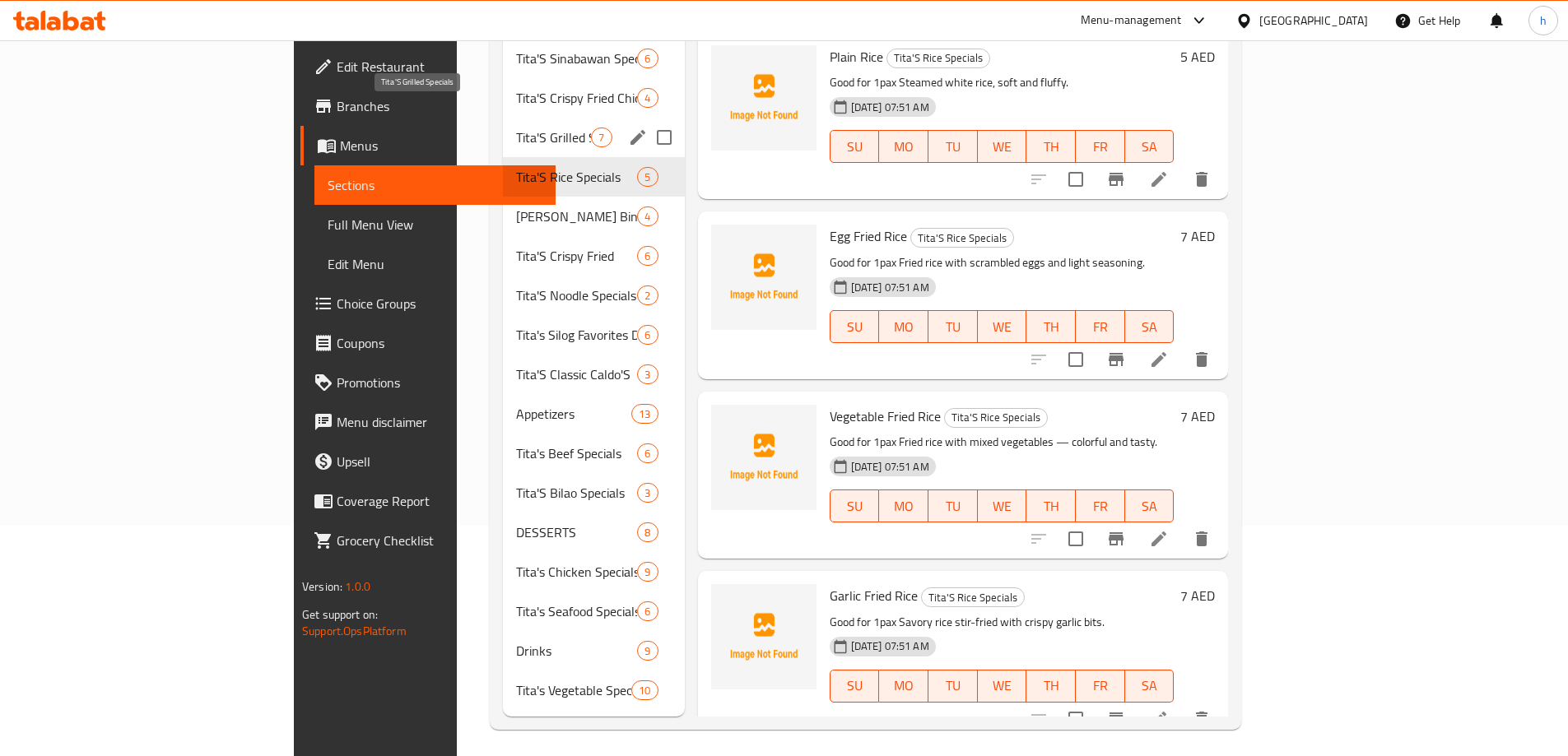
click at [516, 128] on span "Tita'S Grilled Specials" at bounding box center [553, 137] width 75 height 20
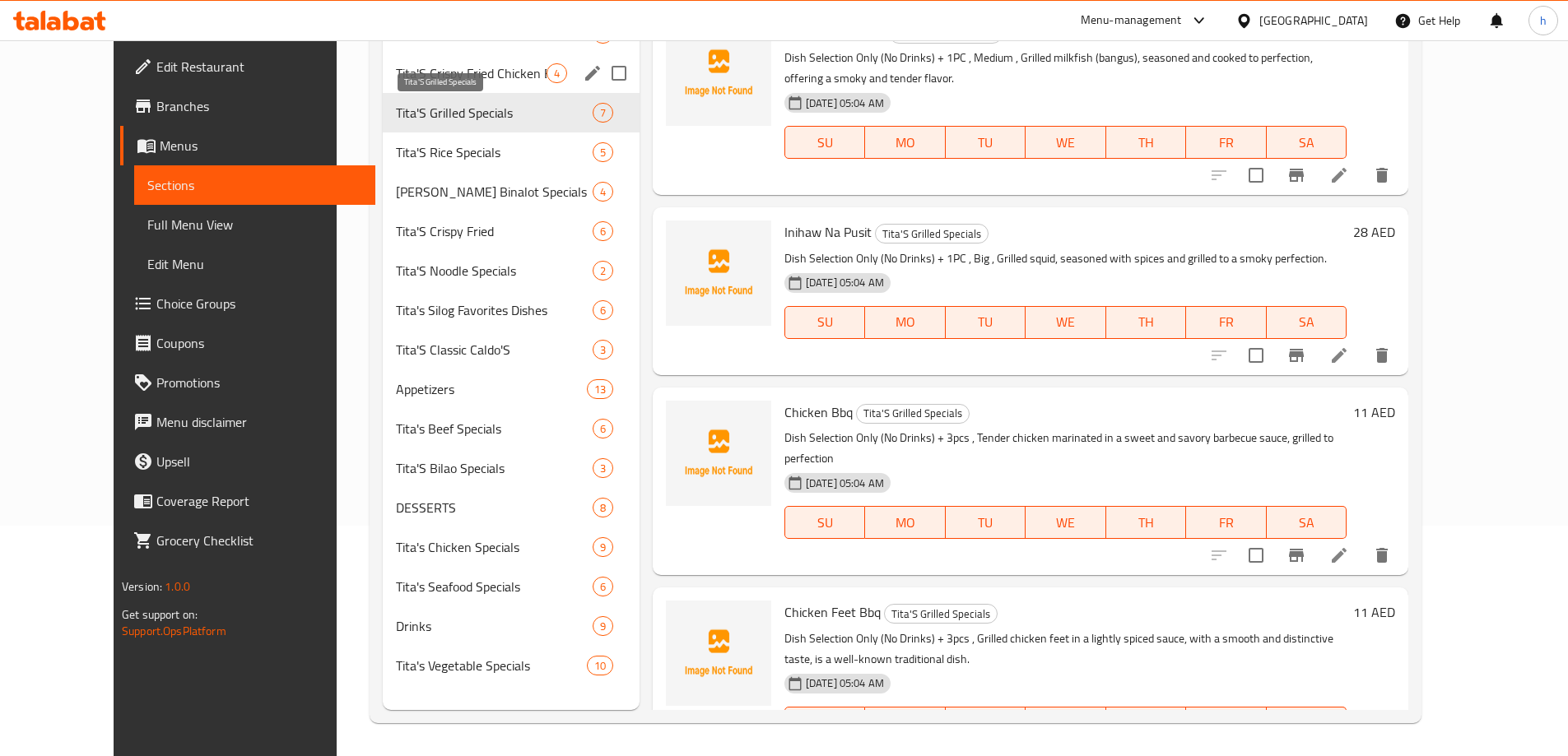
click at [396, 74] on span "Tita'S Crispy Fried Chicken Buckets" at bounding box center [470, 73] width 150 height 20
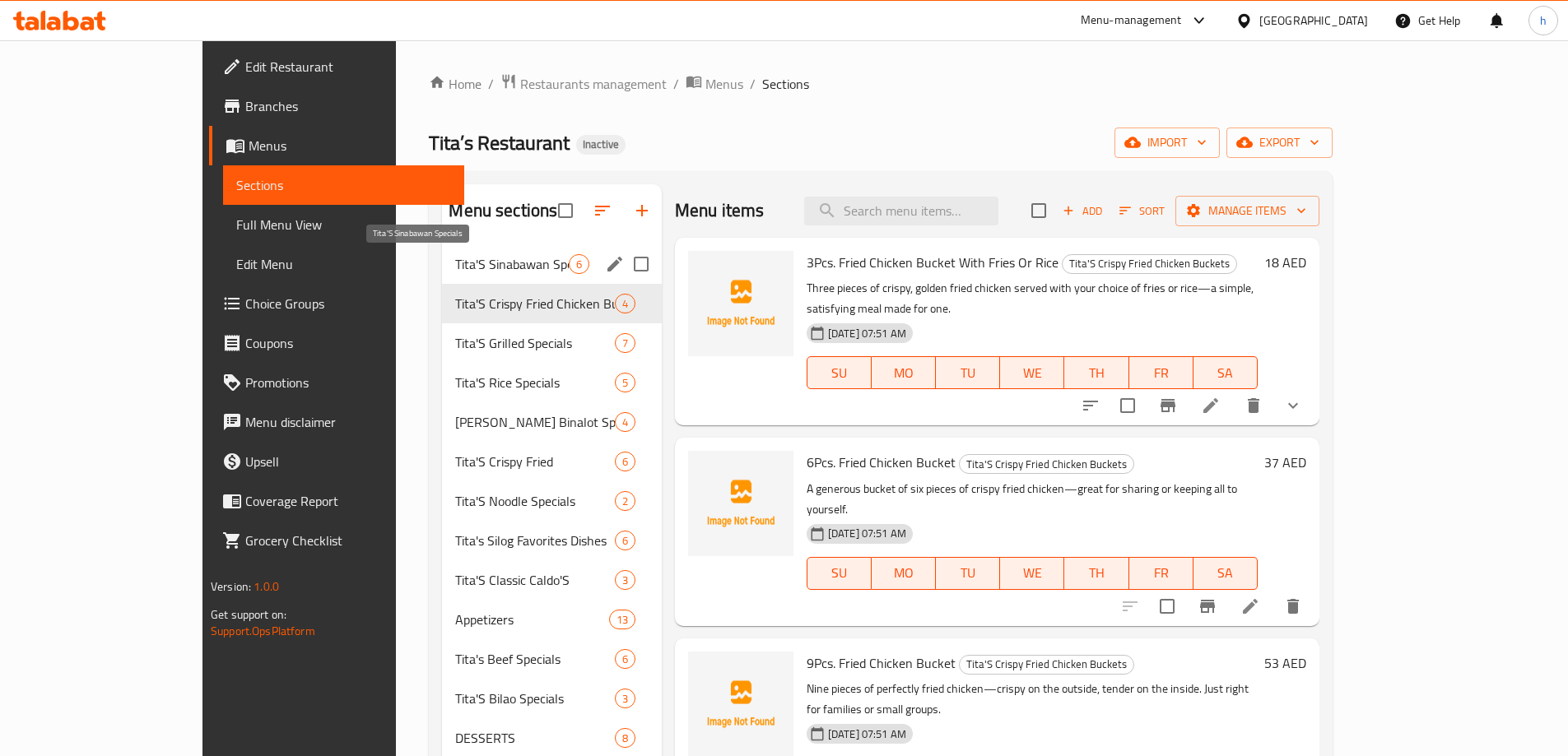
click at [456, 268] on span "Tita'S Sinabawan Specials" at bounding box center [512, 264] width 113 height 20
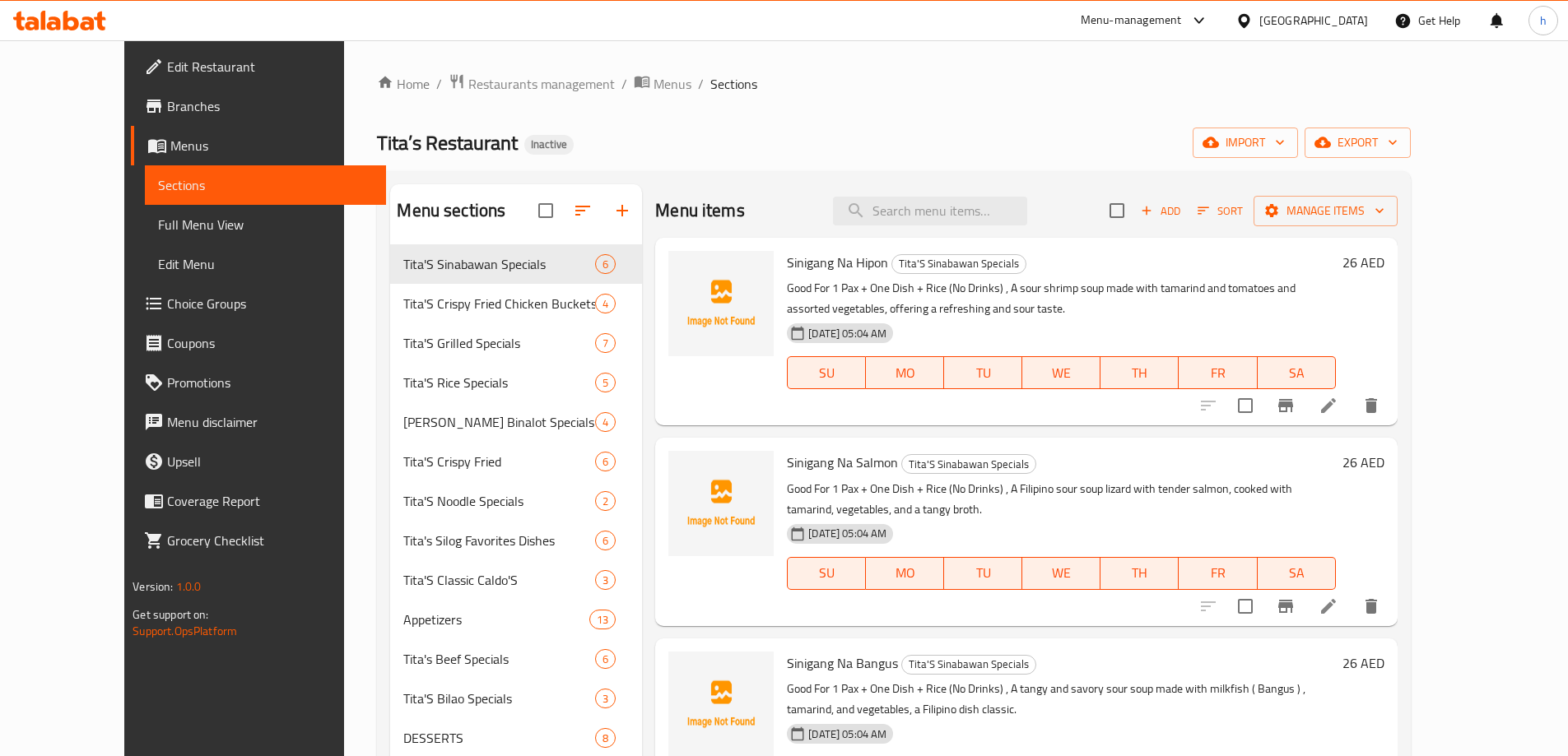
click at [145, 240] on link "Full Menu View" at bounding box center [265, 224] width 241 height 39
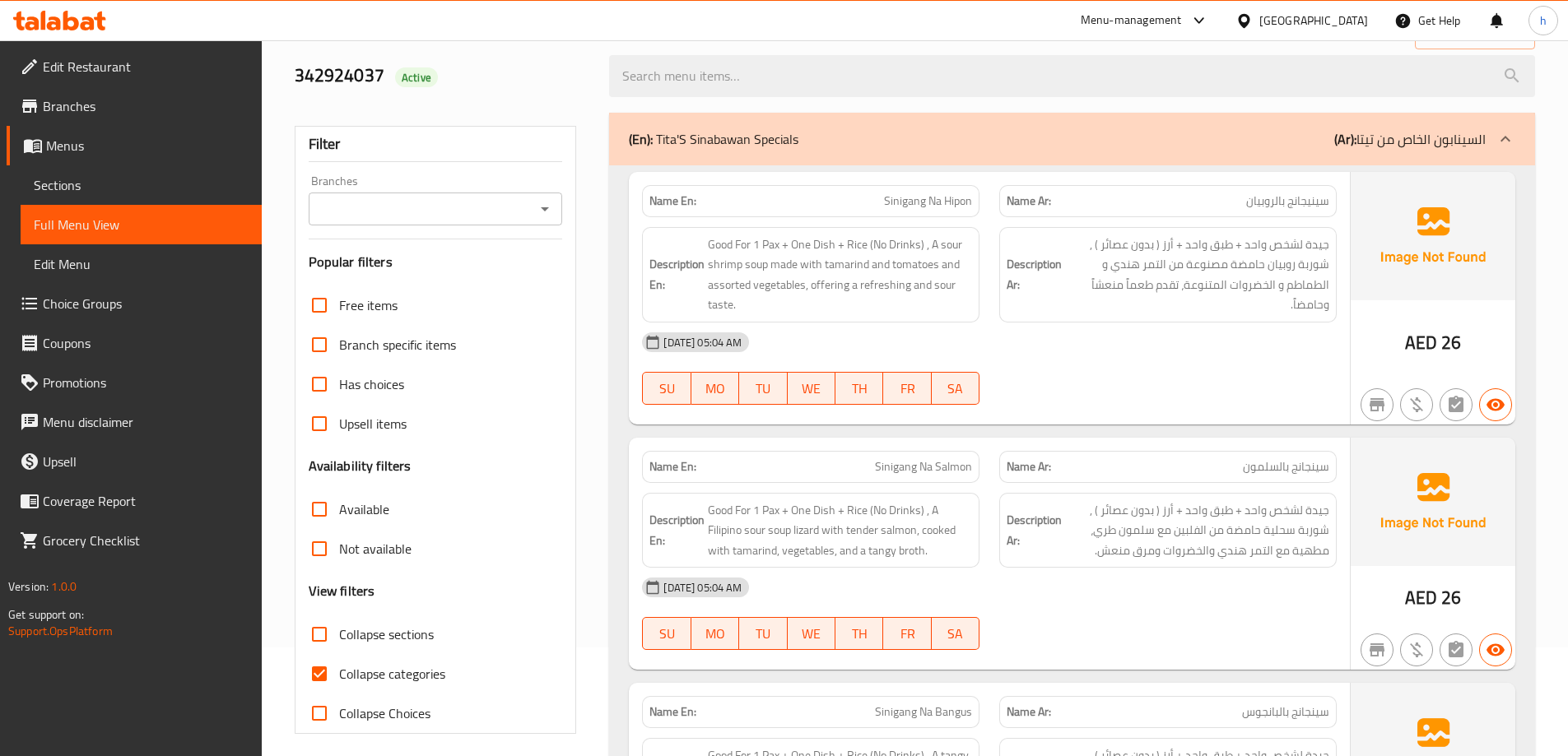
scroll to position [247, 0]
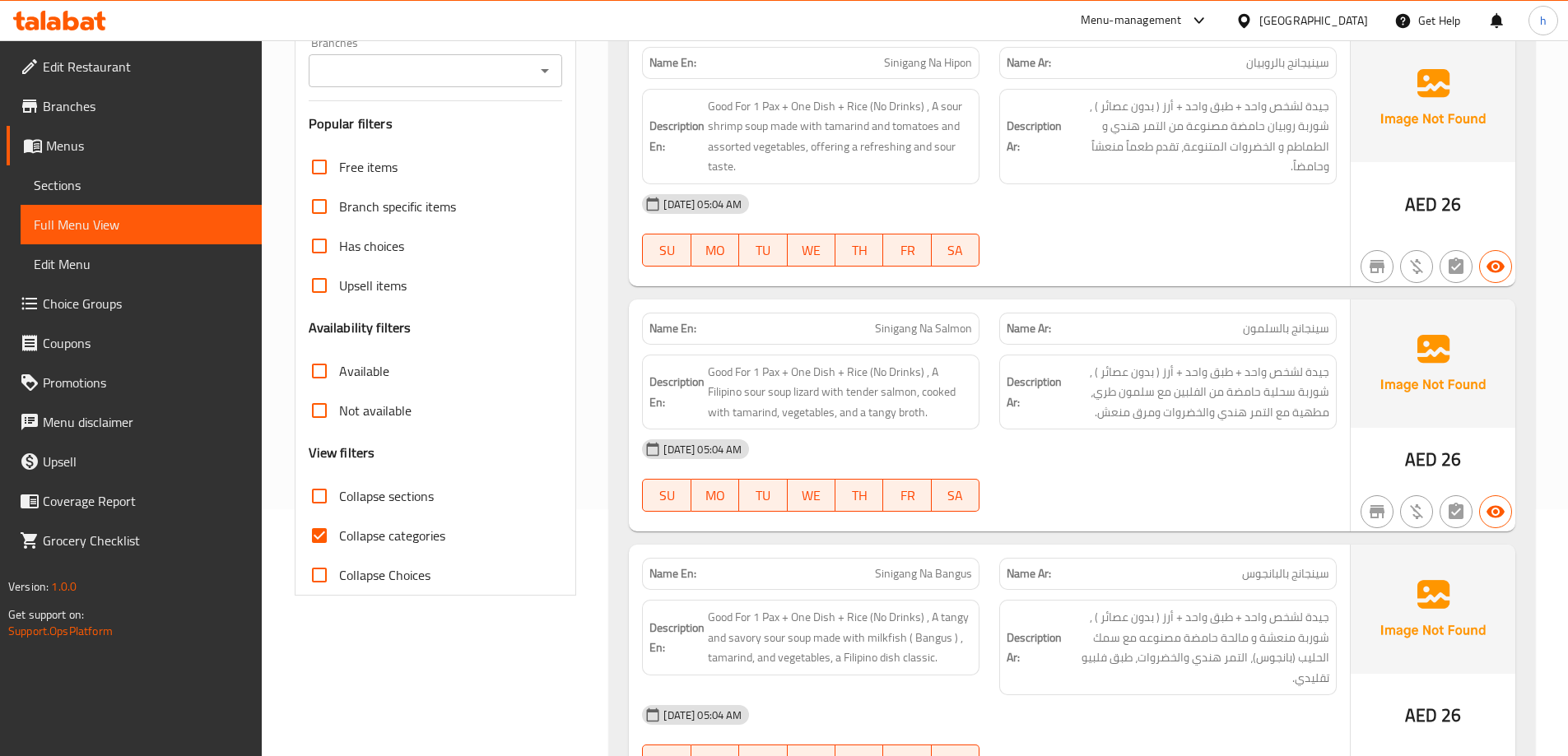
click at [411, 497] on span "Collapse sections" at bounding box center [386, 496] width 95 height 20
click at [339, 497] on input "Collapse sections" at bounding box center [319, 497] width 39 height 39
checkbox input "true"
click at [421, 538] on span "Collapse categories" at bounding box center [392, 535] width 106 height 20
click at [339, 538] on input "Collapse categories" at bounding box center [319, 536] width 39 height 39
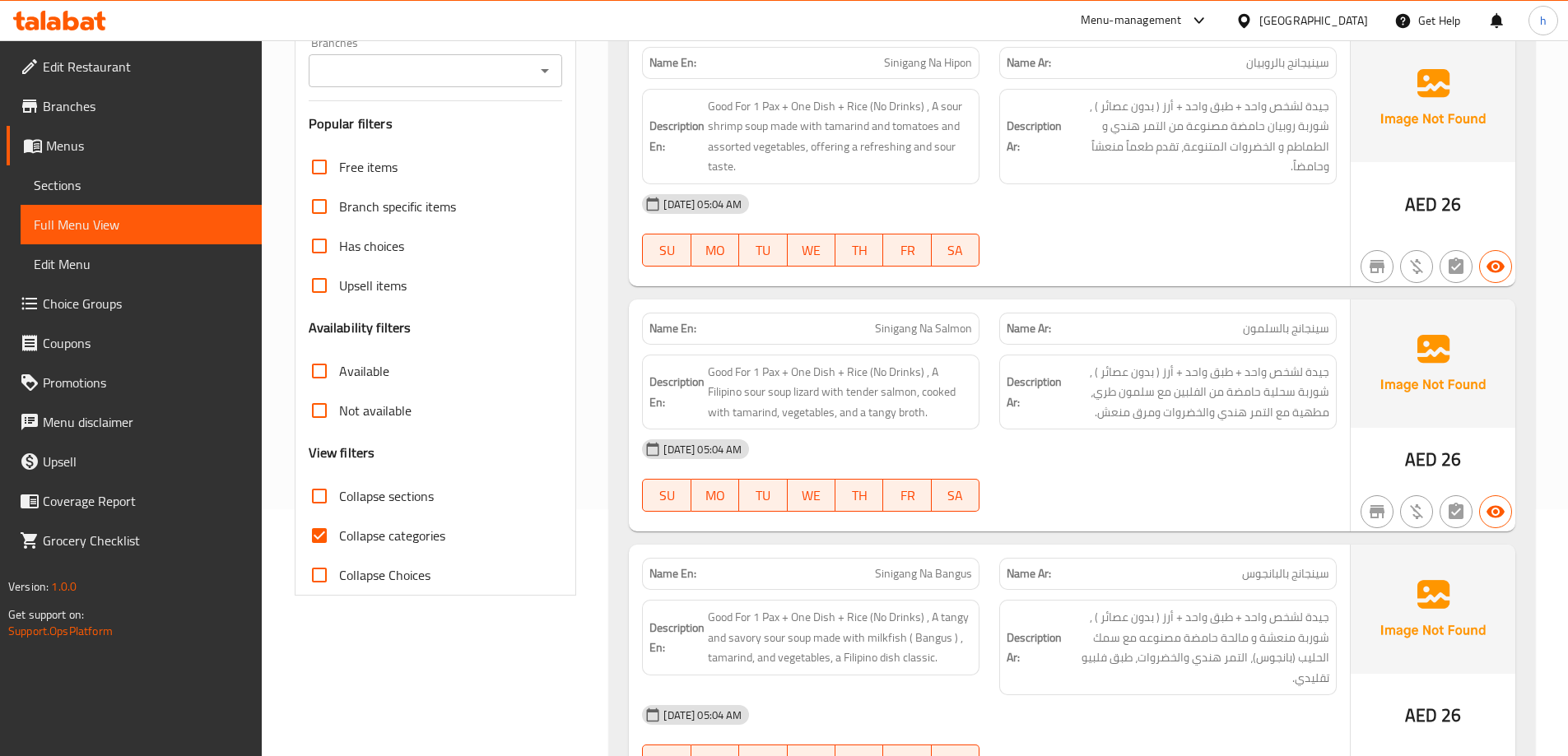
checkbox input "false"
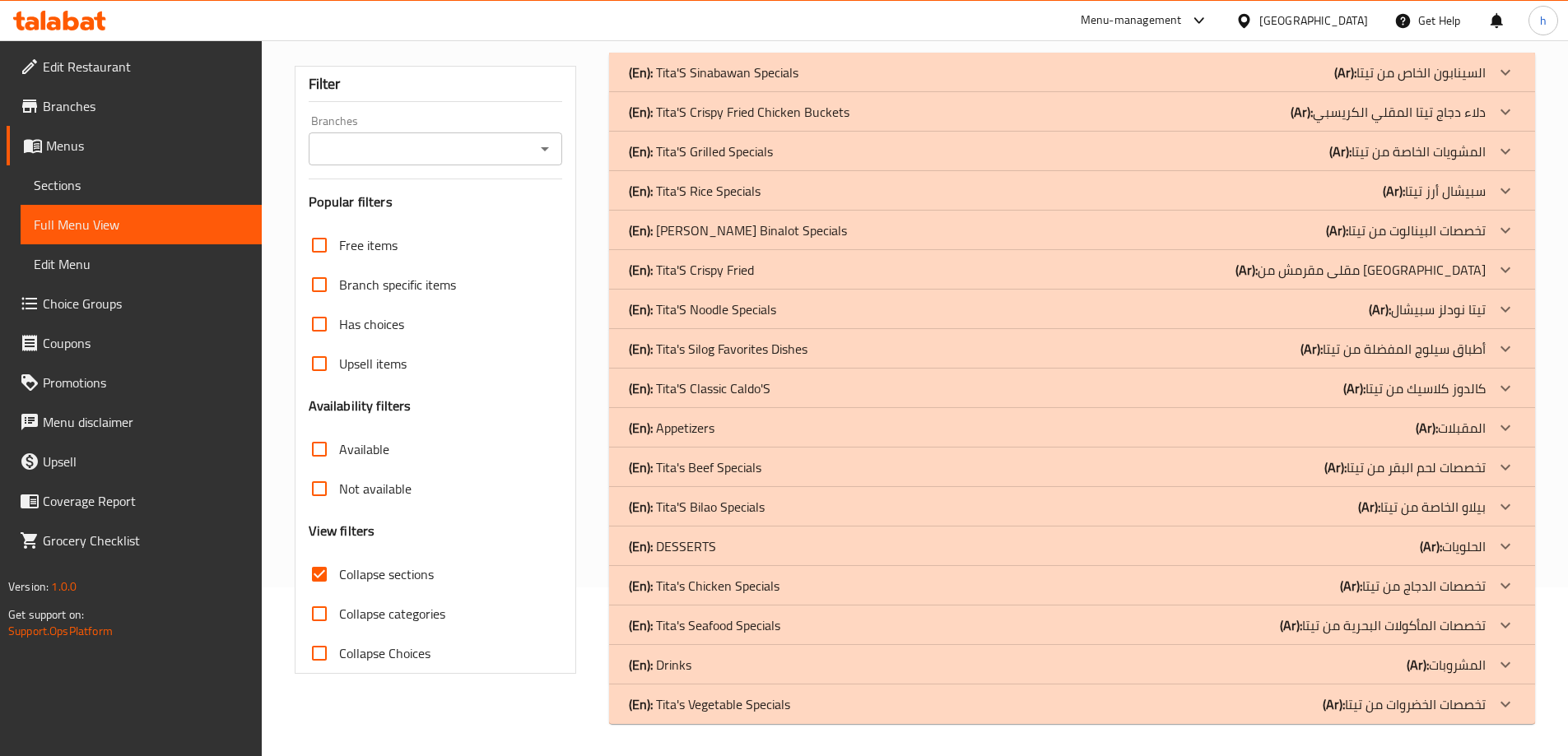
scroll to position [170, 0]
click at [722, 436] on div "(En): Appetizers (Ar): المقبلات" at bounding box center [1057, 426] width 857 height 20
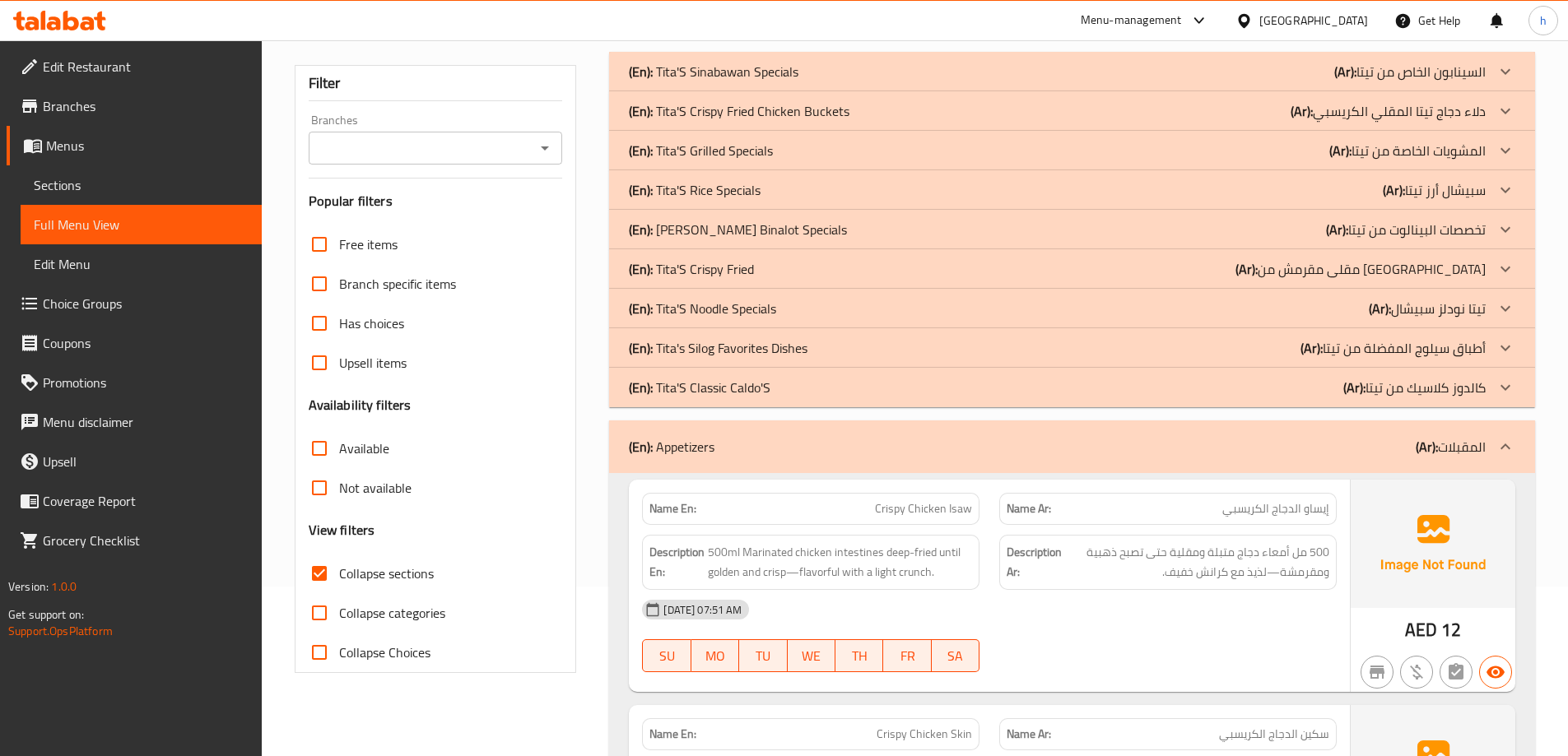
click at [737, 318] on p "(En): Tita'S Noodle Specials" at bounding box center [702, 308] width 147 height 20
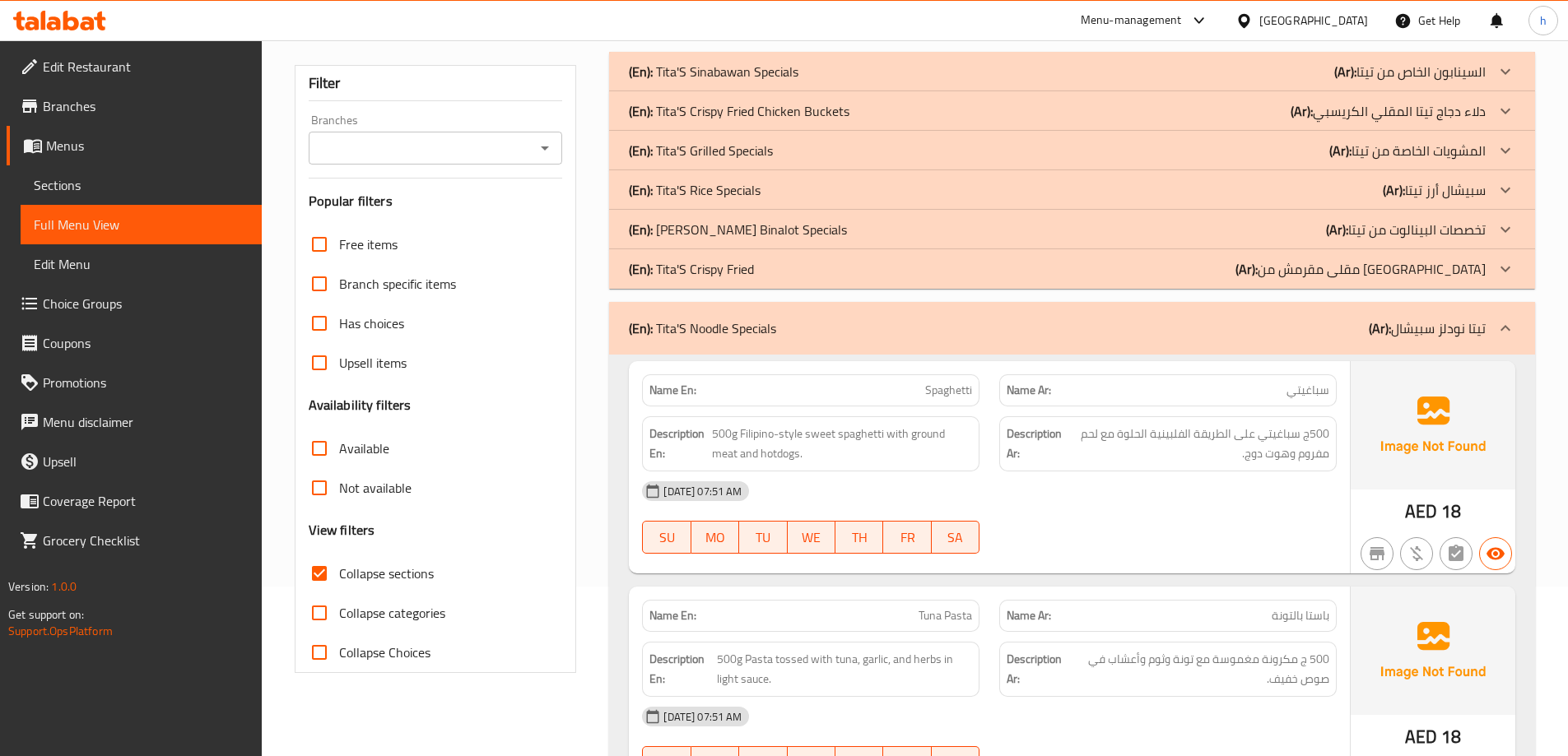
click at [792, 189] on div "(En): Tita'S Rice Specials (Ar): سبيشال أرز تيتا" at bounding box center [1057, 190] width 857 height 20
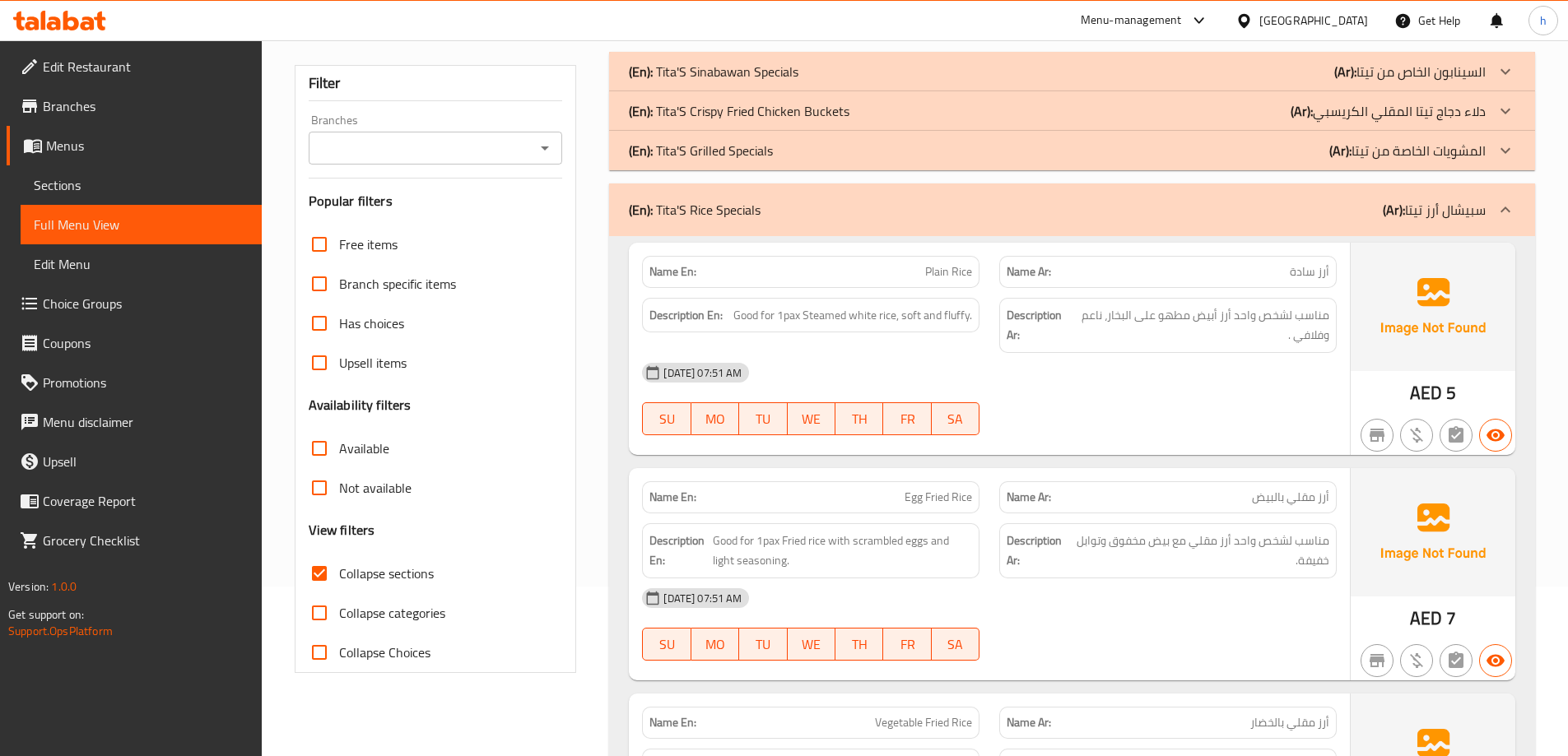
click at [724, 110] on p "(En): Tita'S Crispy Fried Chicken Buckets" at bounding box center [739, 110] width 221 height 20
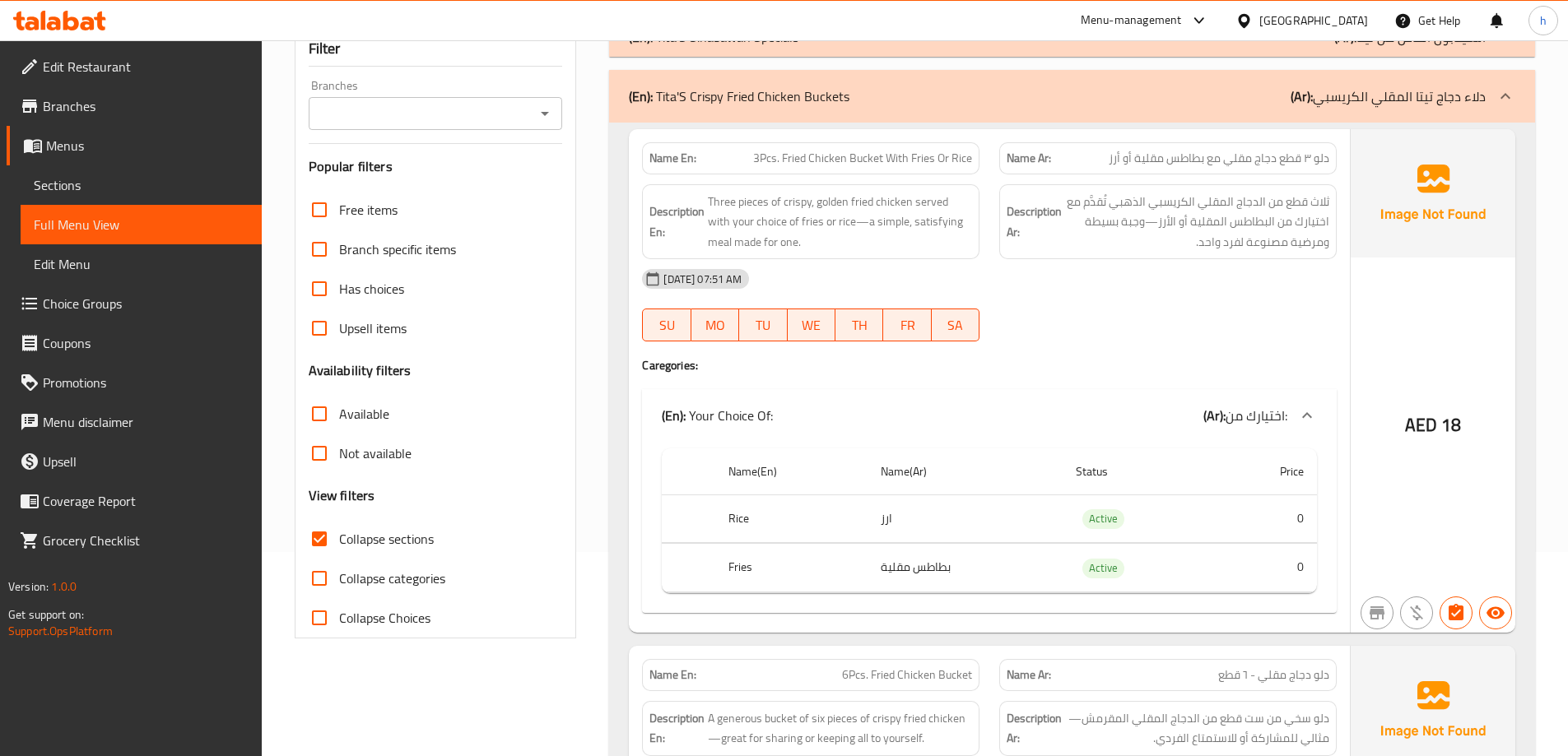
scroll to position [0, 0]
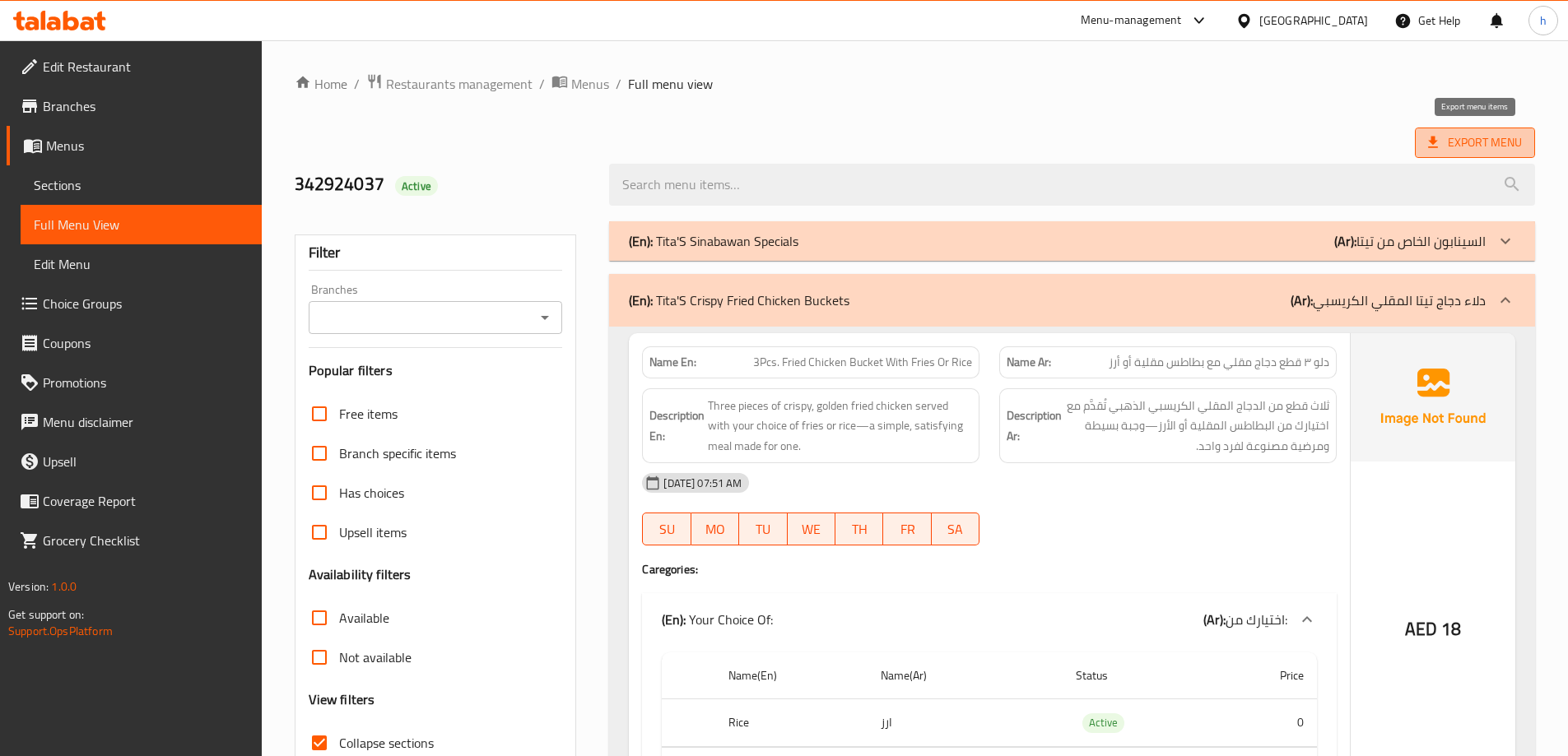
click at [1423, 152] on span "Export Menu" at bounding box center [1475, 143] width 120 height 31
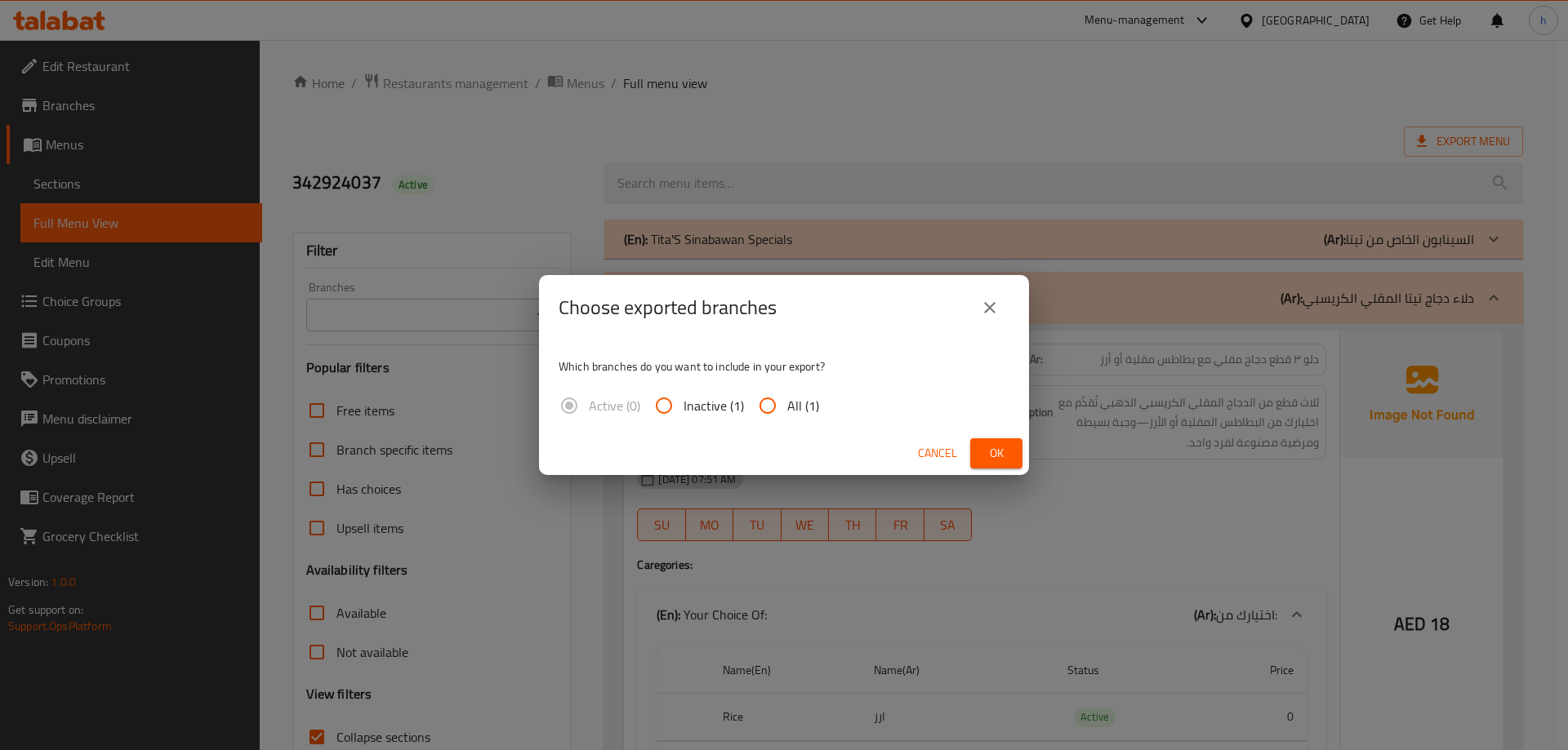
click at [798, 403] on span "All (1)" at bounding box center [803, 405] width 31 height 20
click at [787, 403] on input "All (1)" at bounding box center [768, 406] width 39 height 39
radio input "true"
click at [995, 455] on span "Ok" at bounding box center [996, 454] width 26 height 20
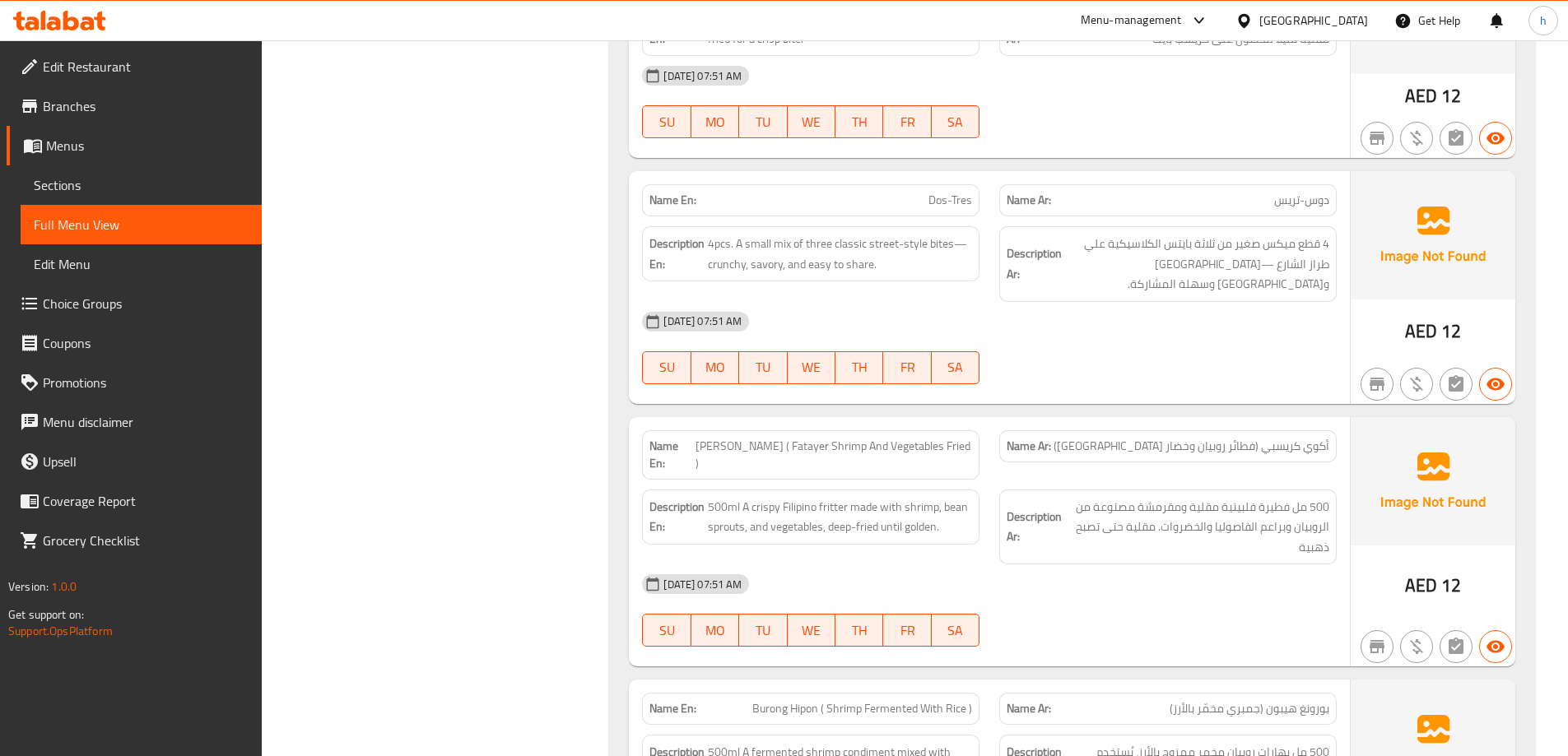
scroll to position [6277, 0]
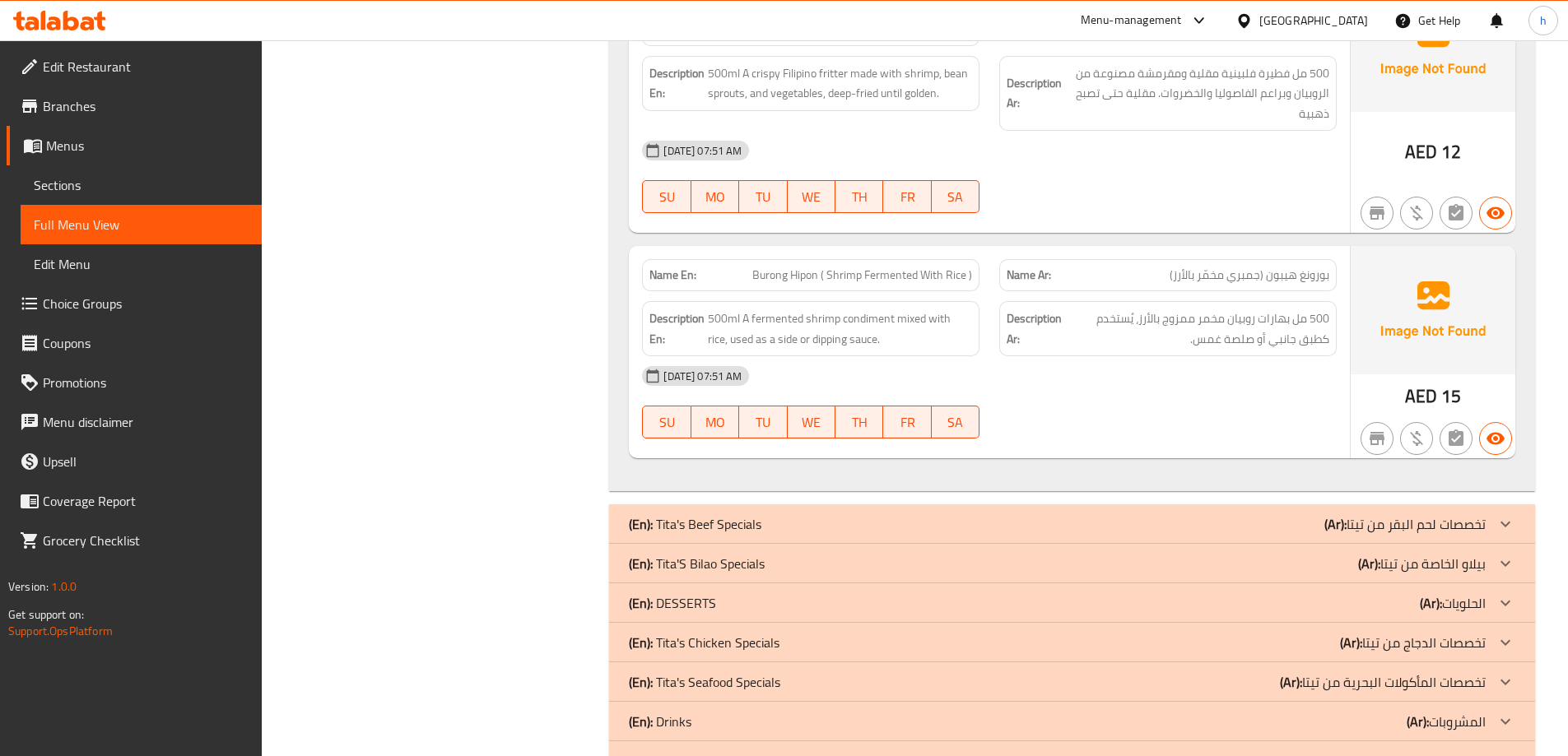
click at [1442, 702] on div "(En): Drinks (Ar): المشروبات" at bounding box center [1071, 722] width 926 height 39
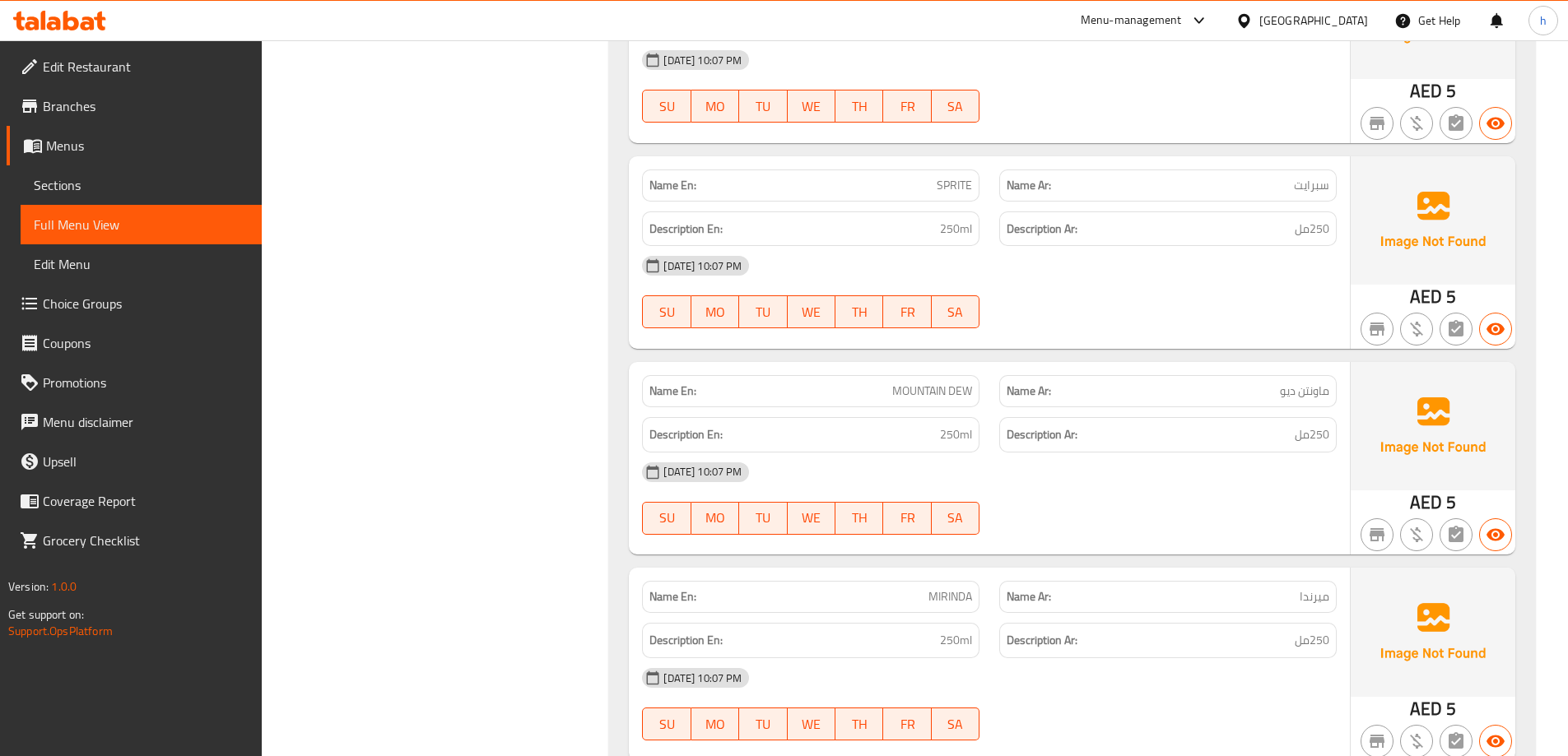
scroll to position [8236, 0]
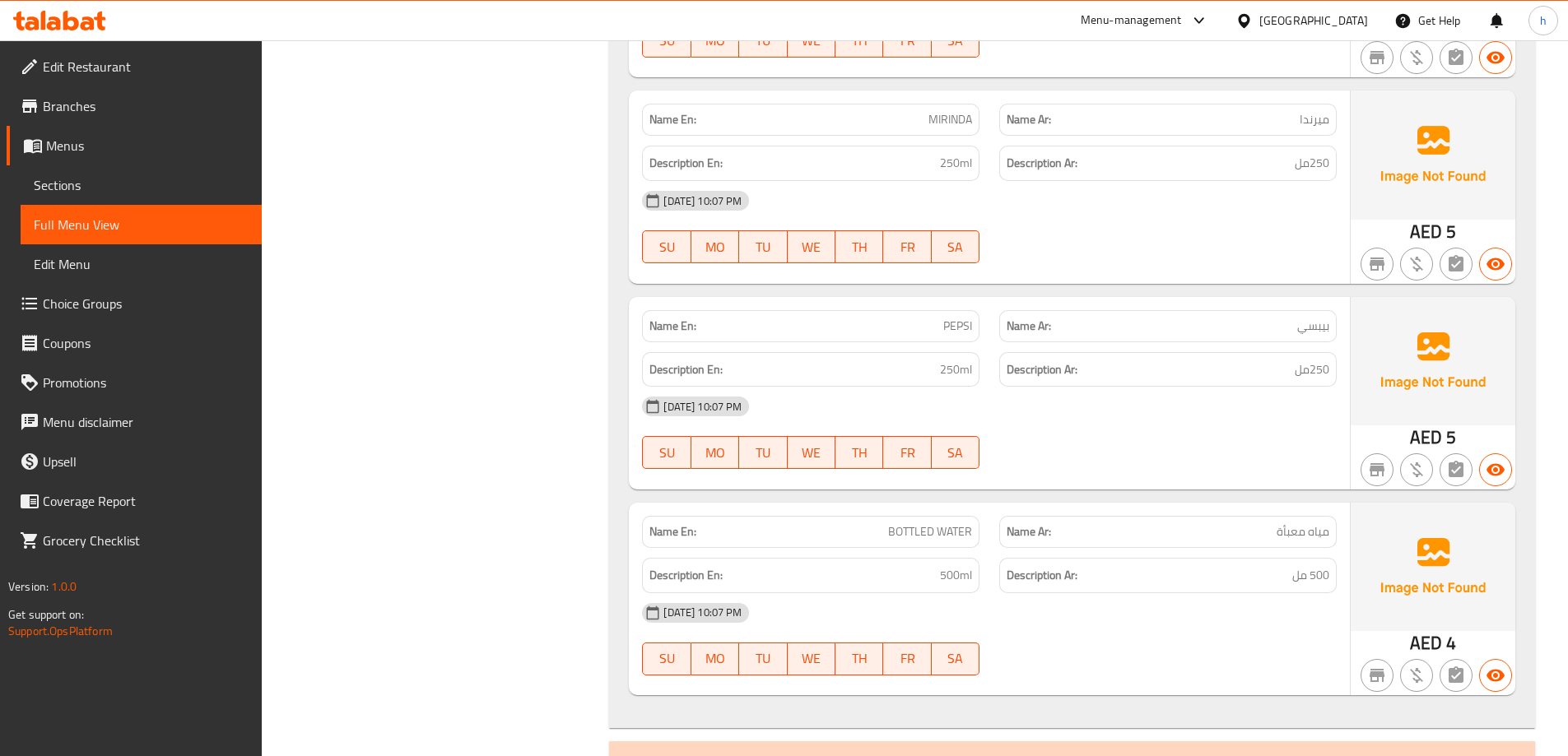
click at [1310, 752] on div "(En): Tita's Vegetable Specials (Ar): تخصصات الخضروات من تيتا" at bounding box center [1057, 761] width 857 height 20
